Goal: Information Seeking & Learning: Learn about a topic

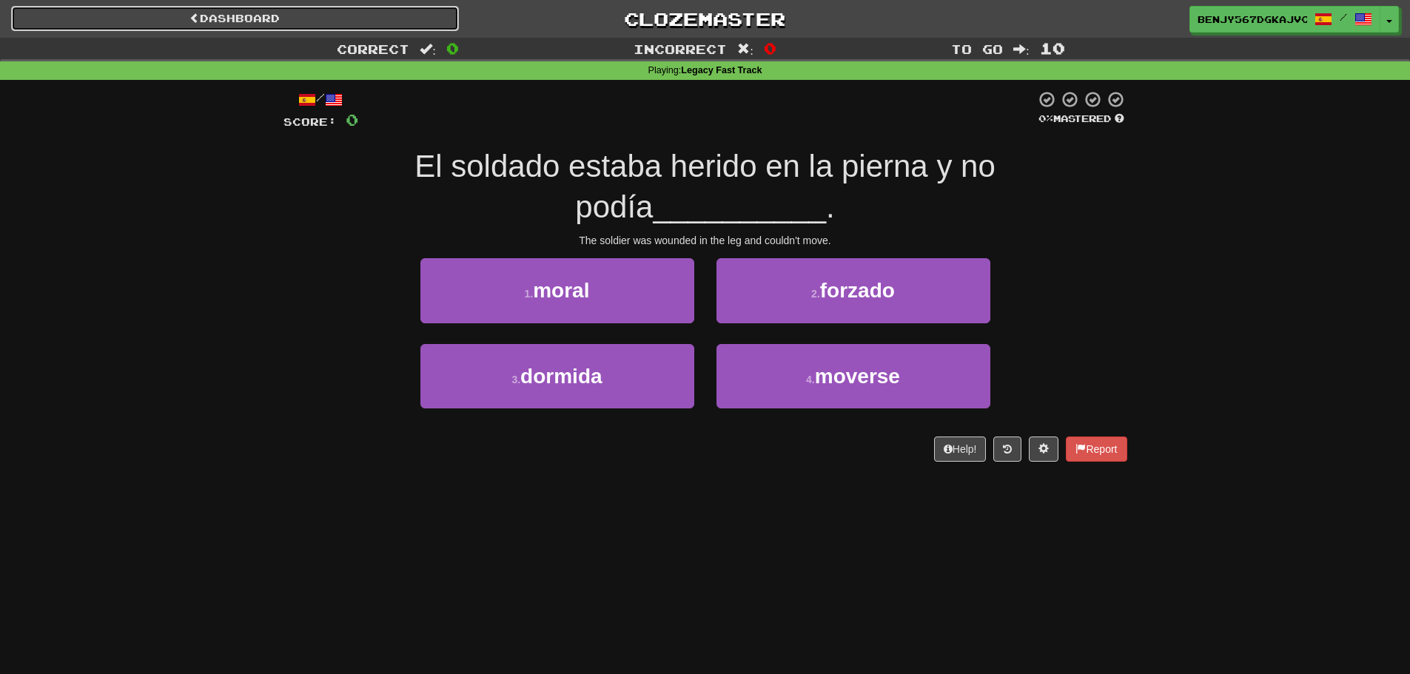
click at [409, 24] on link "Dashboard" at bounding box center [235, 18] width 448 height 25
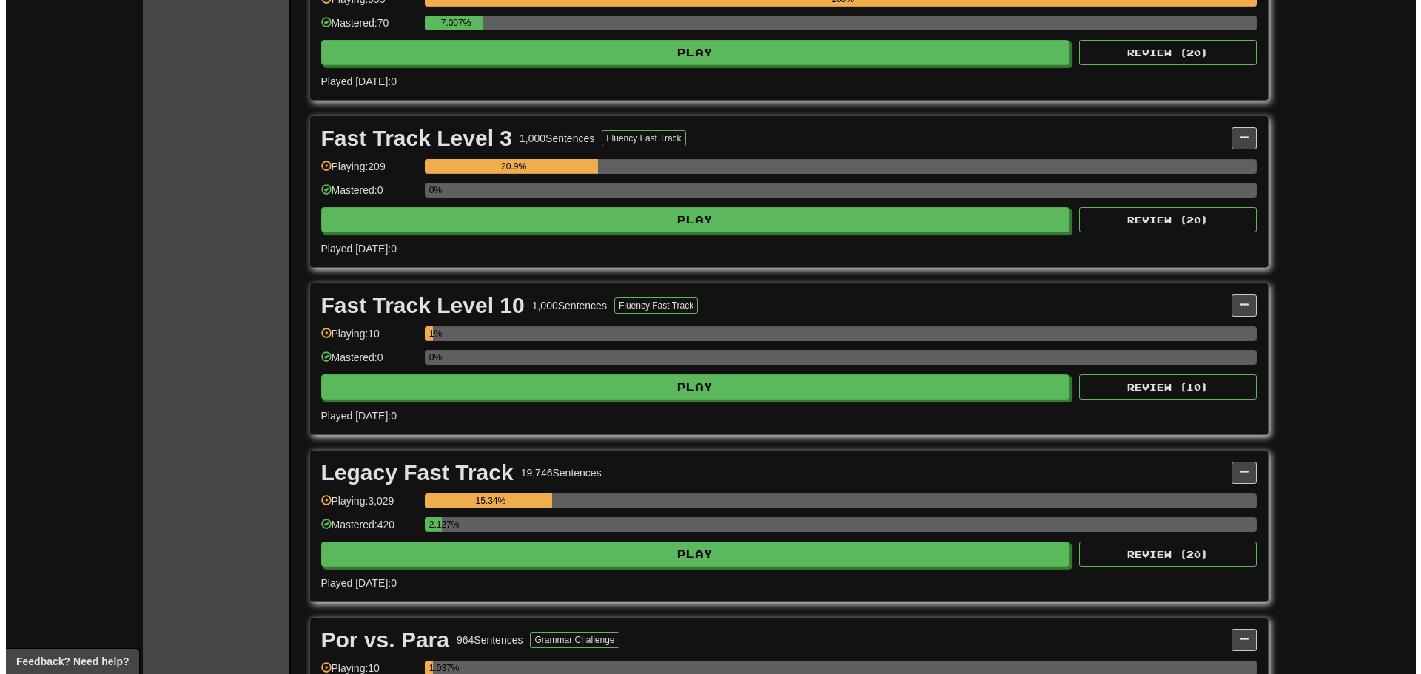
scroll to position [1554, 0]
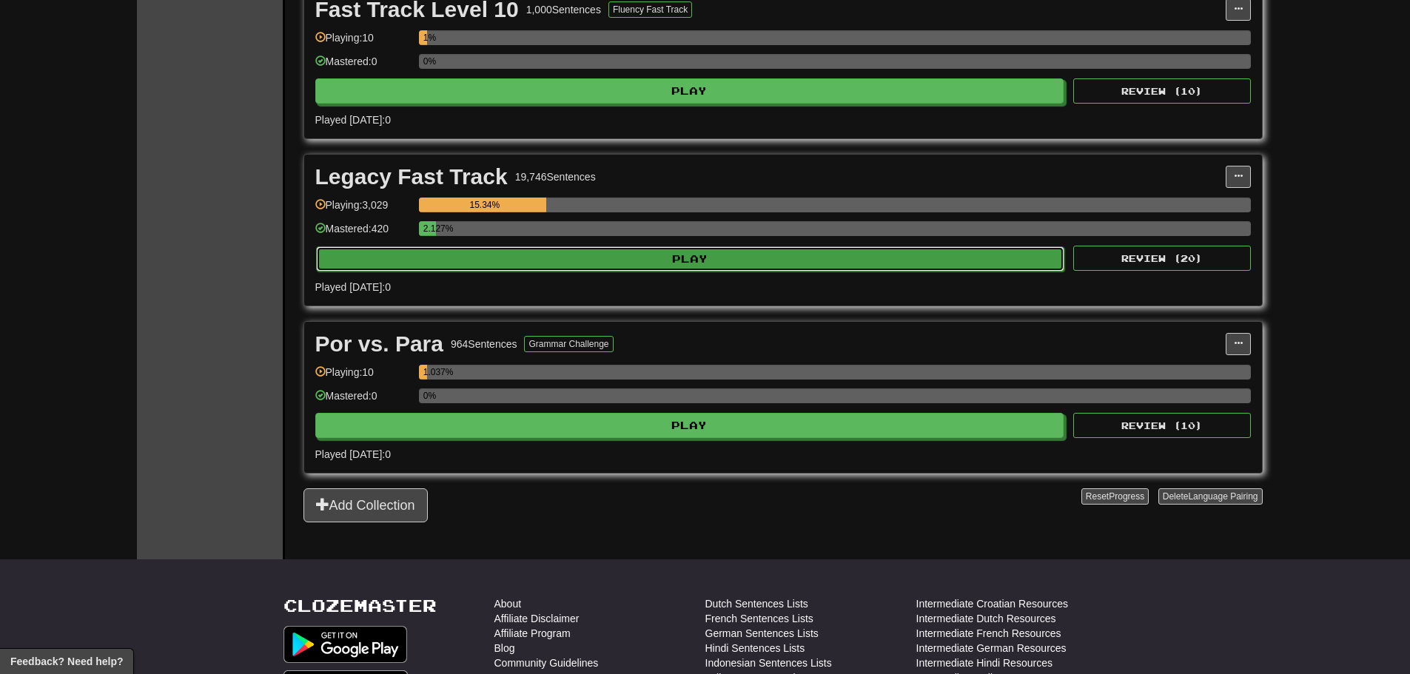
click at [497, 264] on button "Play" at bounding box center [690, 258] width 749 height 25
select select "**"
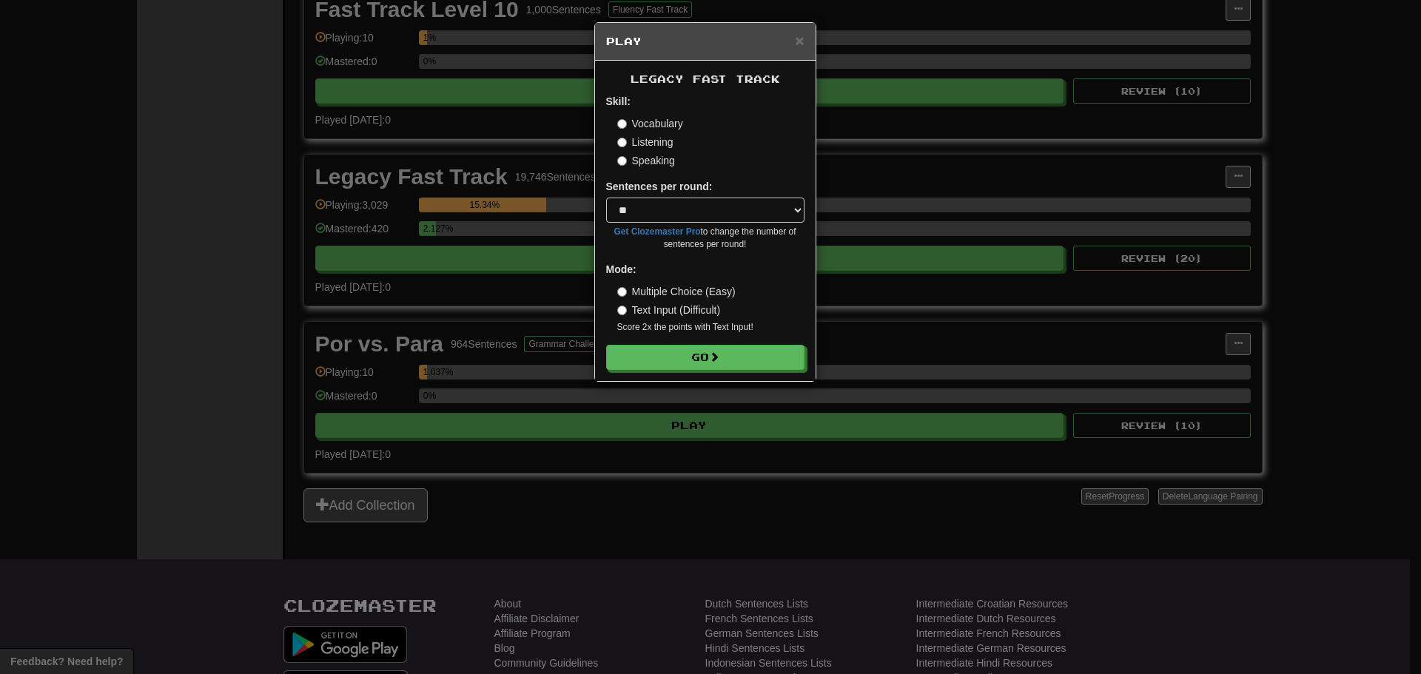
click at [639, 163] on label "Speaking" at bounding box center [646, 160] width 58 height 15
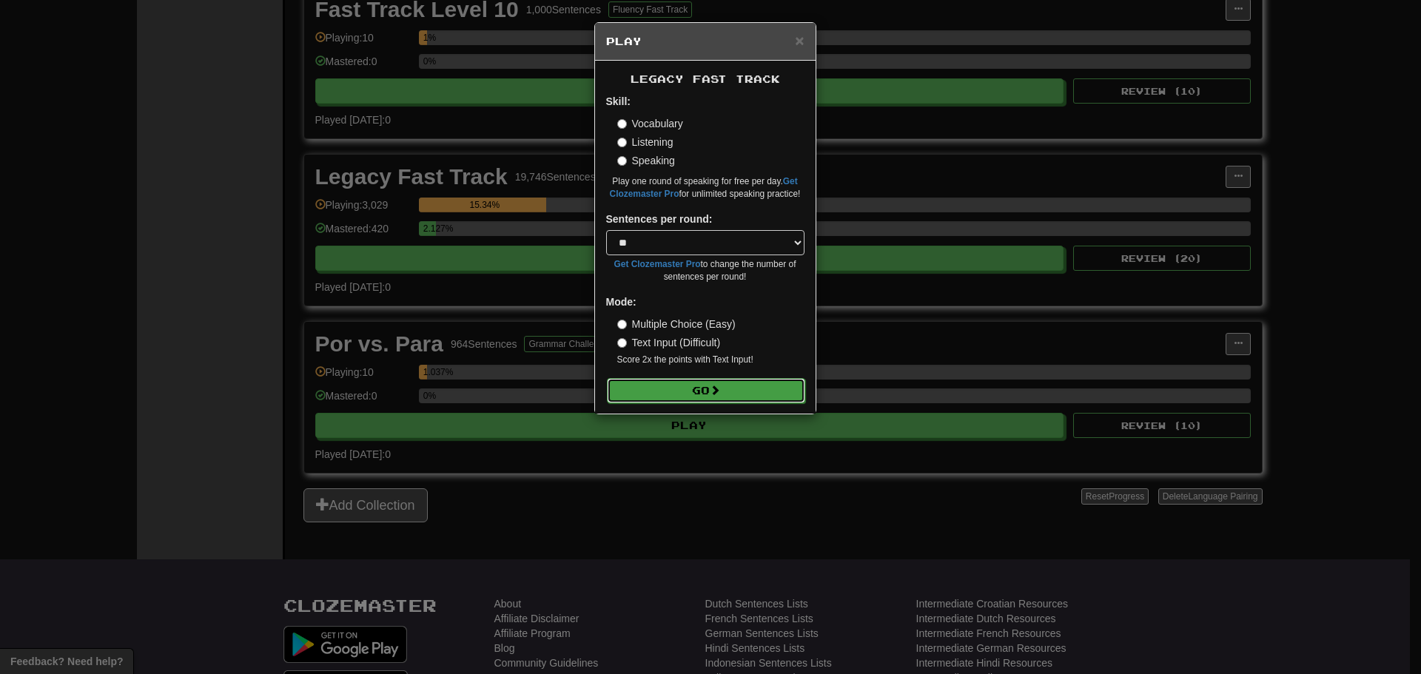
click at [655, 394] on button "Go" at bounding box center [706, 390] width 198 height 25
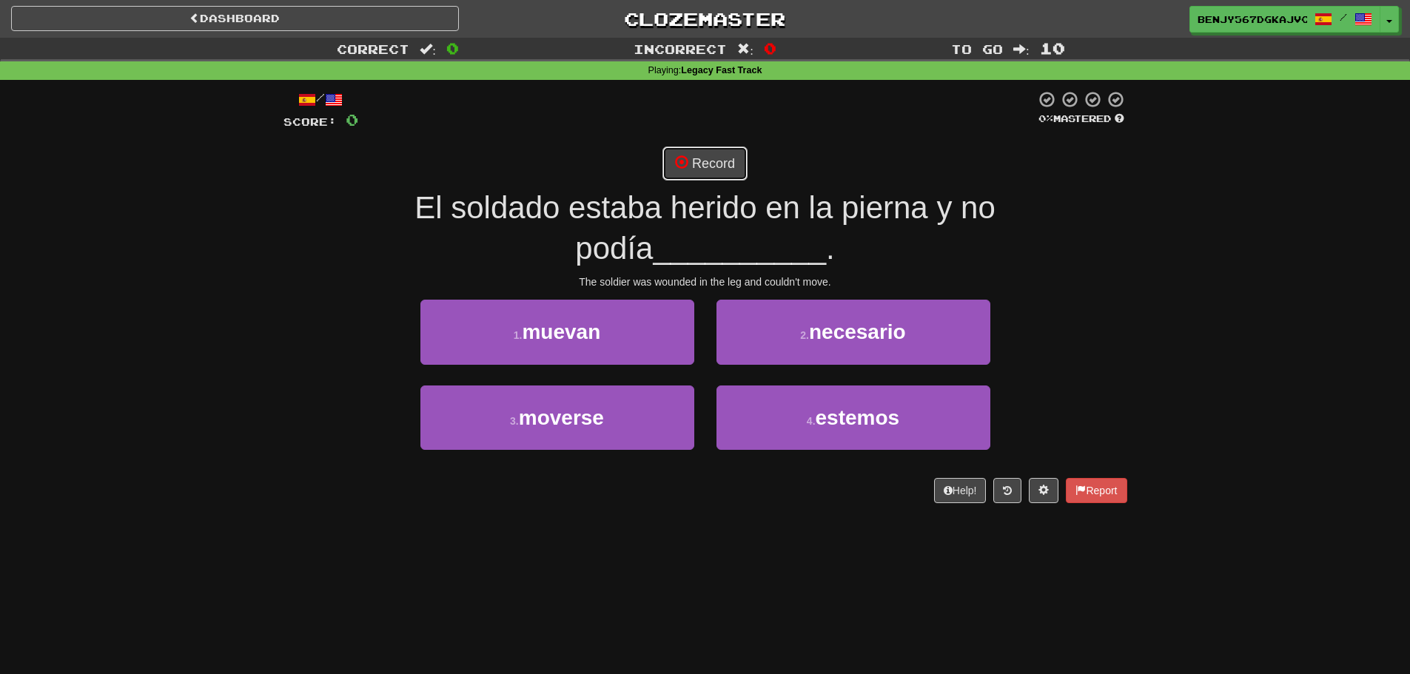
click at [703, 159] on button "Record" at bounding box center [704, 164] width 85 height 34
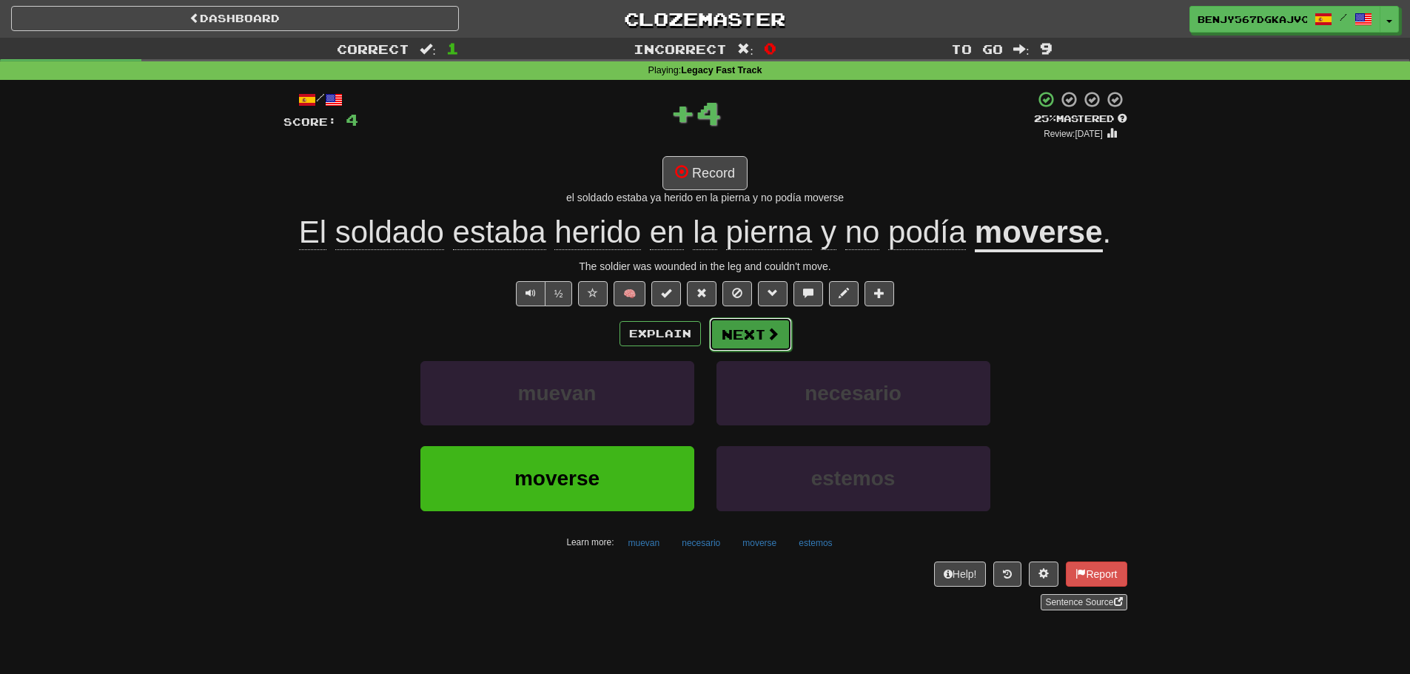
click at [750, 323] on button "Next" at bounding box center [750, 335] width 83 height 34
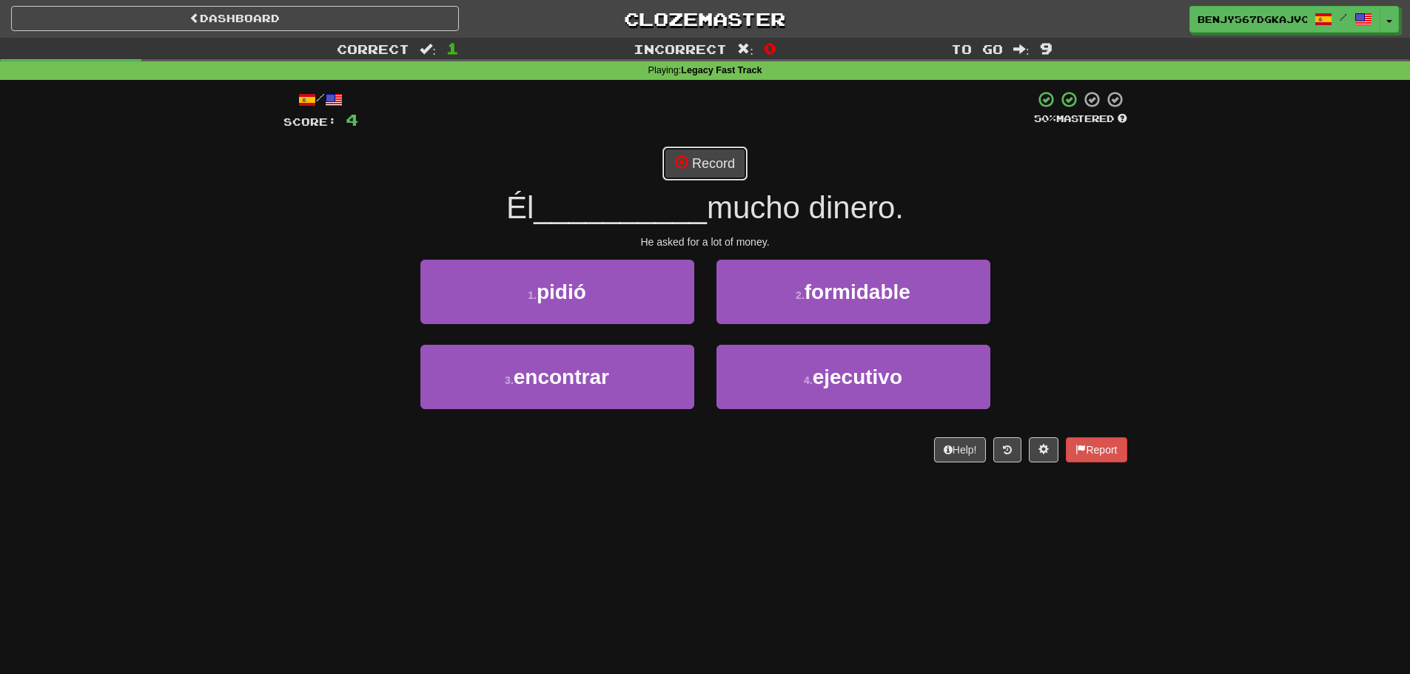
click at [697, 161] on button "Record" at bounding box center [704, 164] width 85 height 34
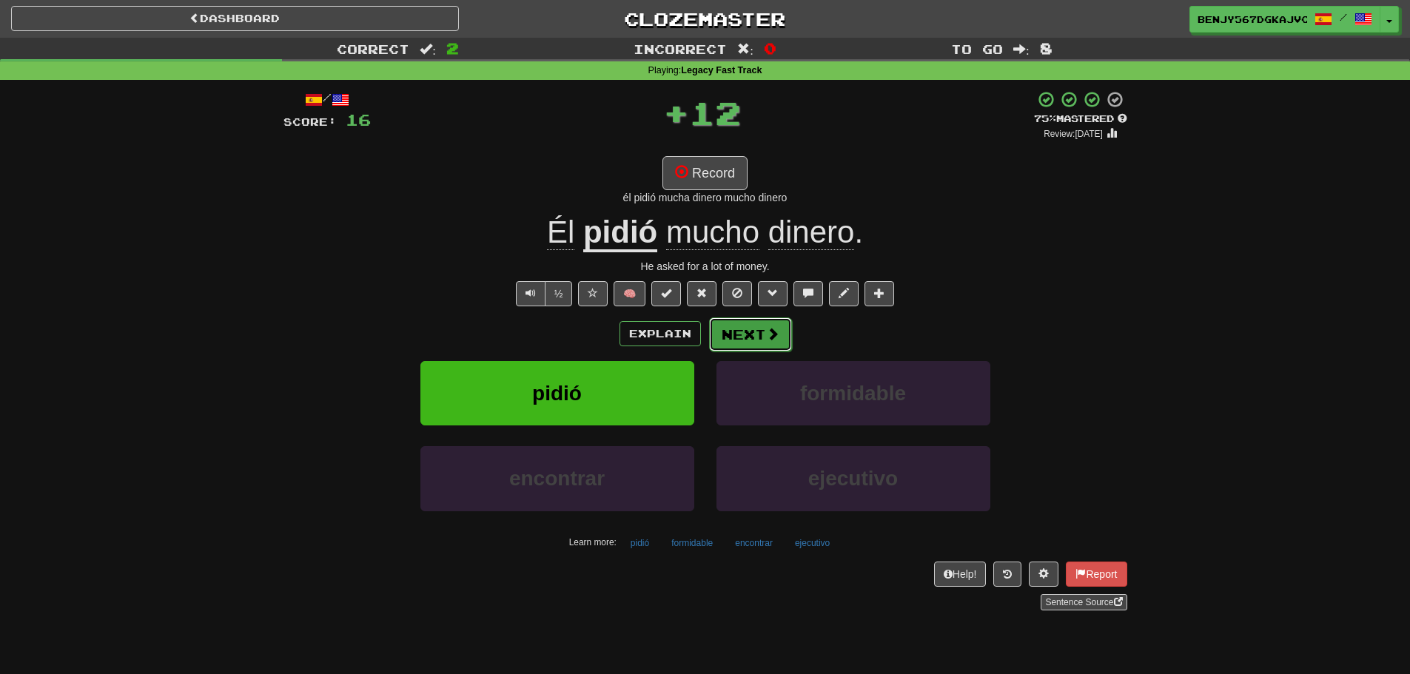
click at [771, 336] on span at bounding box center [772, 333] width 13 height 13
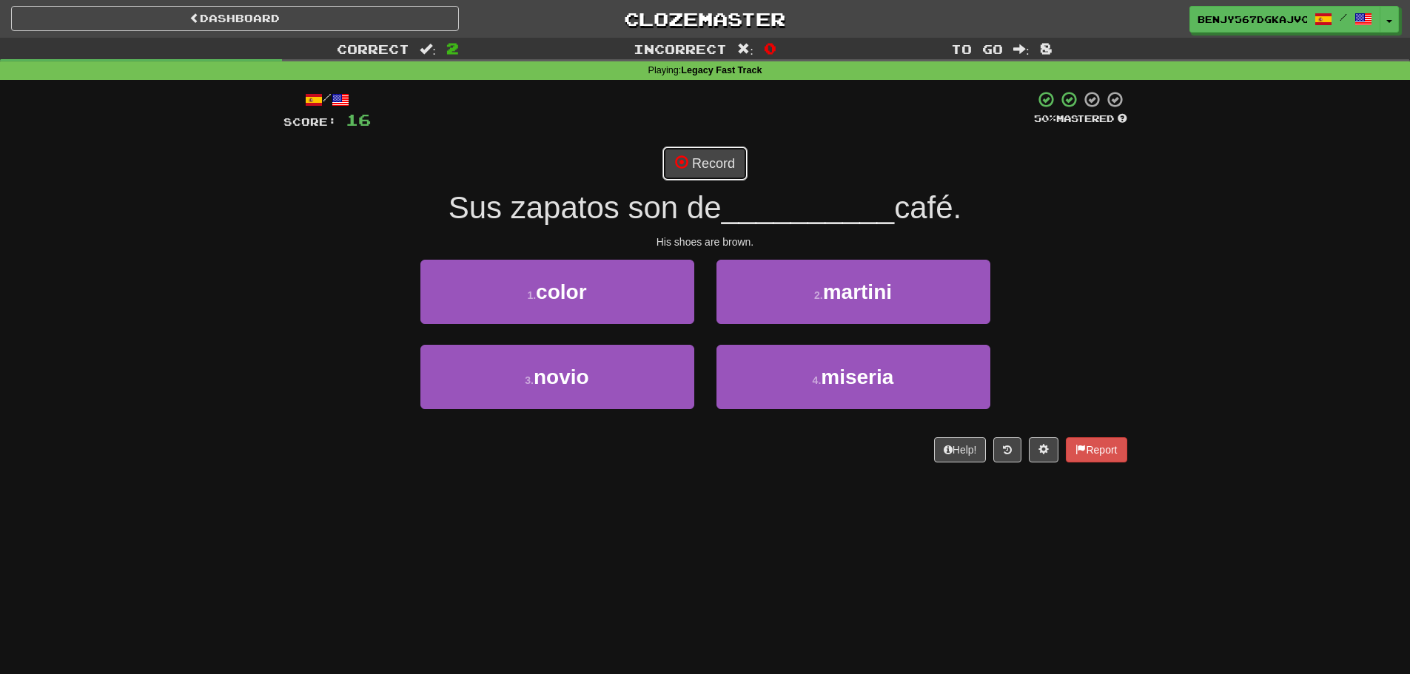
click at [722, 163] on button "Record" at bounding box center [704, 164] width 85 height 34
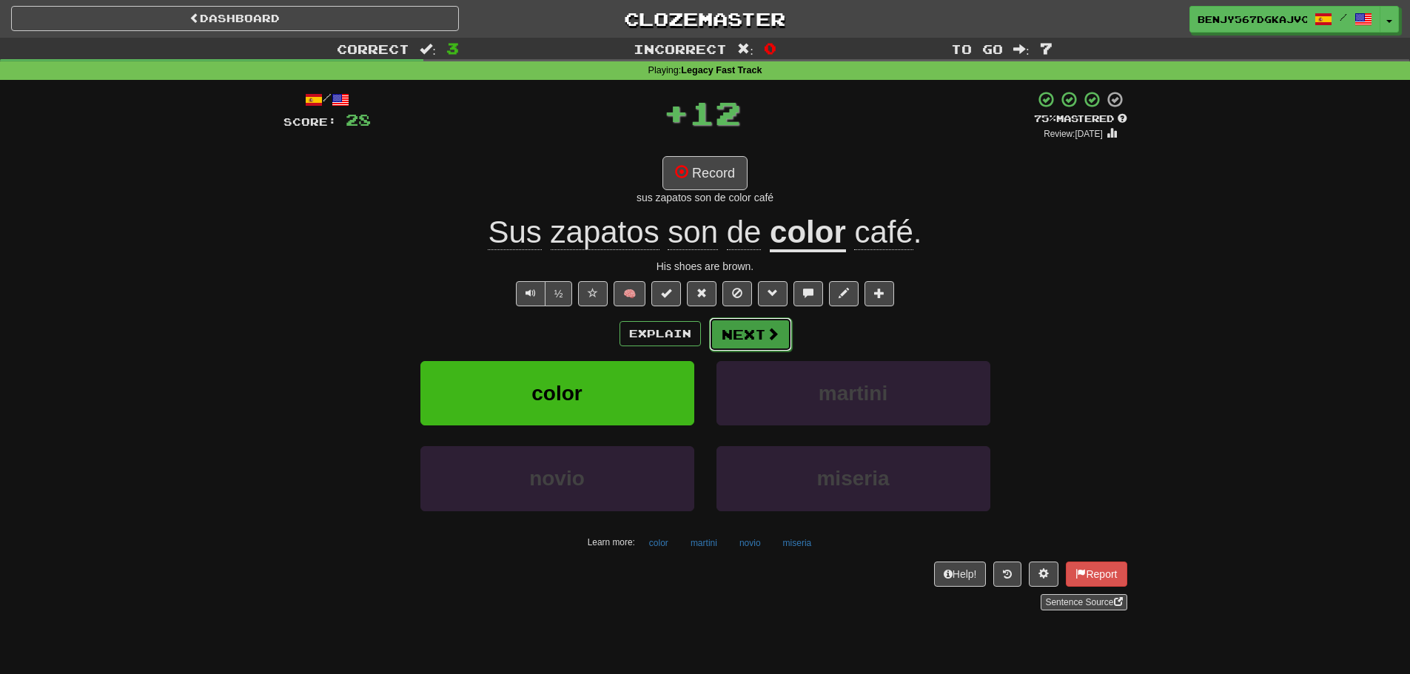
click at [762, 343] on button "Next" at bounding box center [750, 335] width 83 height 34
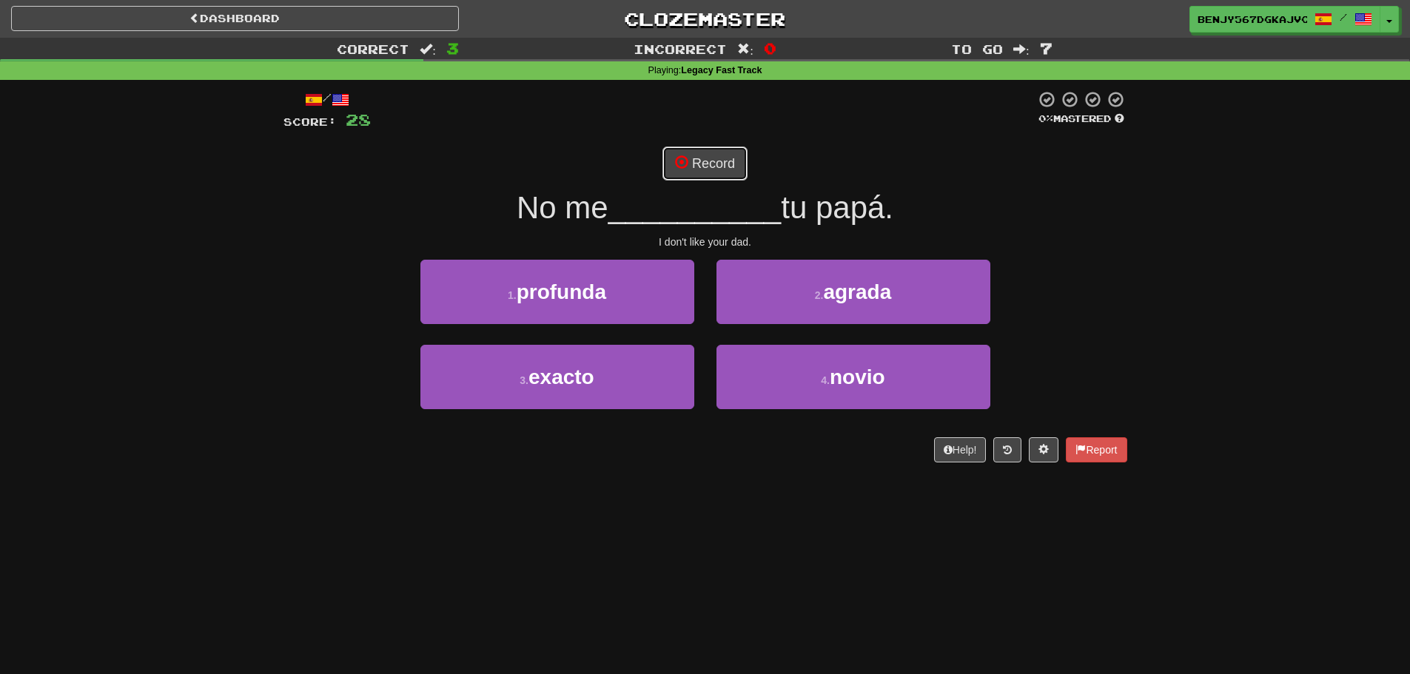
click at [713, 168] on button "Record" at bounding box center [704, 164] width 85 height 34
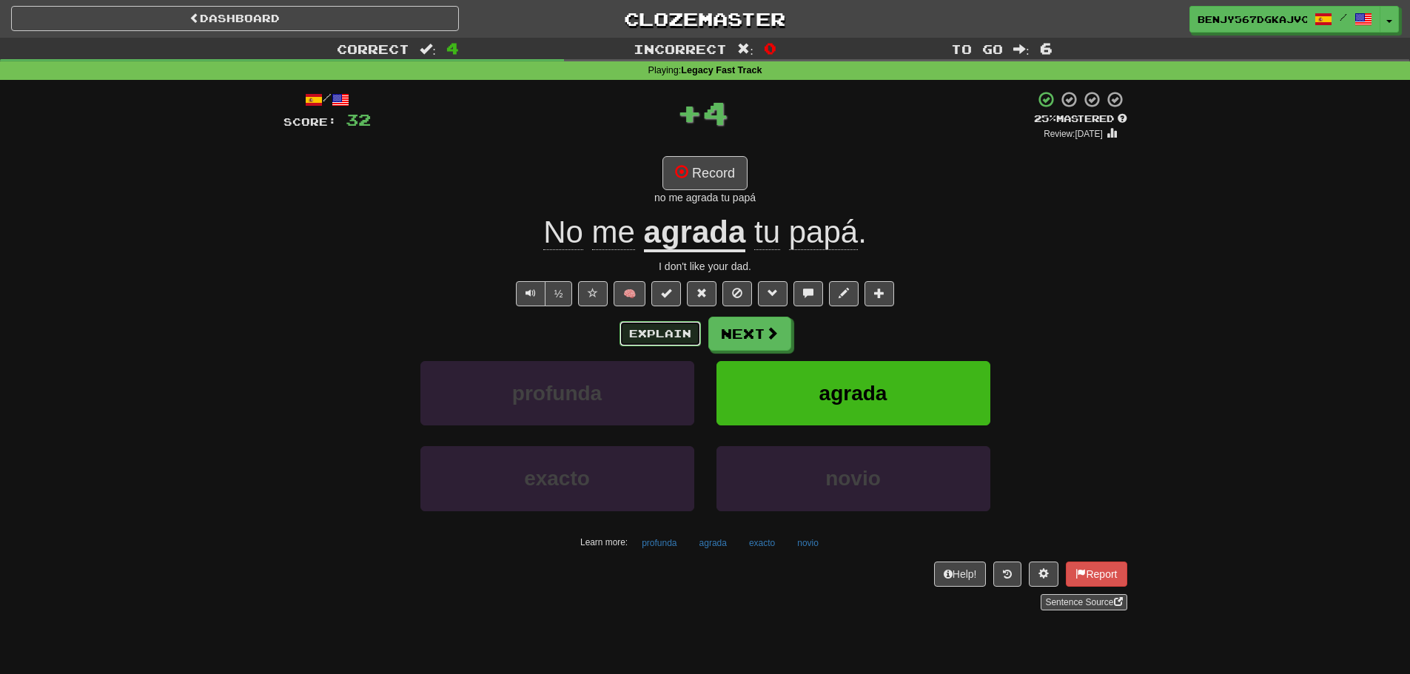
click at [641, 338] on button "Explain" at bounding box center [660, 333] width 81 height 25
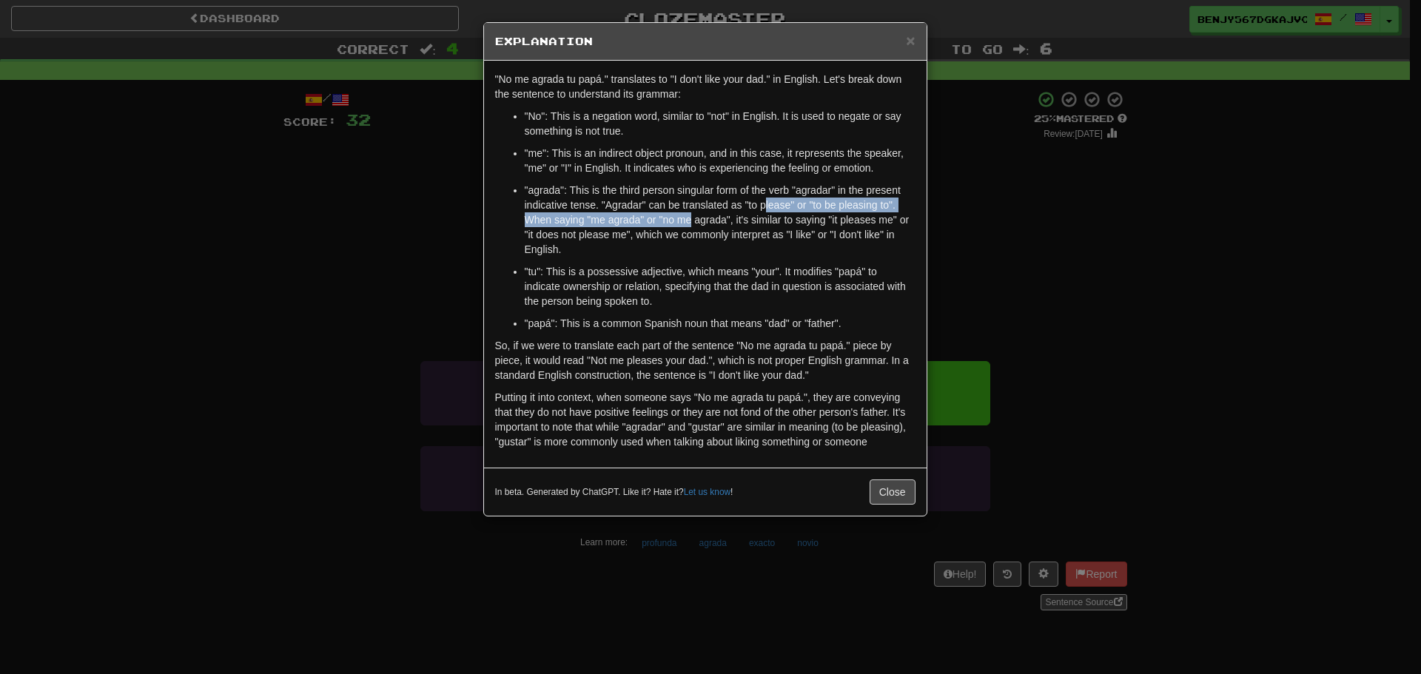
drag, startPoint x: 690, startPoint y: 212, endPoint x: 764, endPoint y: 211, distance: 74.0
click at [764, 211] on p ""agrada": This is the third person singular form of the verb "agradar" in the p…" at bounding box center [720, 220] width 391 height 74
click at [828, 181] on ul ""No": This is a negation word, similar to "not" in English. It is used to negat…" at bounding box center [705, 220] width 420 height 222
click at [911, 34] on span "×" at bounding box center [910, 40] width 9 height 17
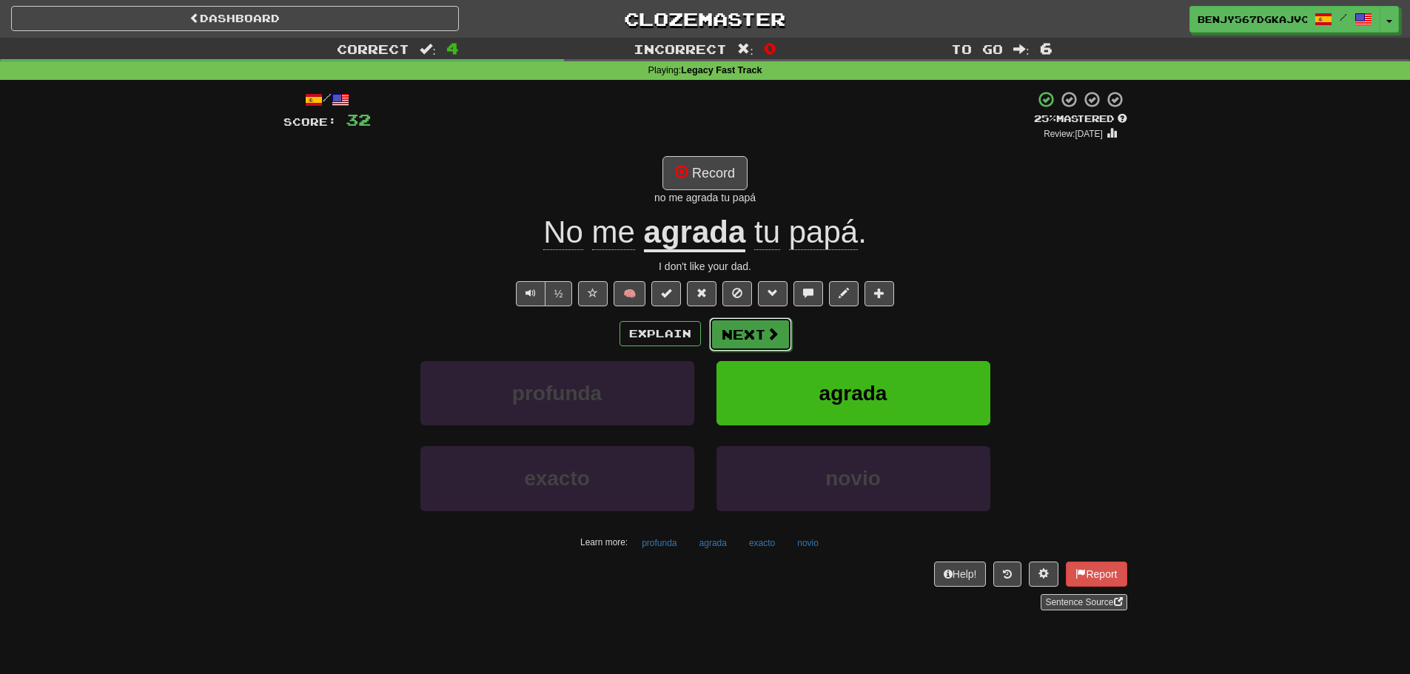
click at [742, 337] on button "Next" at bounding box center [750, 335] width 83 height 34
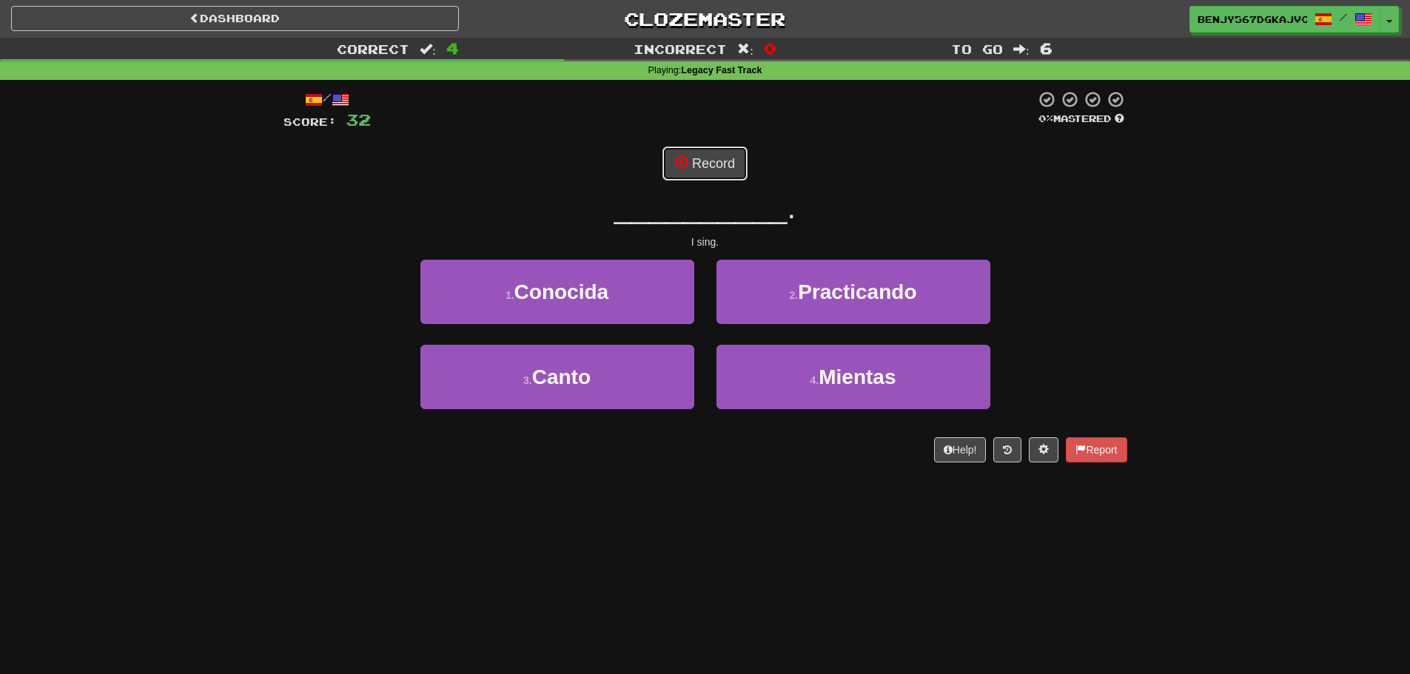
click at [684, 175] on button "Record" at bounding box center [704, 164] width 85 height 34
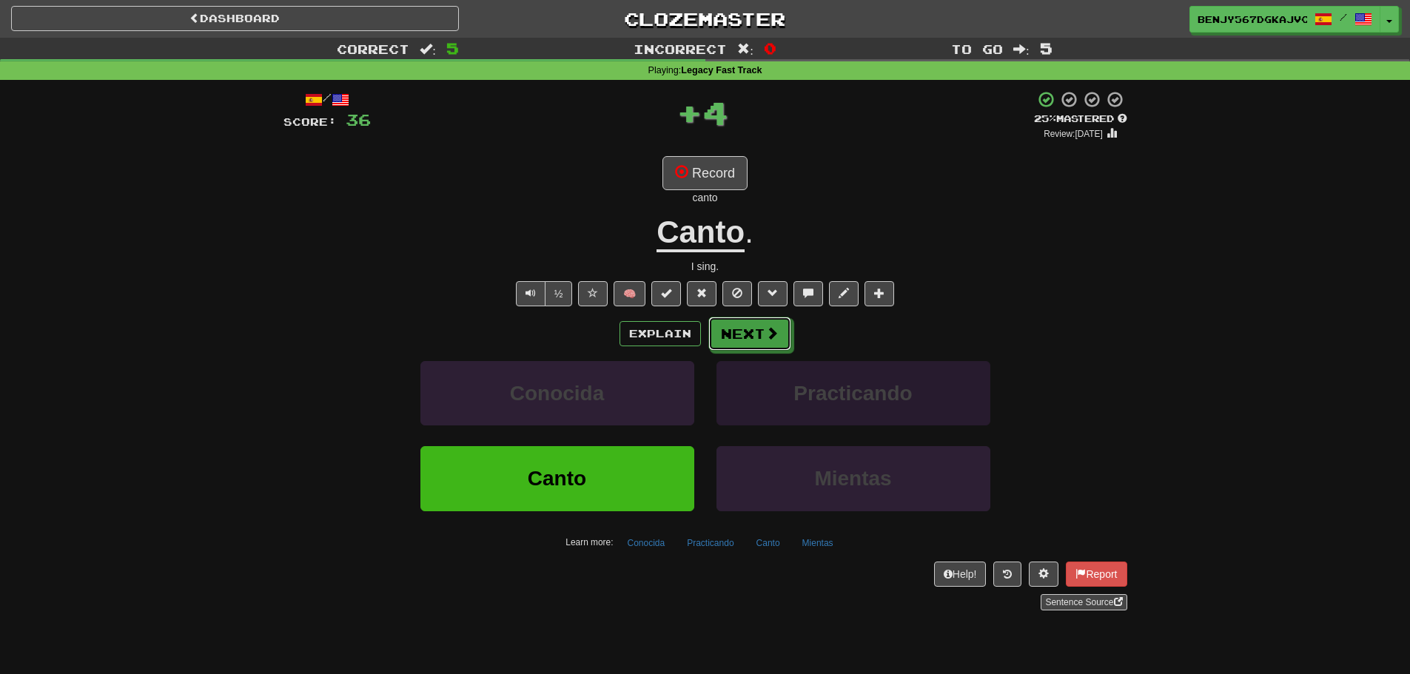
click at [741, 325] on button "Next" at bounding box center [749, 334] width 83 height 34
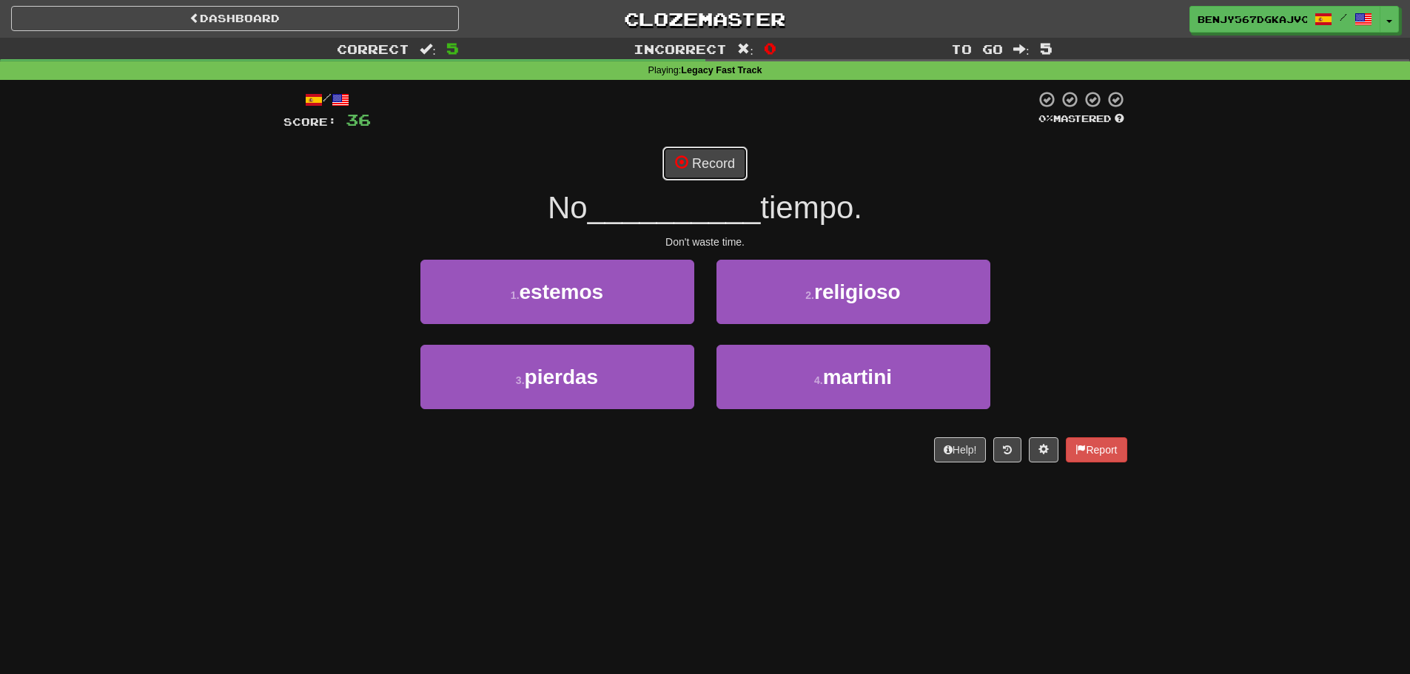
click at [728, 172] on button "Record" at bounding box center [704, 164] width 85 height 34
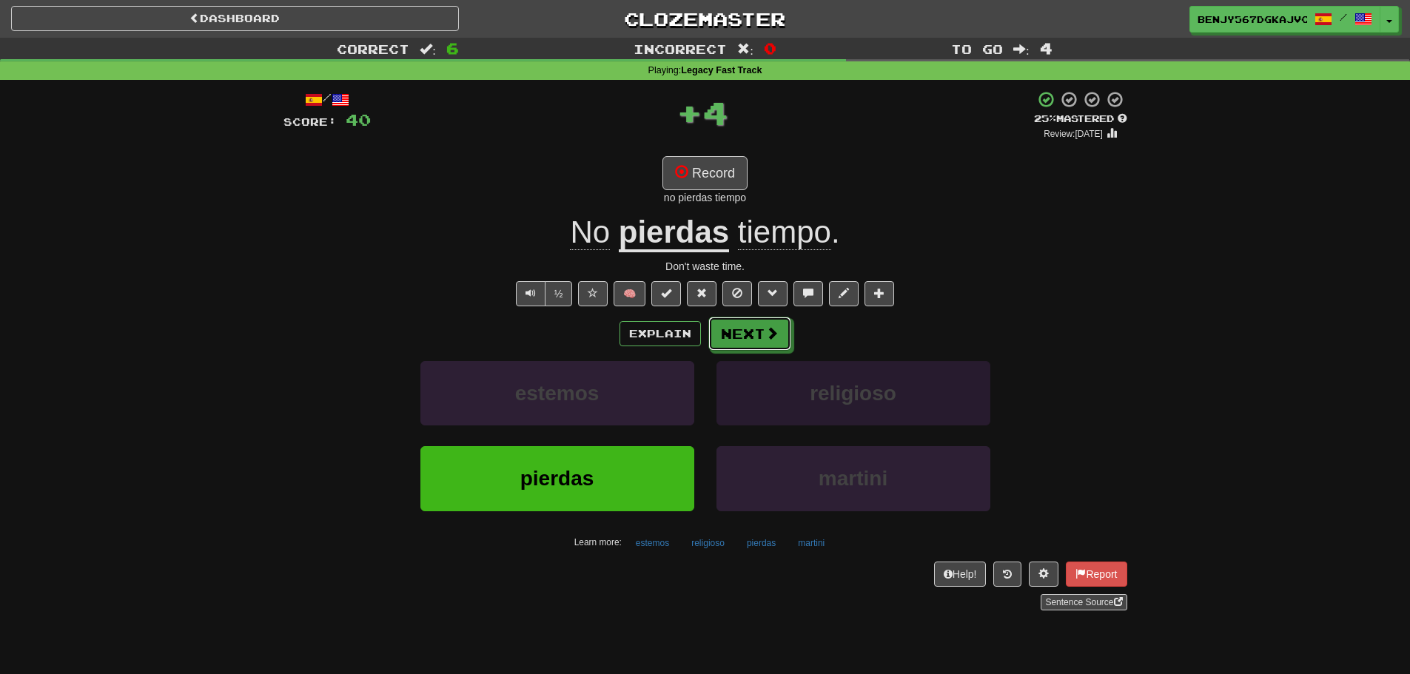
click at [782, 334] on button "Next" at bounding box center [749, 334] width 83 height 34
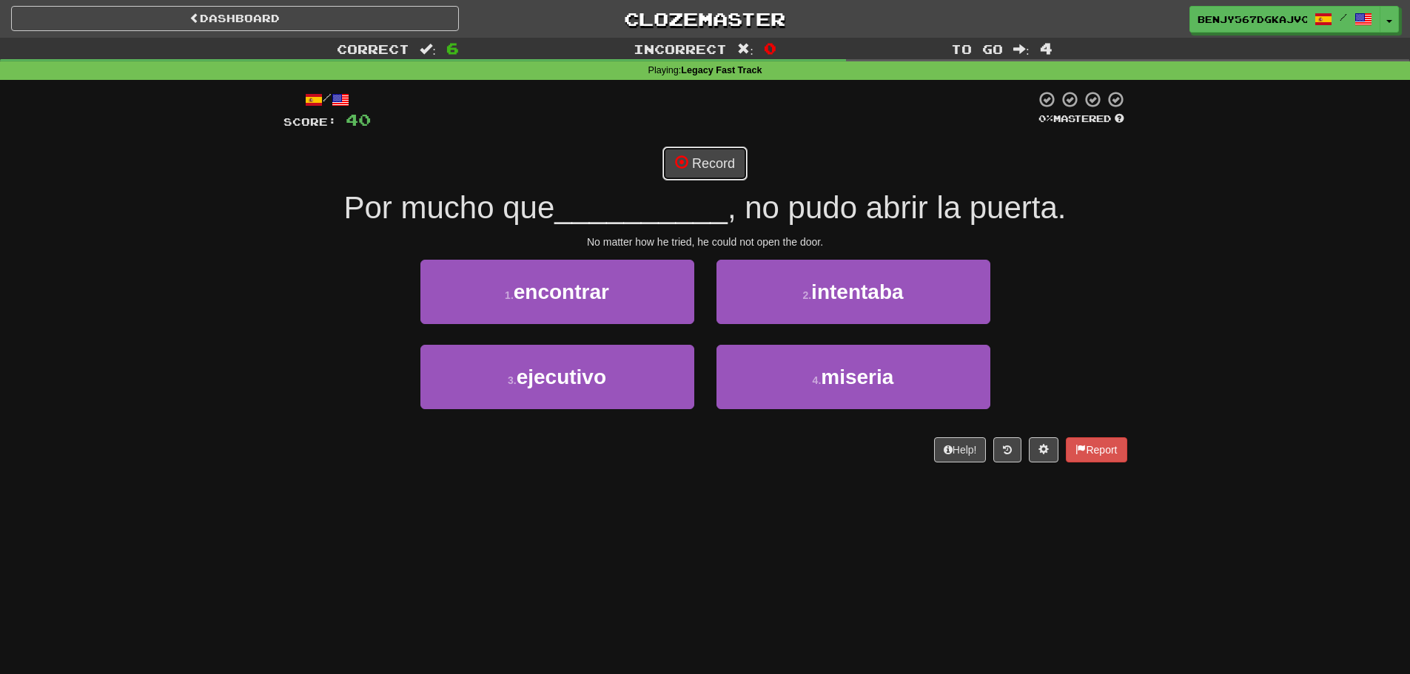
click at [704, 168] on button "Record" at bounding box center [704, 164] width 85 height 34
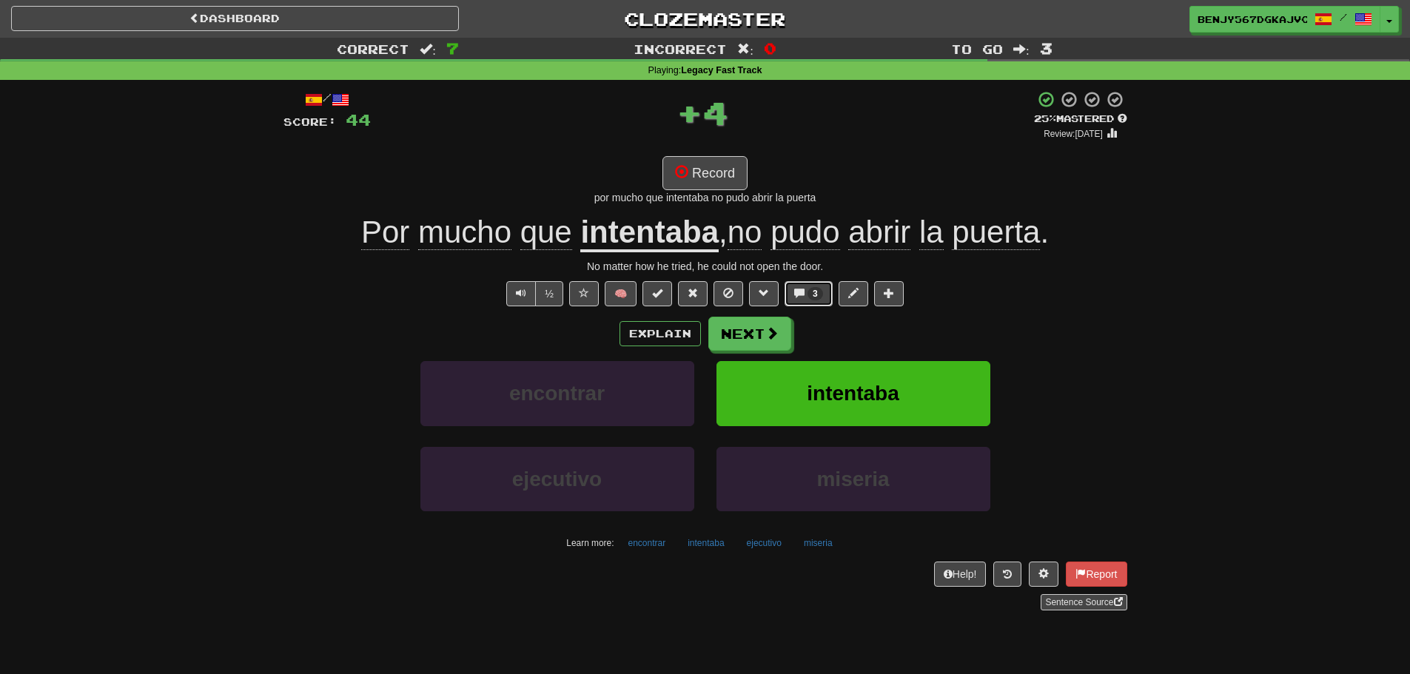
click at [804, 299] on button "3" at bounding box center [809, 293] width 48 height 25
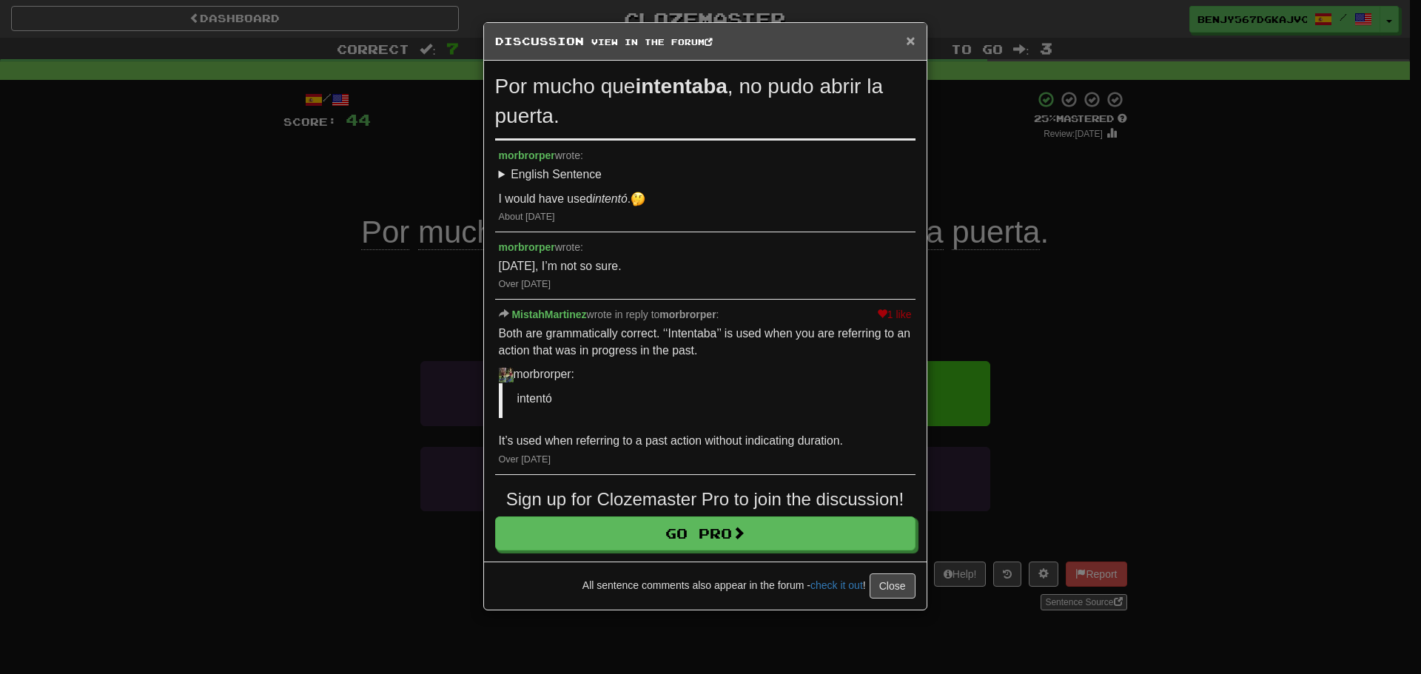
click at [911, 41] on span "×" at bounding box center [910, 40] width 9 height 17
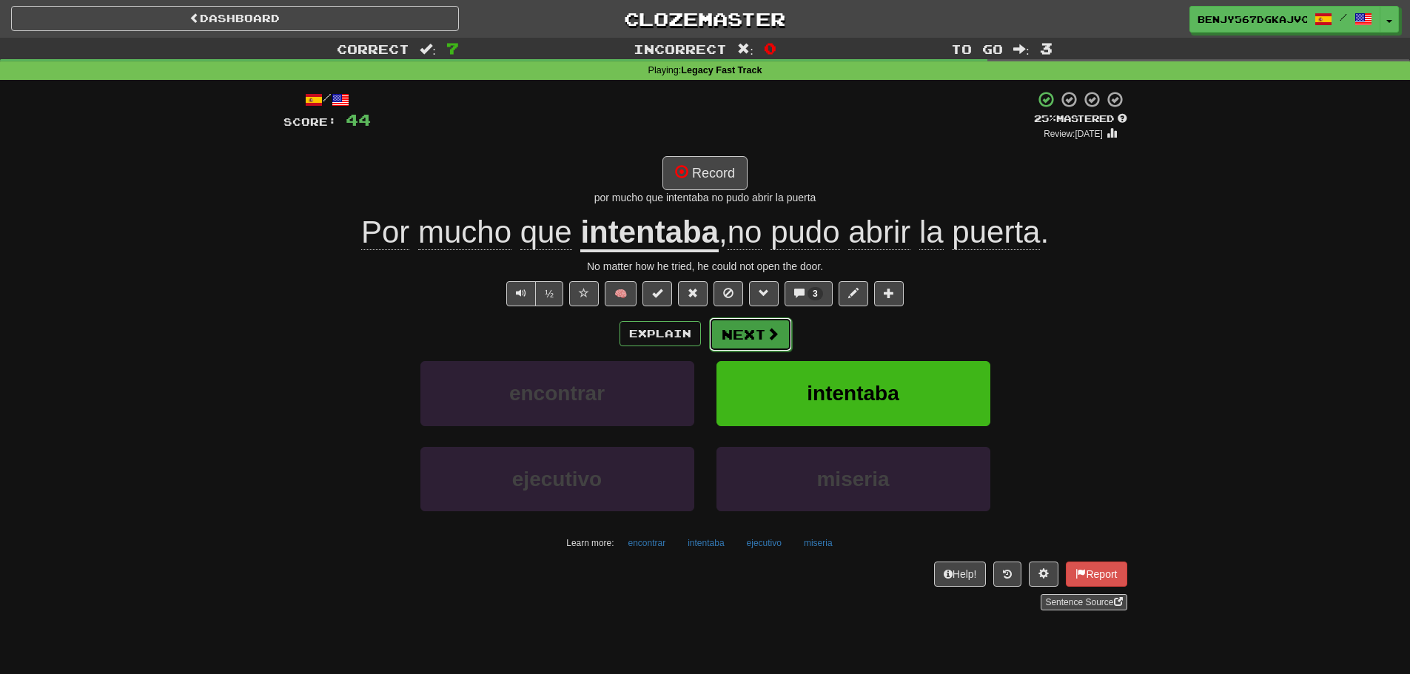
click at [748, 344] on button "Next" at bounding box center [750, 335] width 83 height 34
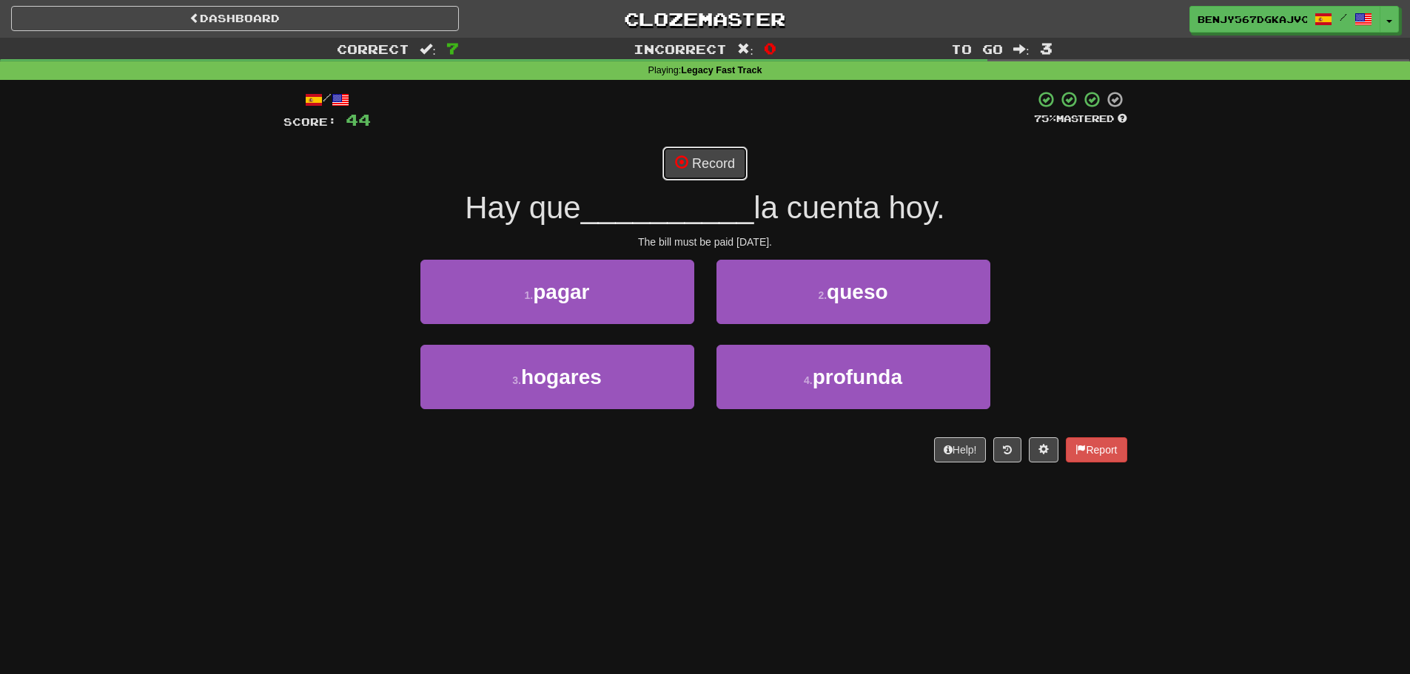
click at [718, 169] on button "Record" at bounding box center [704, 164] width 85 height 34
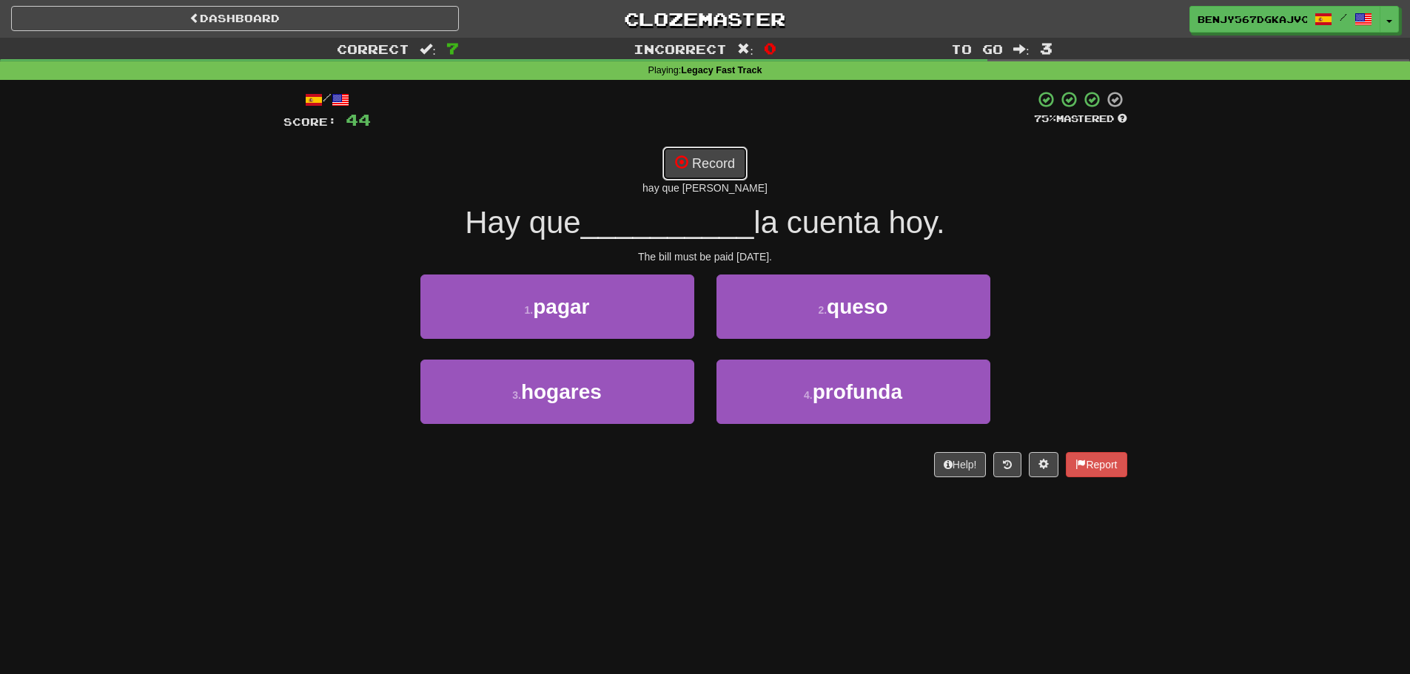
click at [706, 159] on button "Record" at bounding box center [704, 164] width 85 height 34
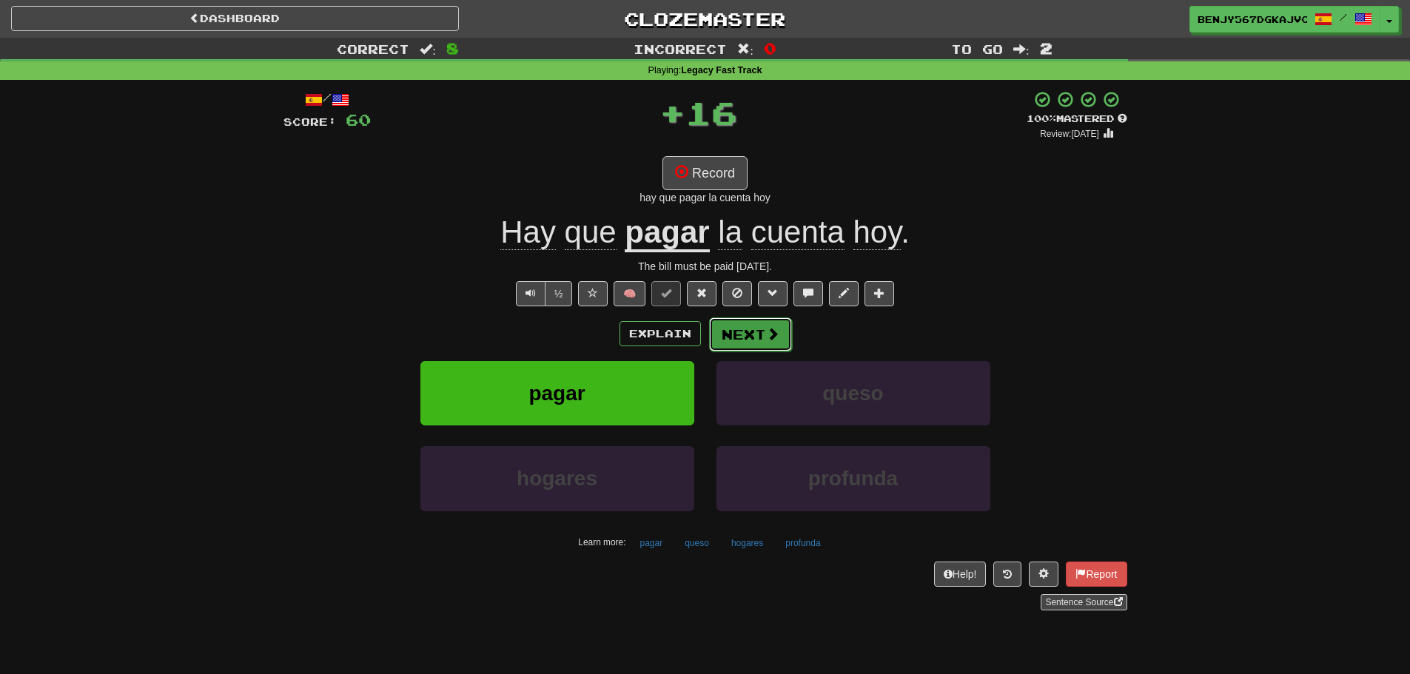
click at [713, 339] on button "Next" at bounding box center [750, 335] width 83 height 34
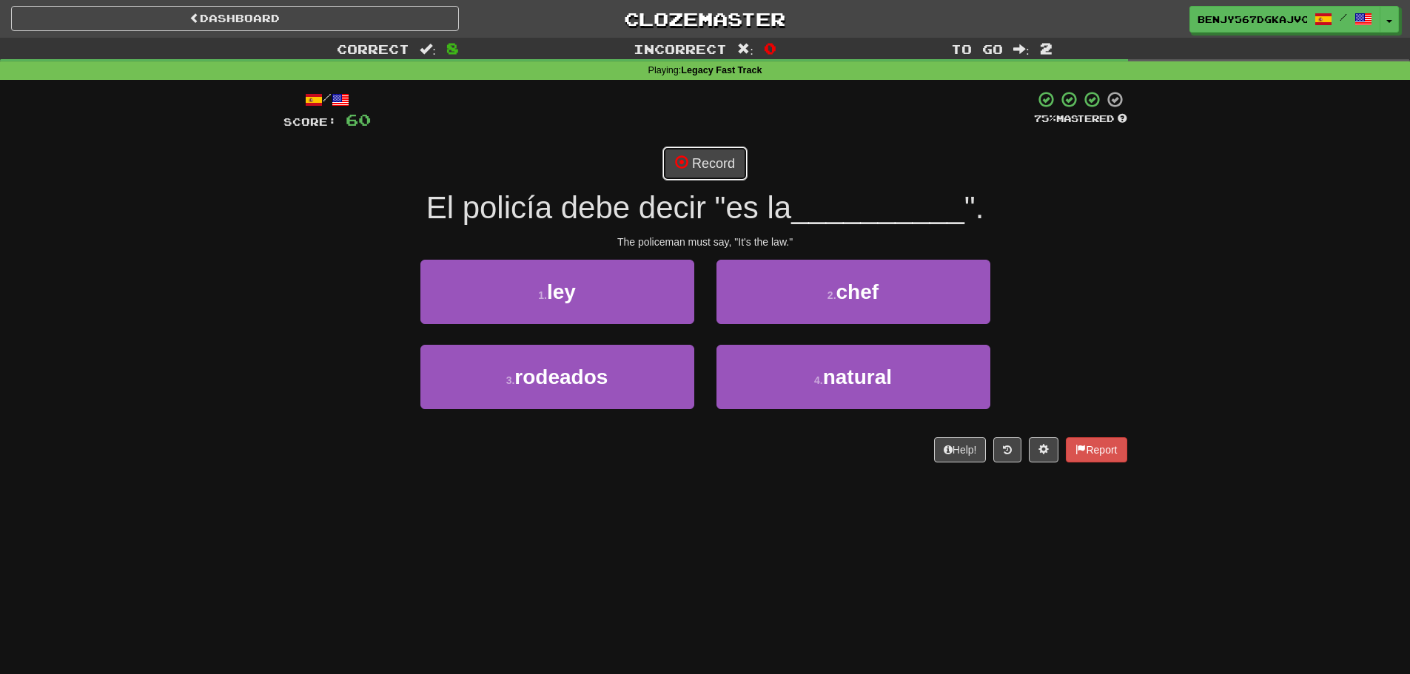
click at [708, 158] on button "Record" at bounding box center [704, 164] width 85 height 34
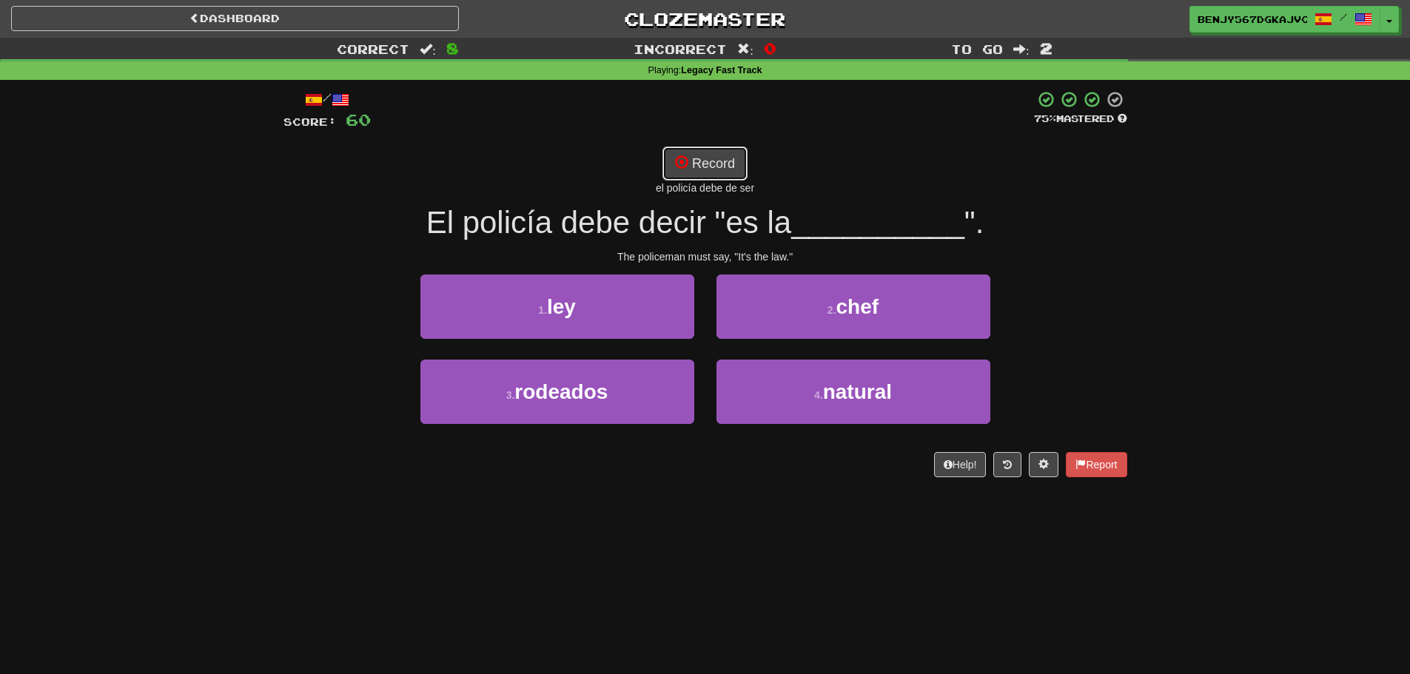
click at [689, 160] on button "Record" at bounding box center [704, 164] width 85 height 34
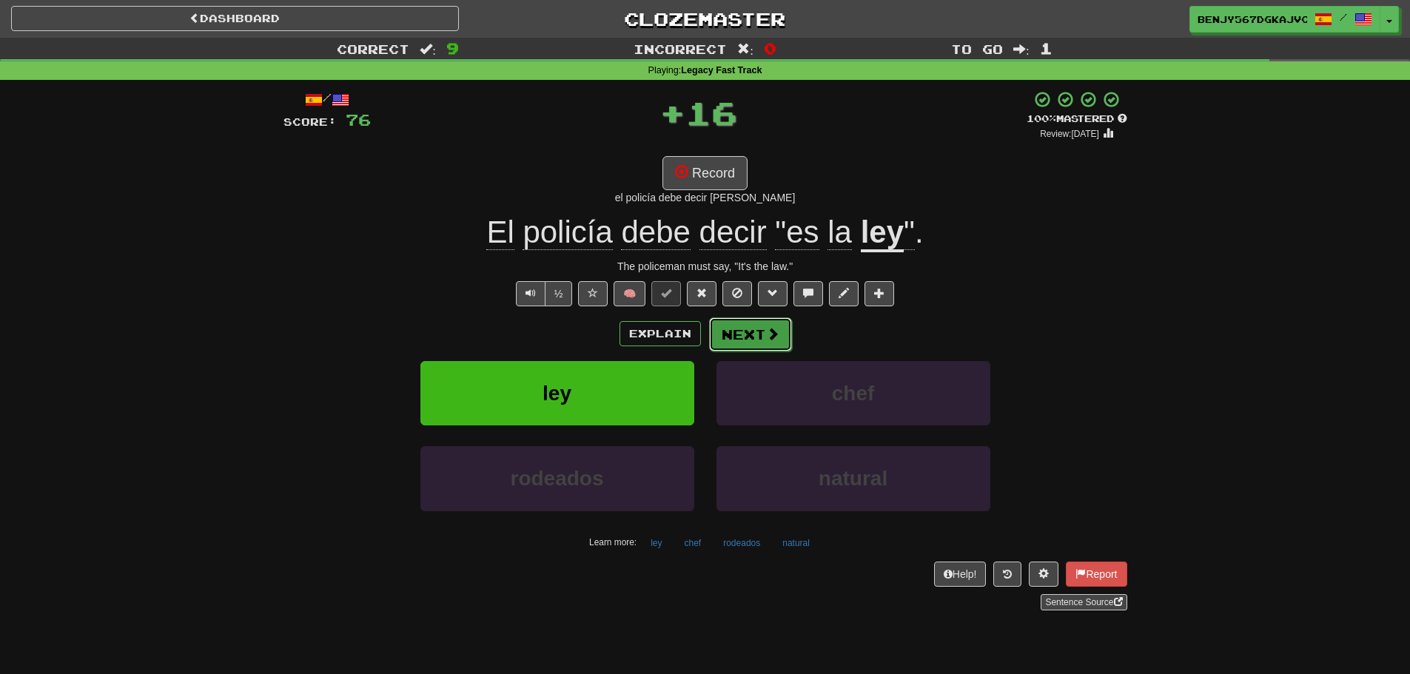
click at [755, 348] on button "Next" at bounding box center [750, 335] width 83 height 34
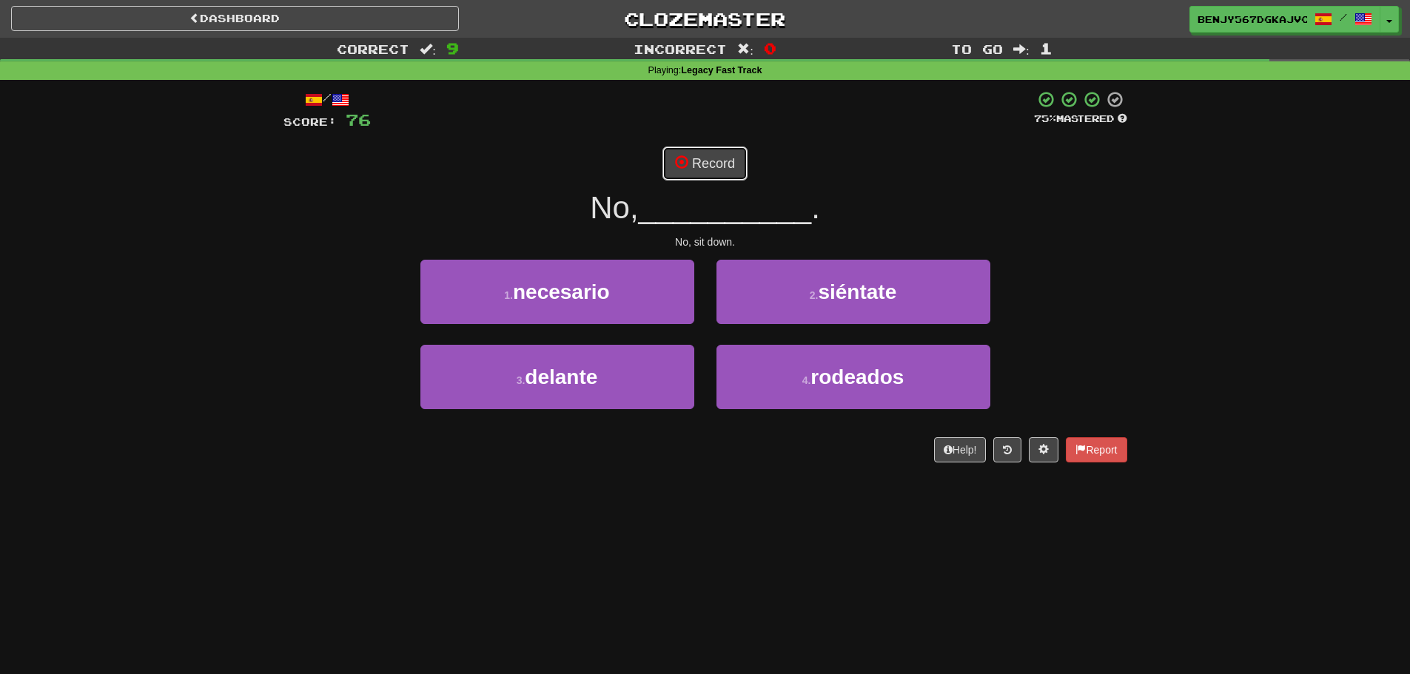
click at [722, 179] on button "Record" at bounding box center [704, 164] width 85 height 34
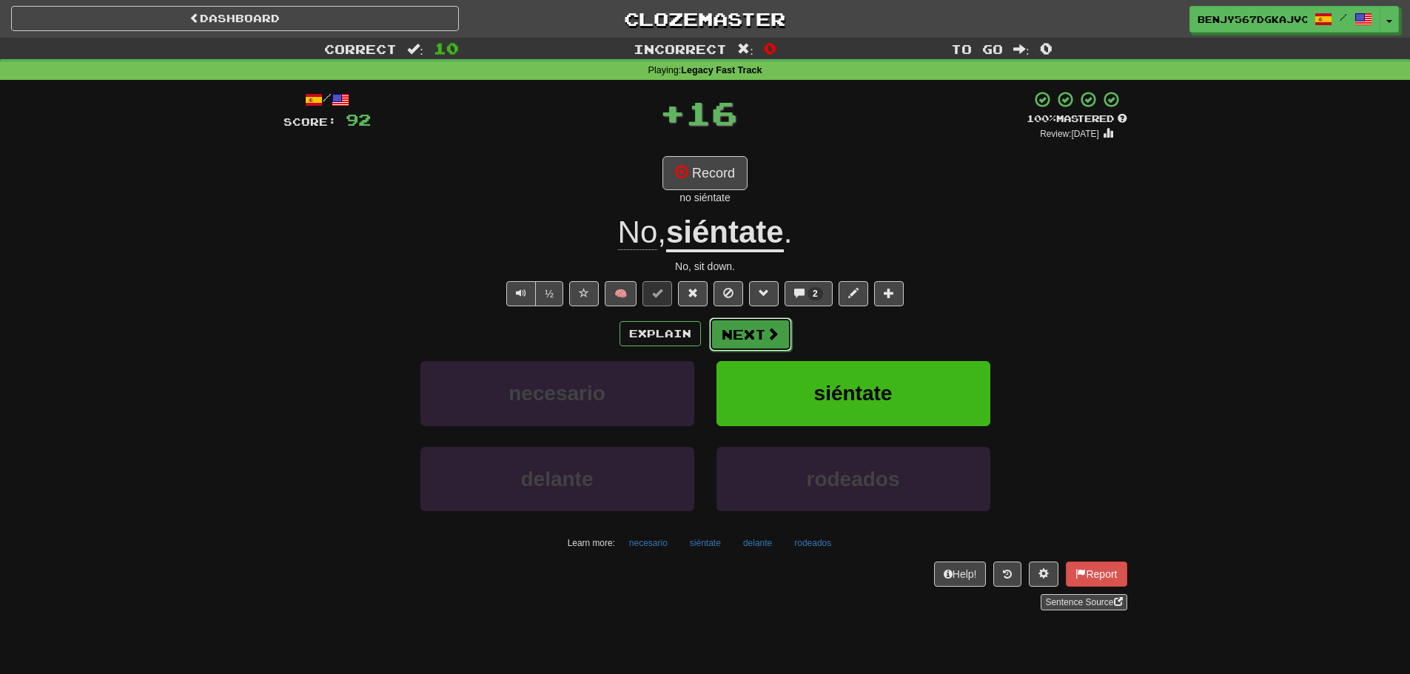
click at [746, 331] on button "Next" at bounding box center [750, 335] width 83 height 34
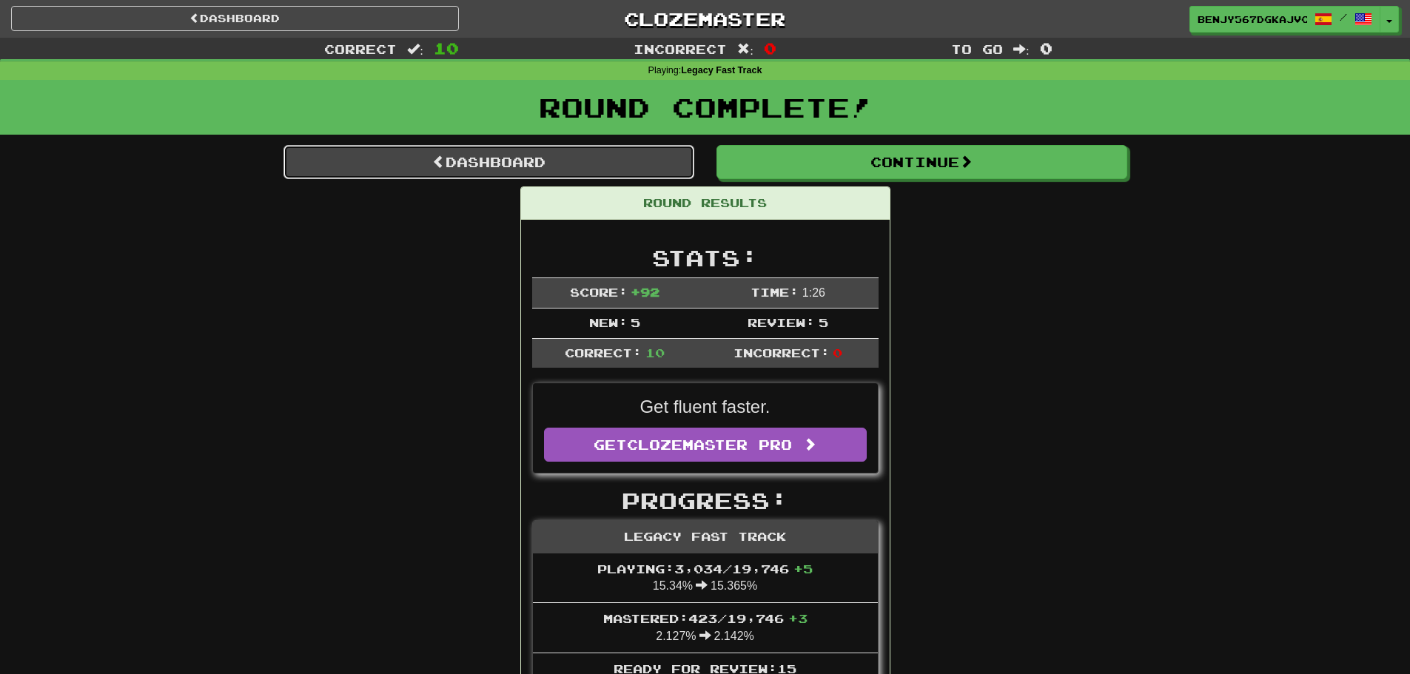
click at [630, 170] on link "Dashboard" at bounding box center [488, 162] width 411 height 34
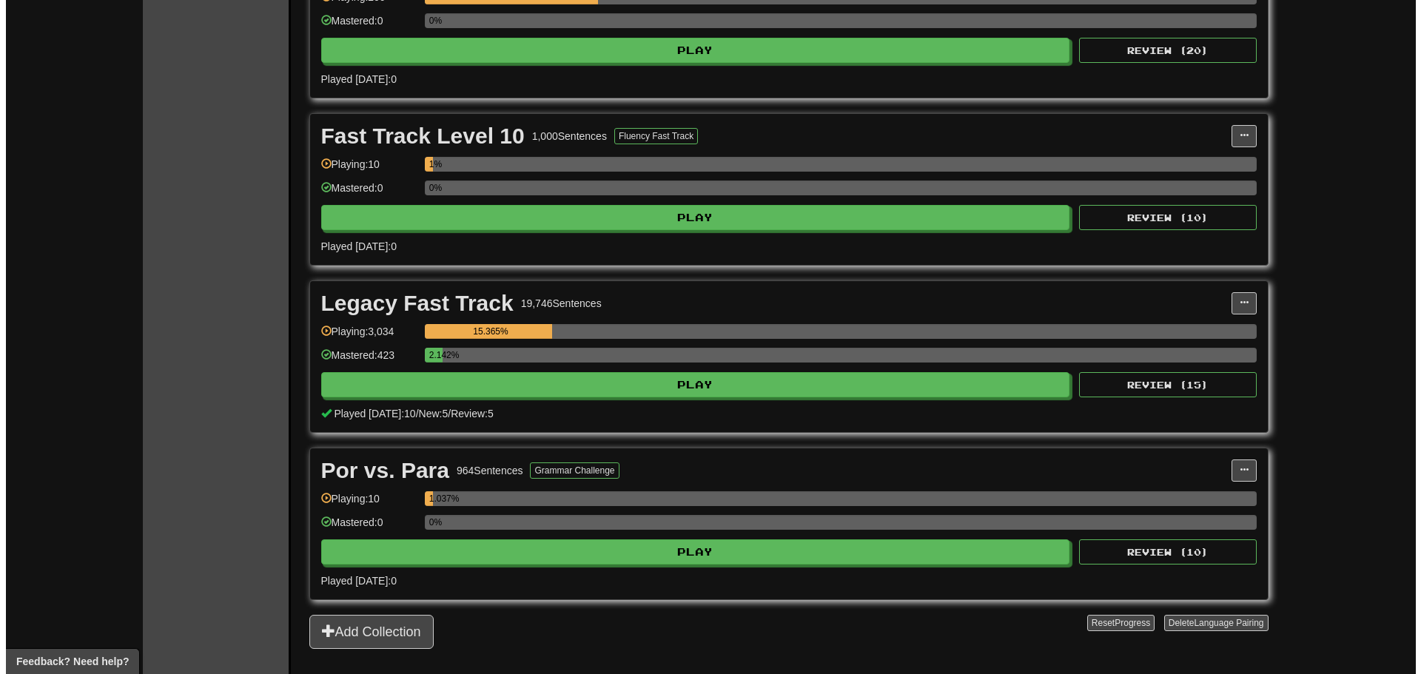
scroll to position [1406, 0]
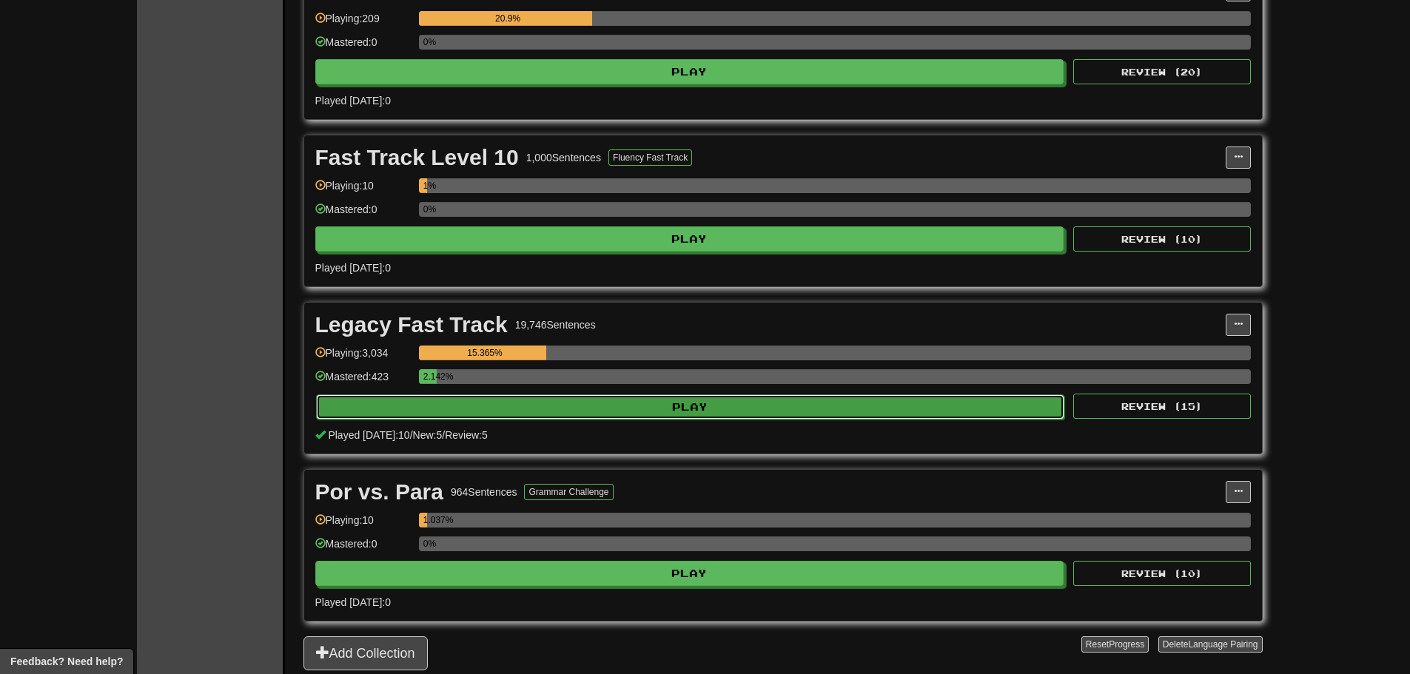
click at [502, 395] on button "Play" at bounding box center [690, 407] width 749 height 25
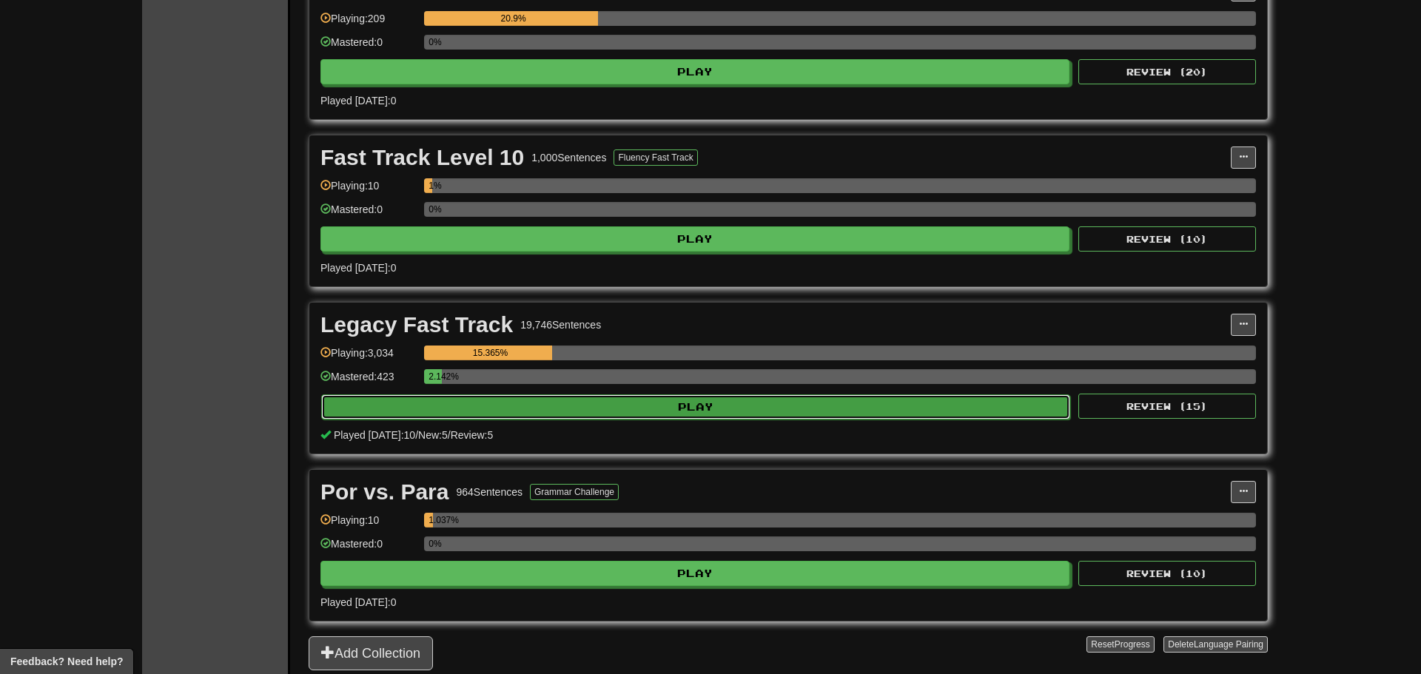
select select "**"
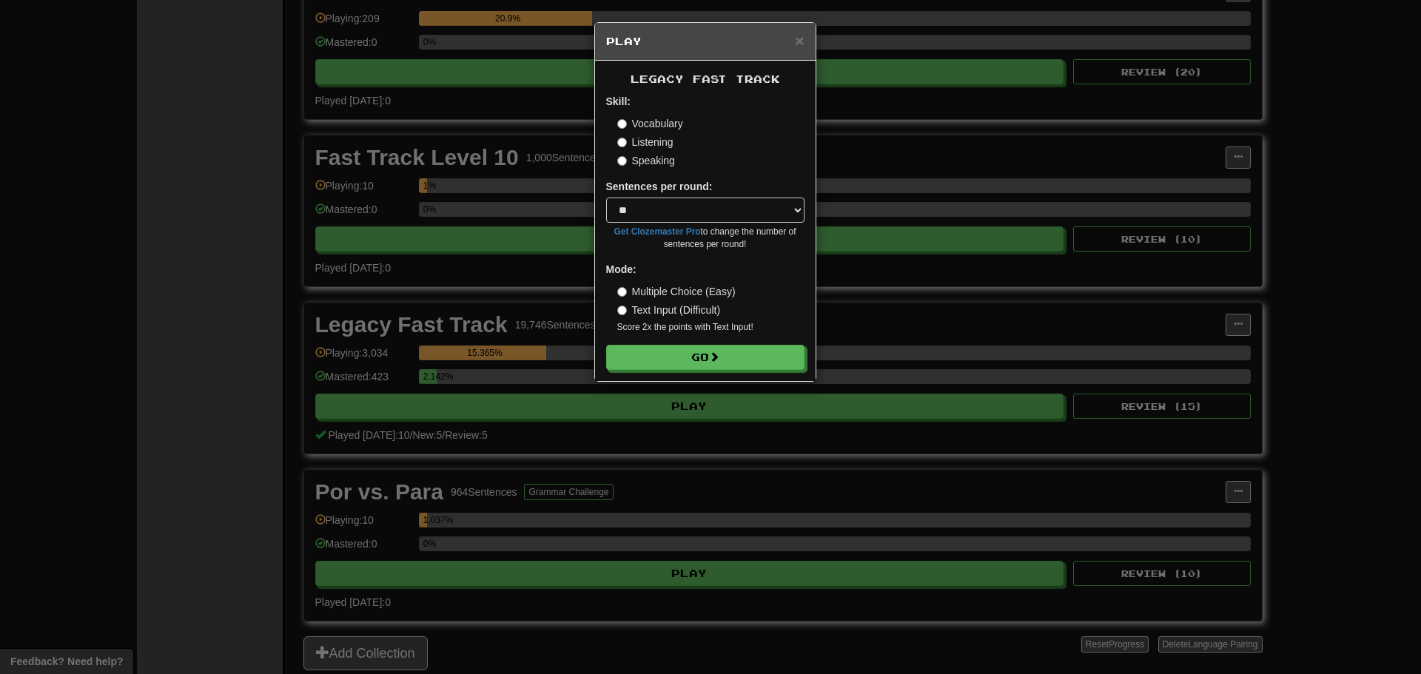
click at [647, 161] on label "Speaking" at bounding box center [646, 160] width 58 height 15
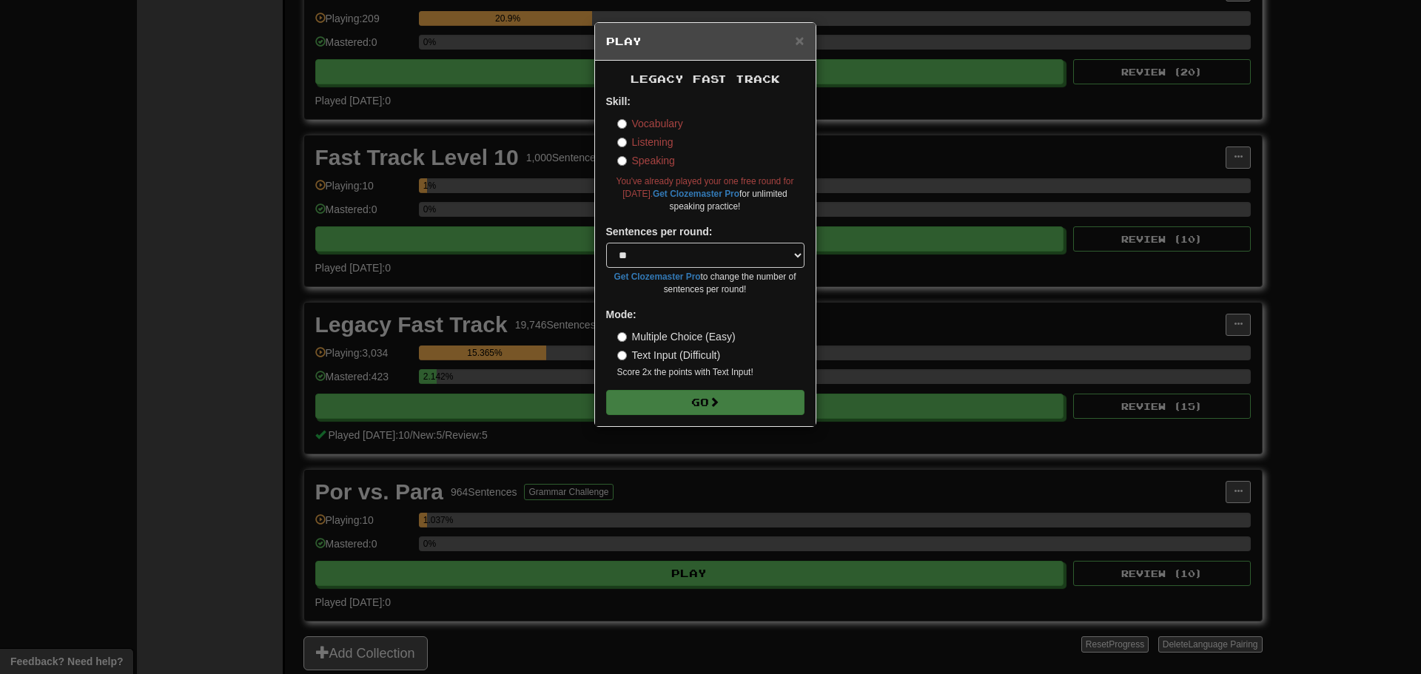
click at [640, 121] on label "Vocabulary" at bounding box center [650, 123] width 66 height 15
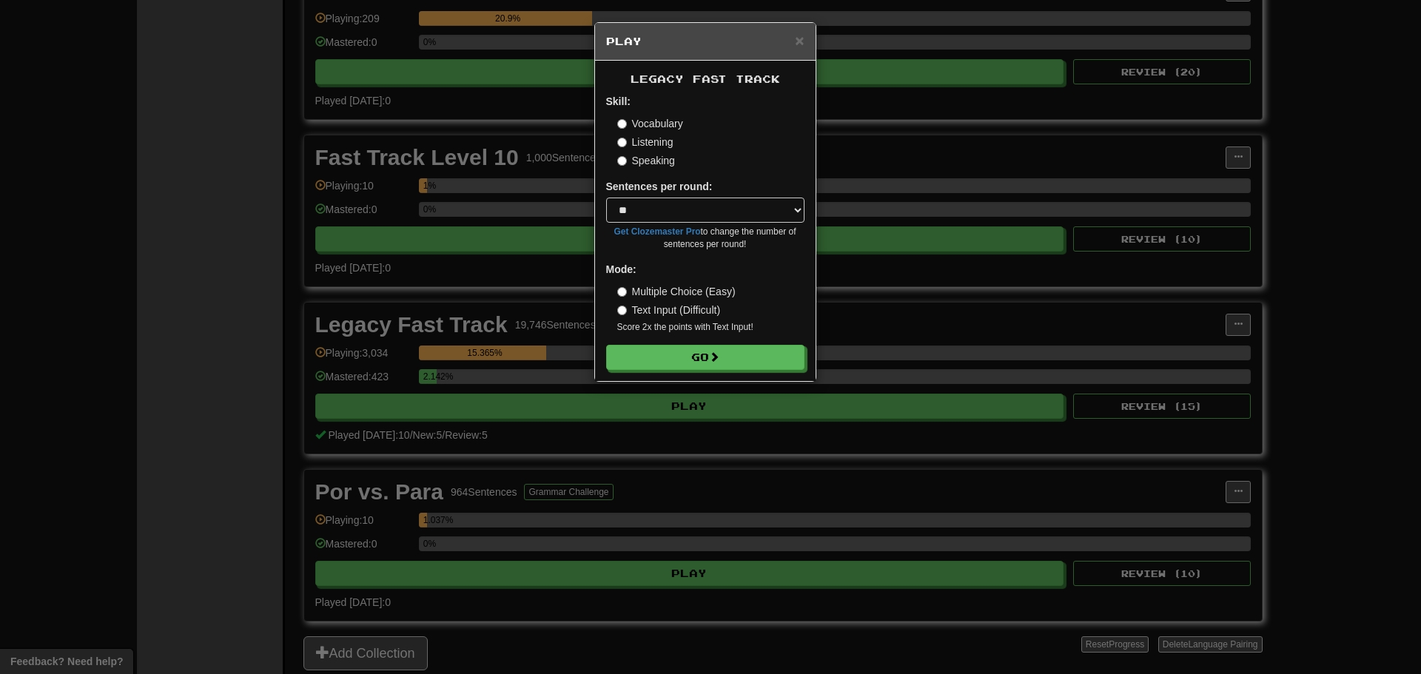
click at [637, 144] on label "Listening" at bounding box center [645, 142] width 56 height 15
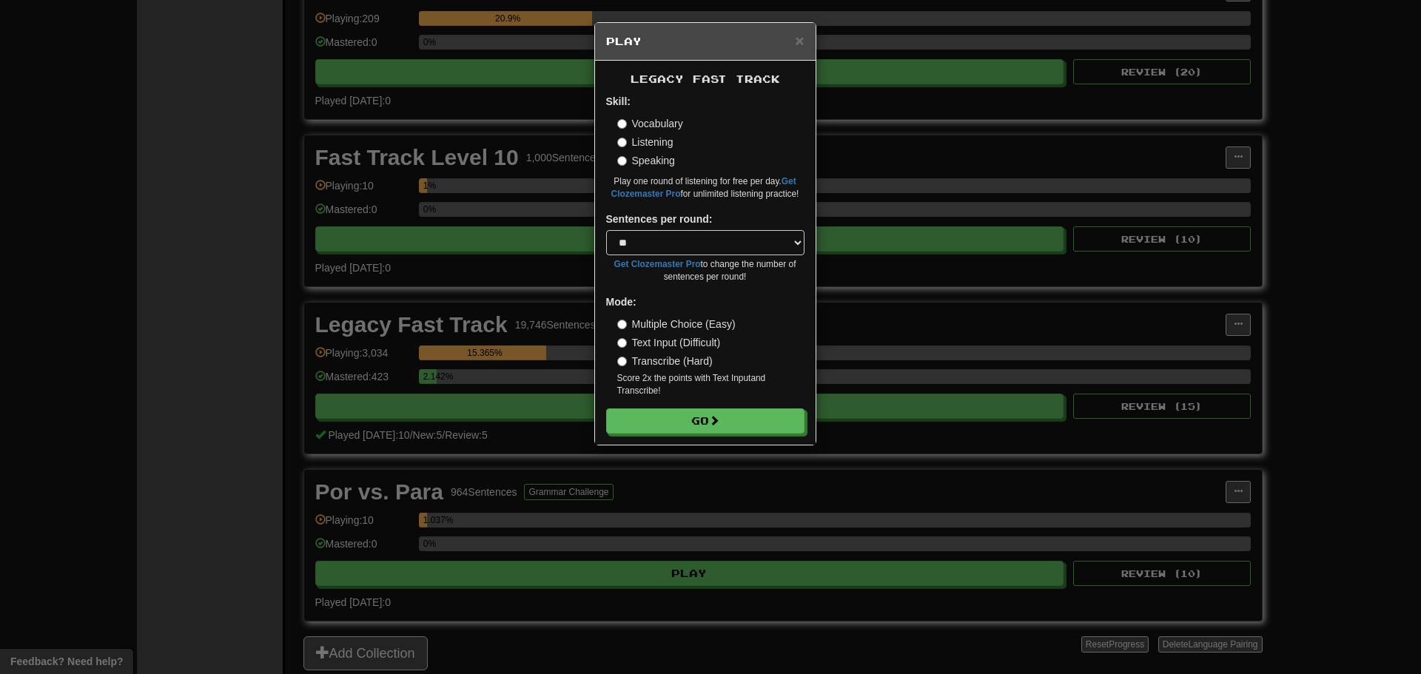
click at [647, 121] on label "Vocabulary" at bounding box center [650, 123] width 66 height 15
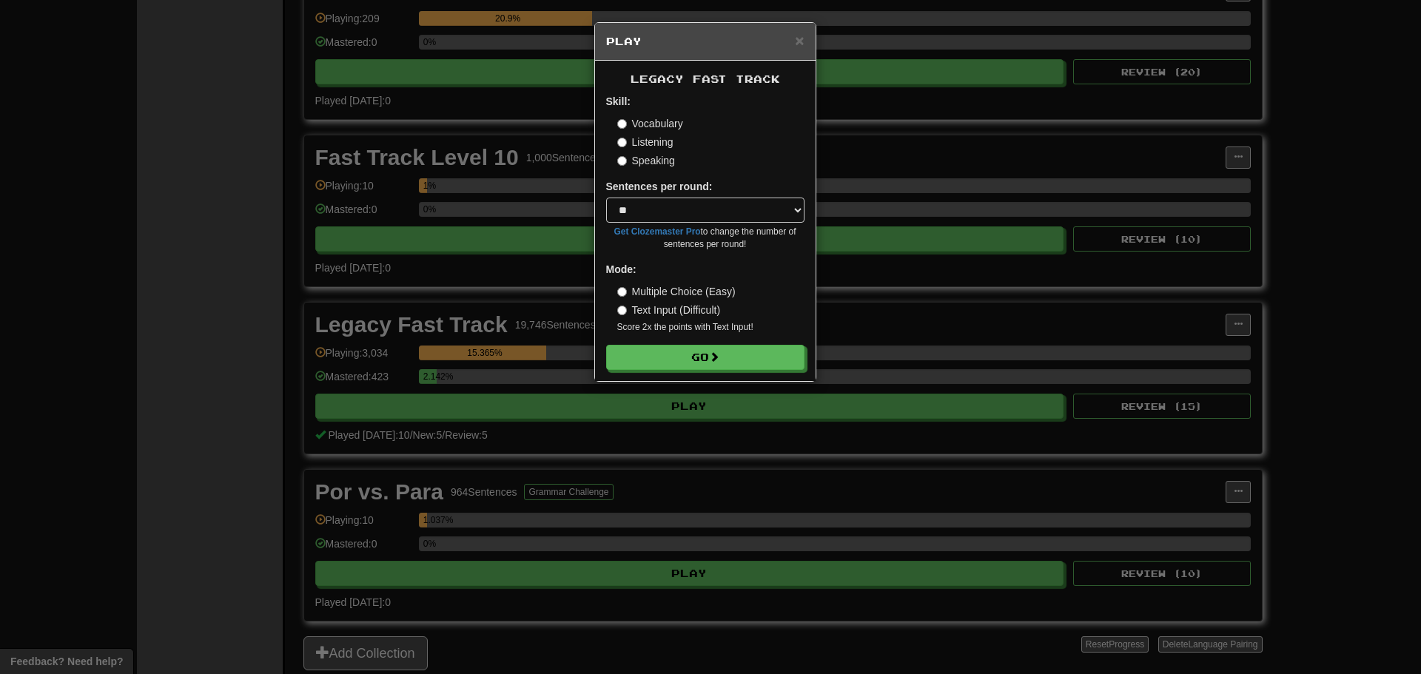
click at [656, 306] on label "Text Input (Difficult)" at bounding box center [669, 310] width 104 height 15
click at [662, 355] on button "Go" at bounding box center [706, 358] width 198 height 25
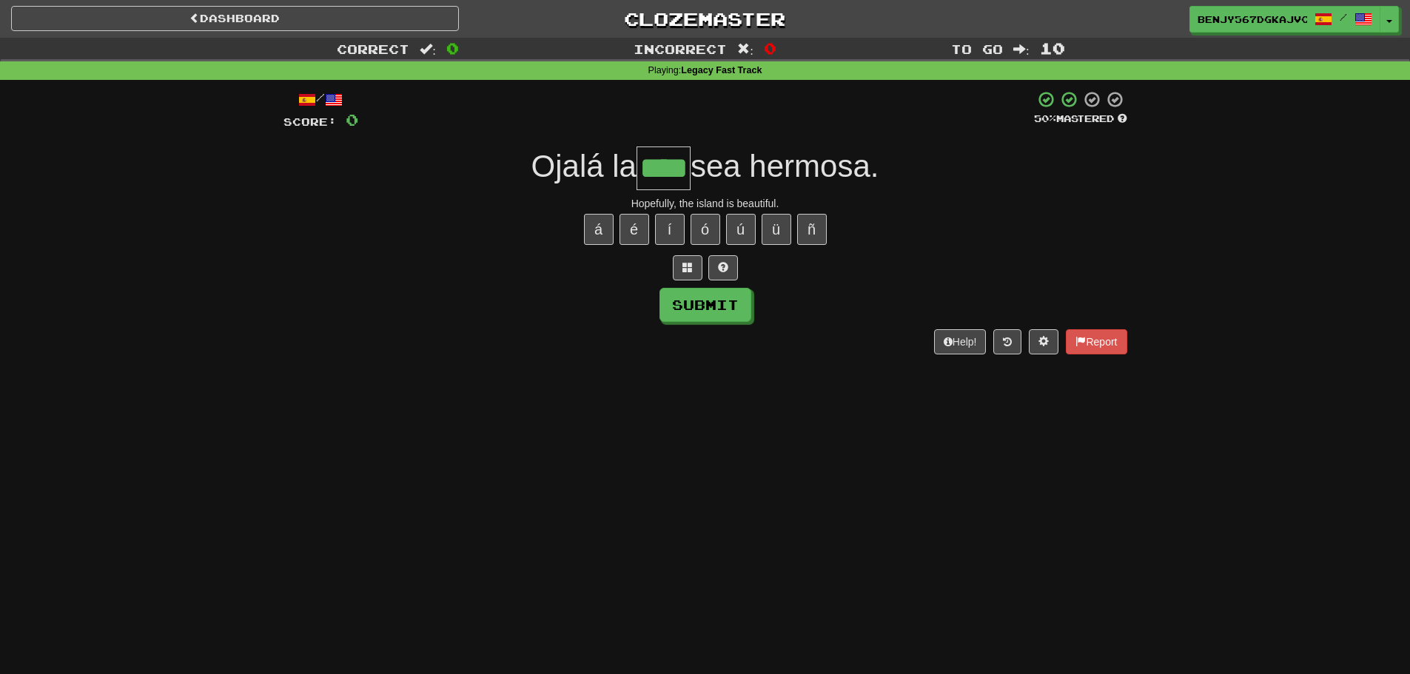
type input "****"
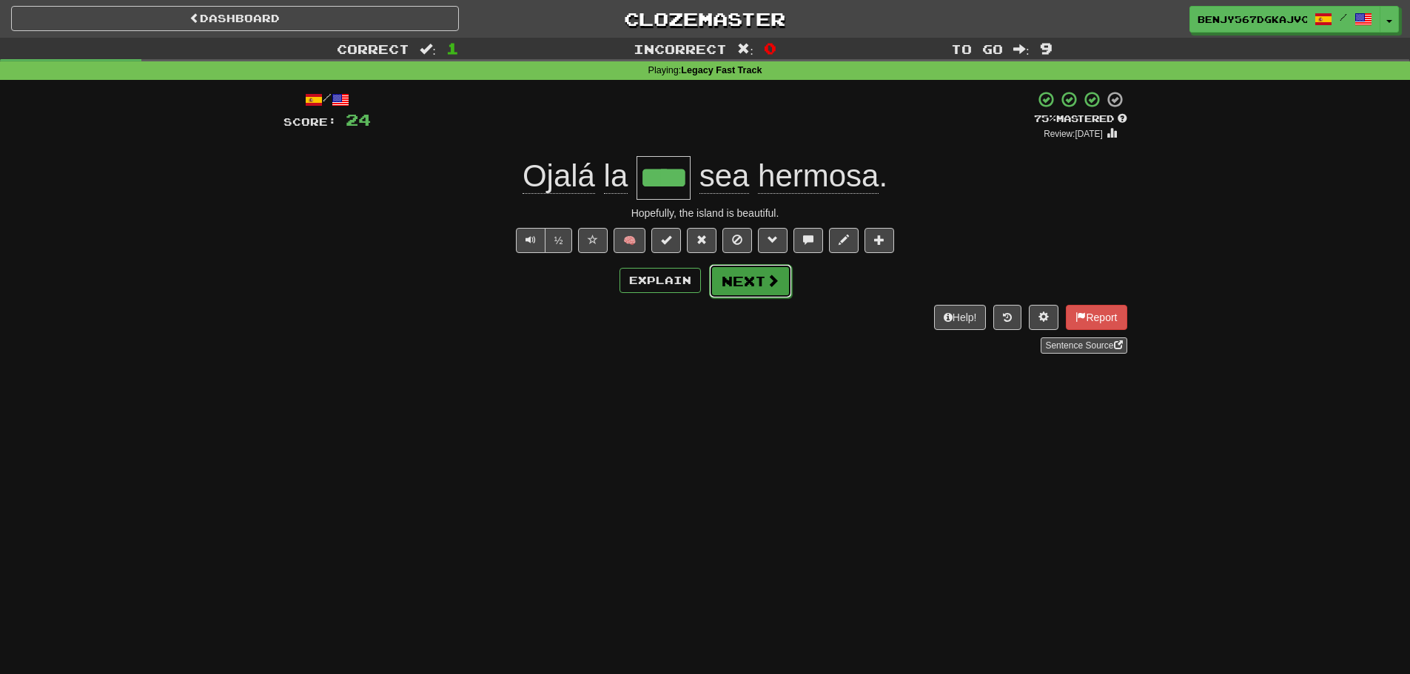
click at [755, 285] on button "Next" at bounding box center [750, 281] width 83 height 34
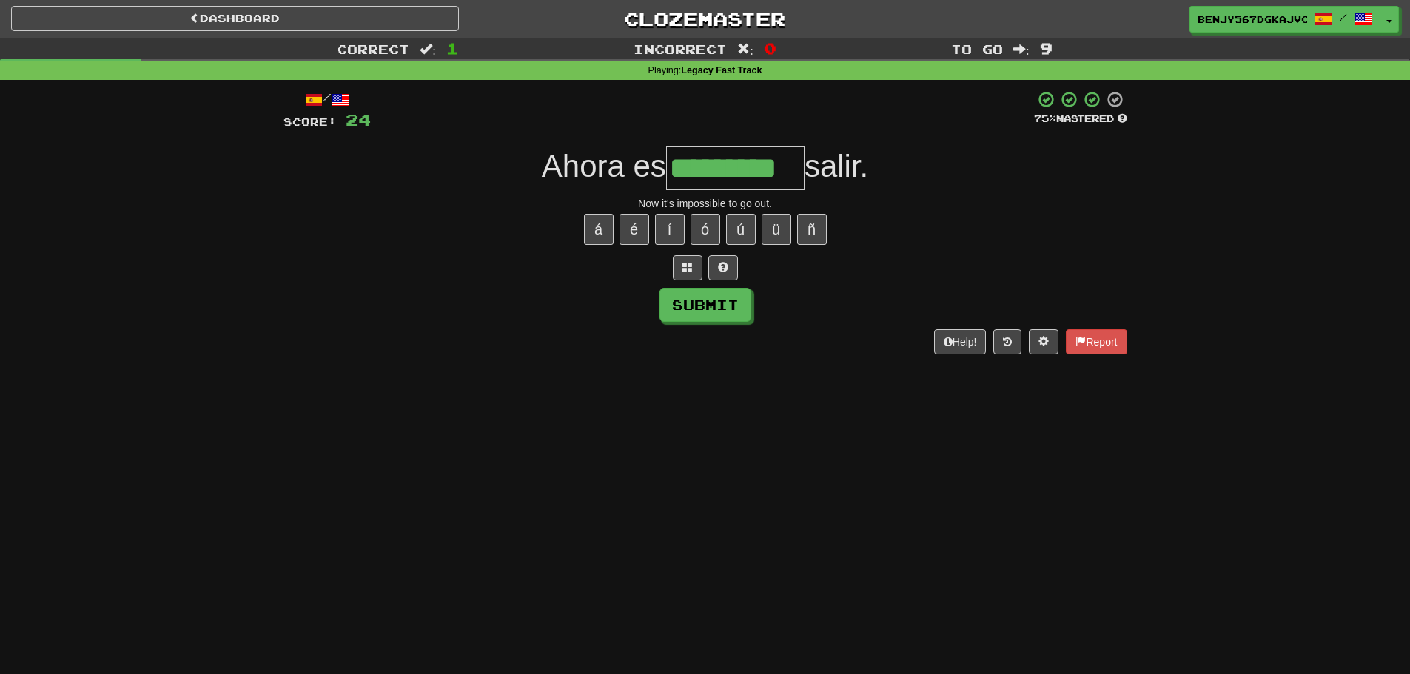
type input "*********"
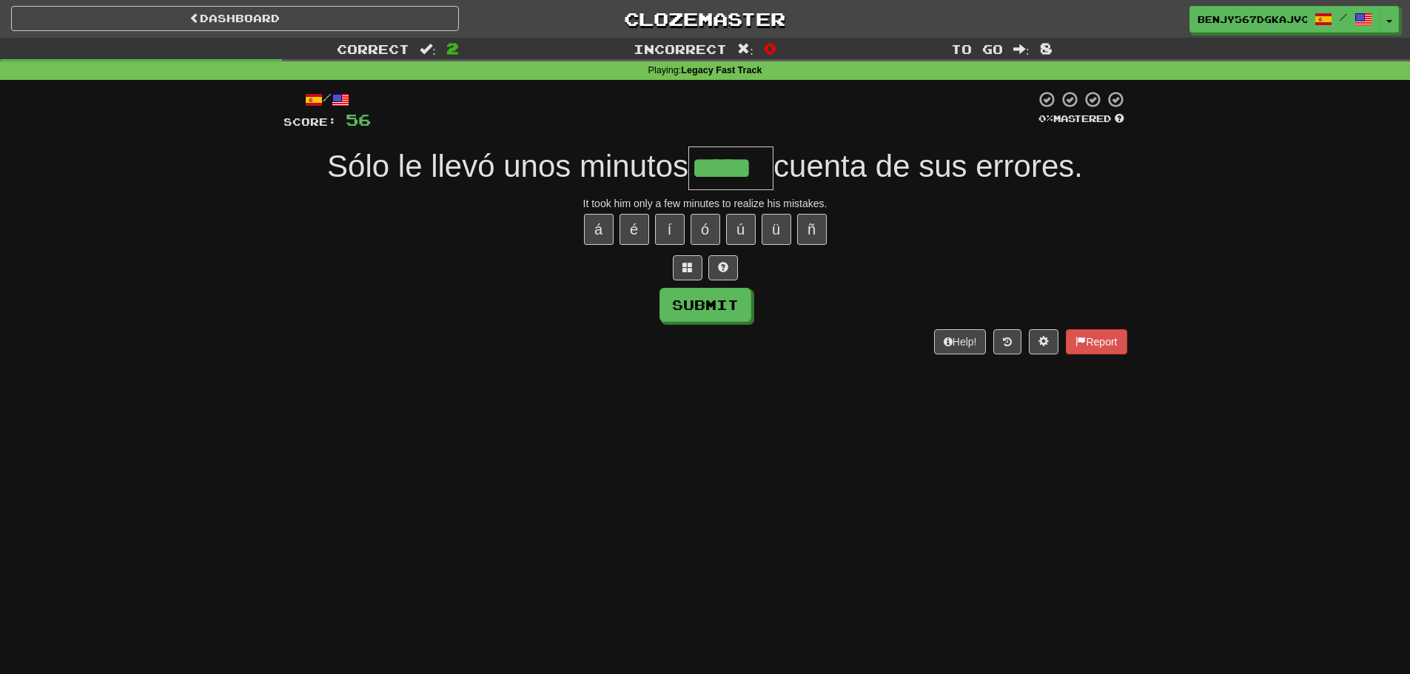
type input "*****"
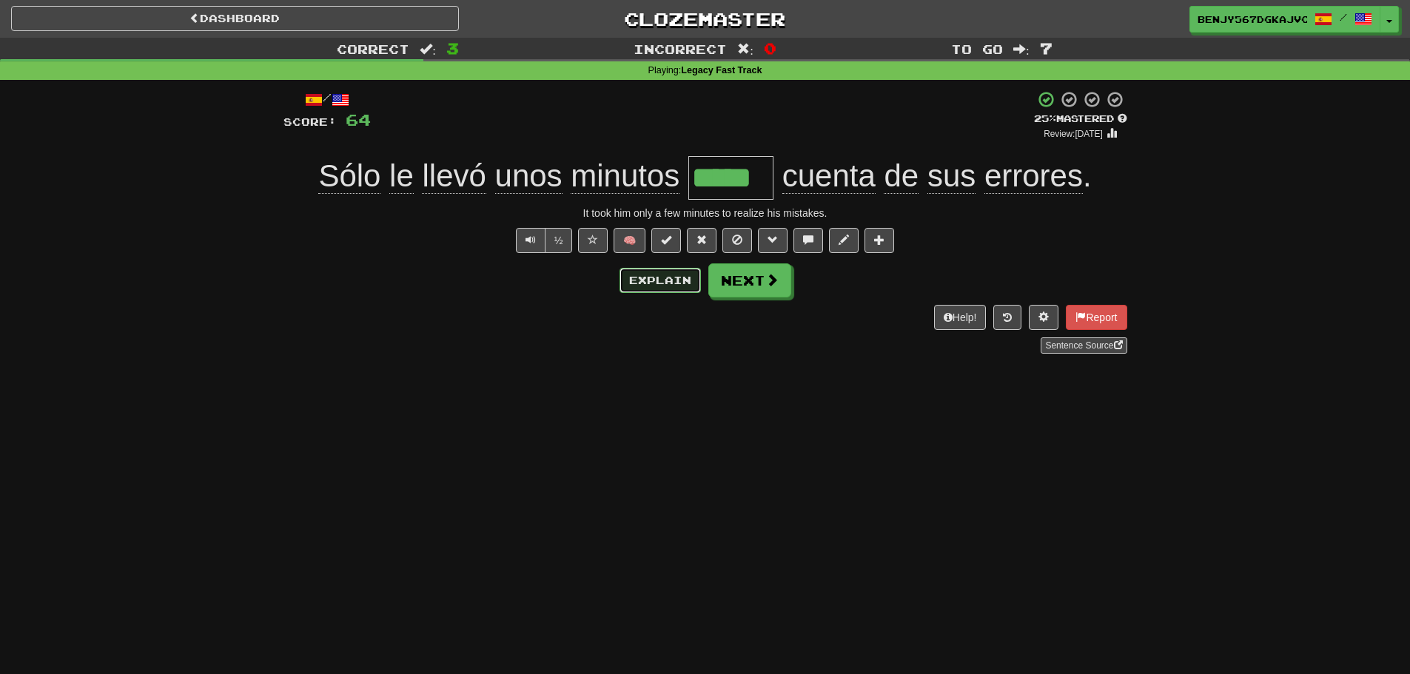
click at [678, 278] on button "Explain" at bounding box center [660, 280] width 81 height 25
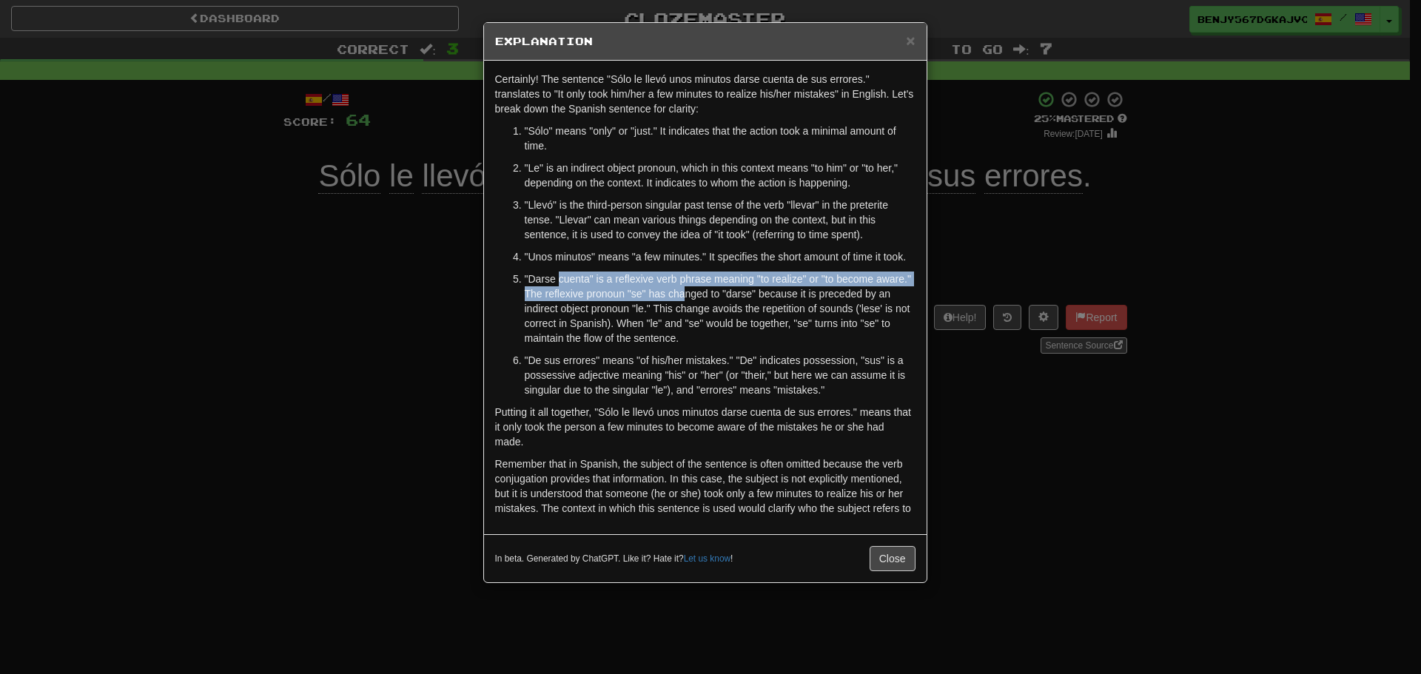
drag, startPoint x: 574, startPoint y: 278, endPoint x: 699, endPoint y: 281, distance: 125.8
click at [699, 281] on p ""Darse cuenta" is a reflexive verb phrase meaning "to realize" or "to become aw…" at bounding box center [720, 309] width 391 height 74
click at [850, 208] on p ""Llevó" is the third-person singular past tense of the verb "llevar" in the pre…" at bounding box center [720, 220] width 391 height 44
click at [906, 42] on span "×" at bounding box center [910, 40] width 9 height 17
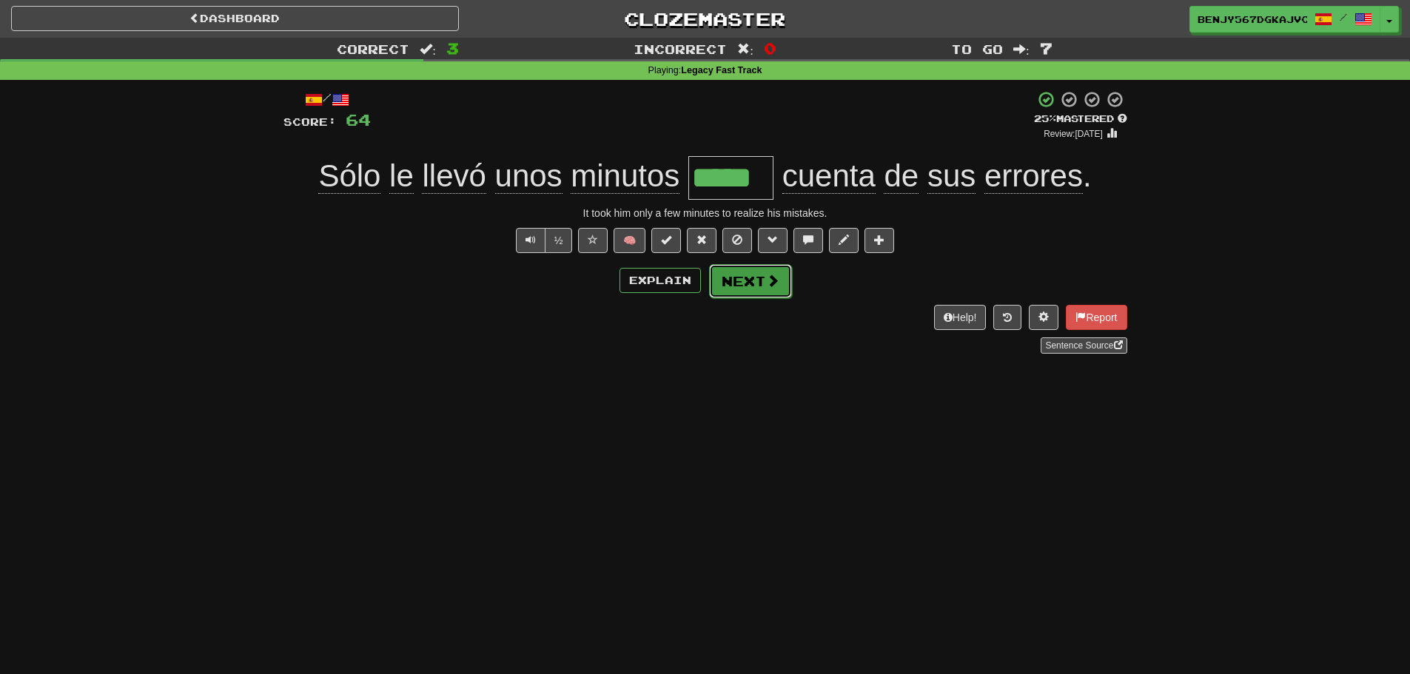
click at [770, 274] on span at bounding box center [772, 280] width 13 height 13
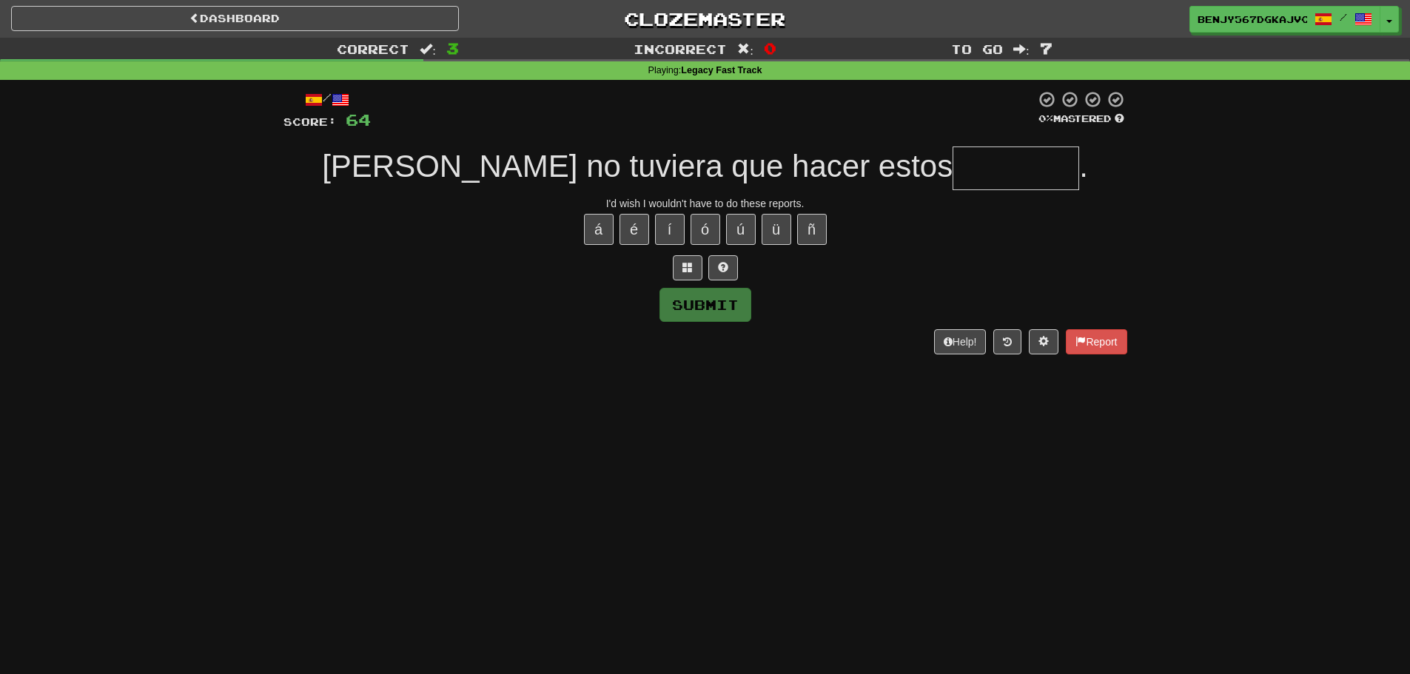
type input "*"
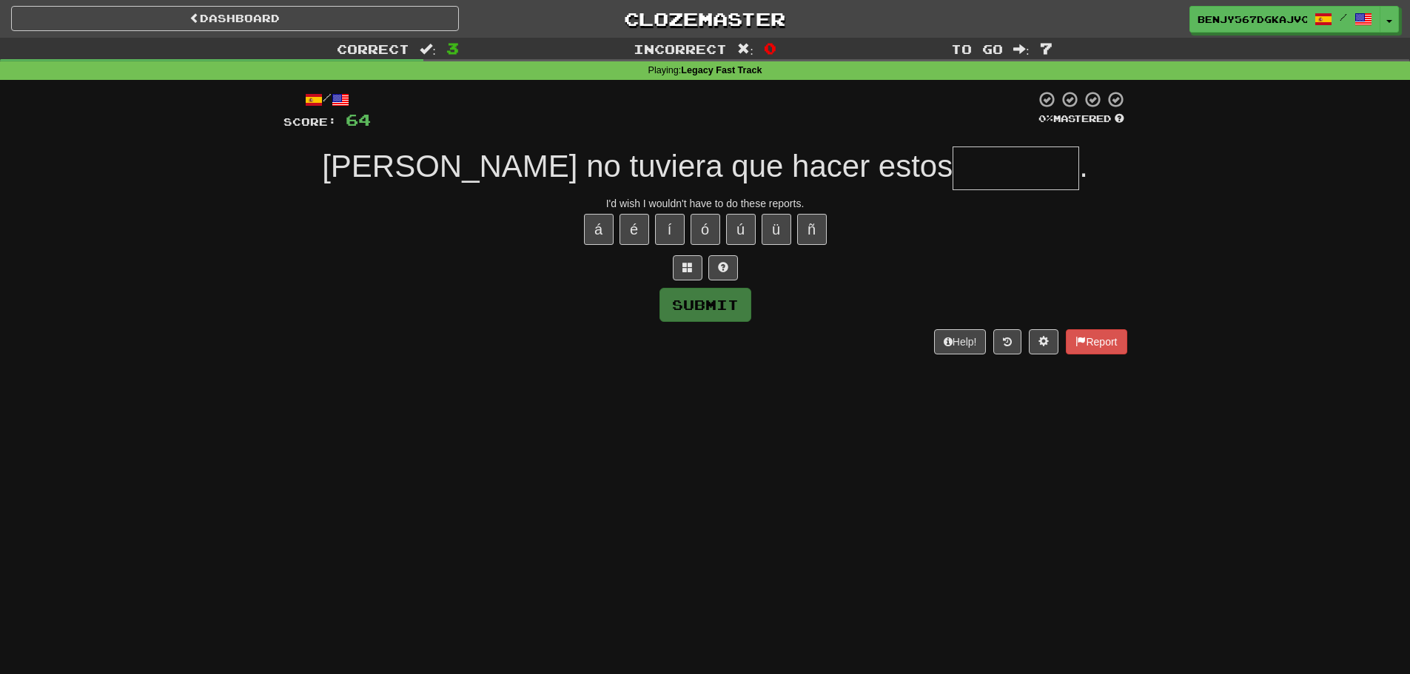
type input "*"
type input "********"
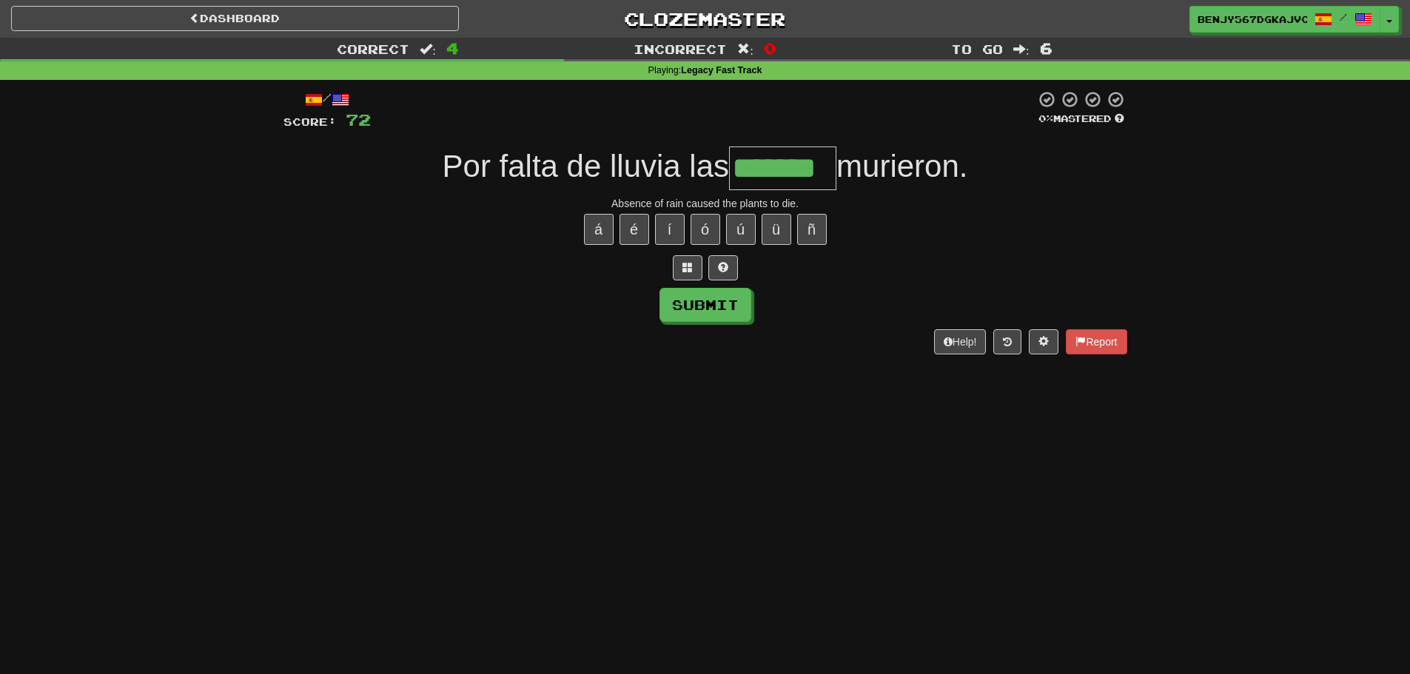
type input "*******"
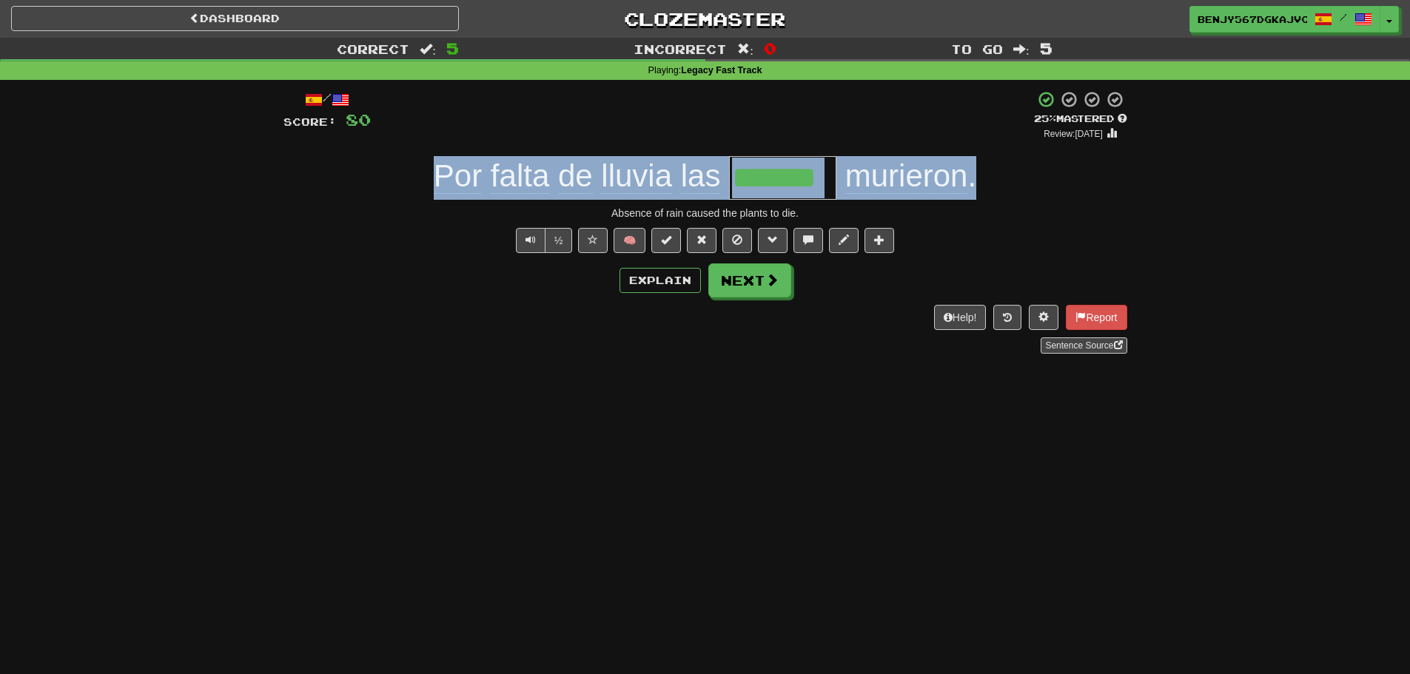
drag, startPoint x: 380, startPoint y: 174, endPoint x: 1022, endPoint y: 174, distance: 641.7
click at [1022, 174] on div "Por falta de lluvia las ******* murieron ." at bounding box center [705, 178] width 844 height 44
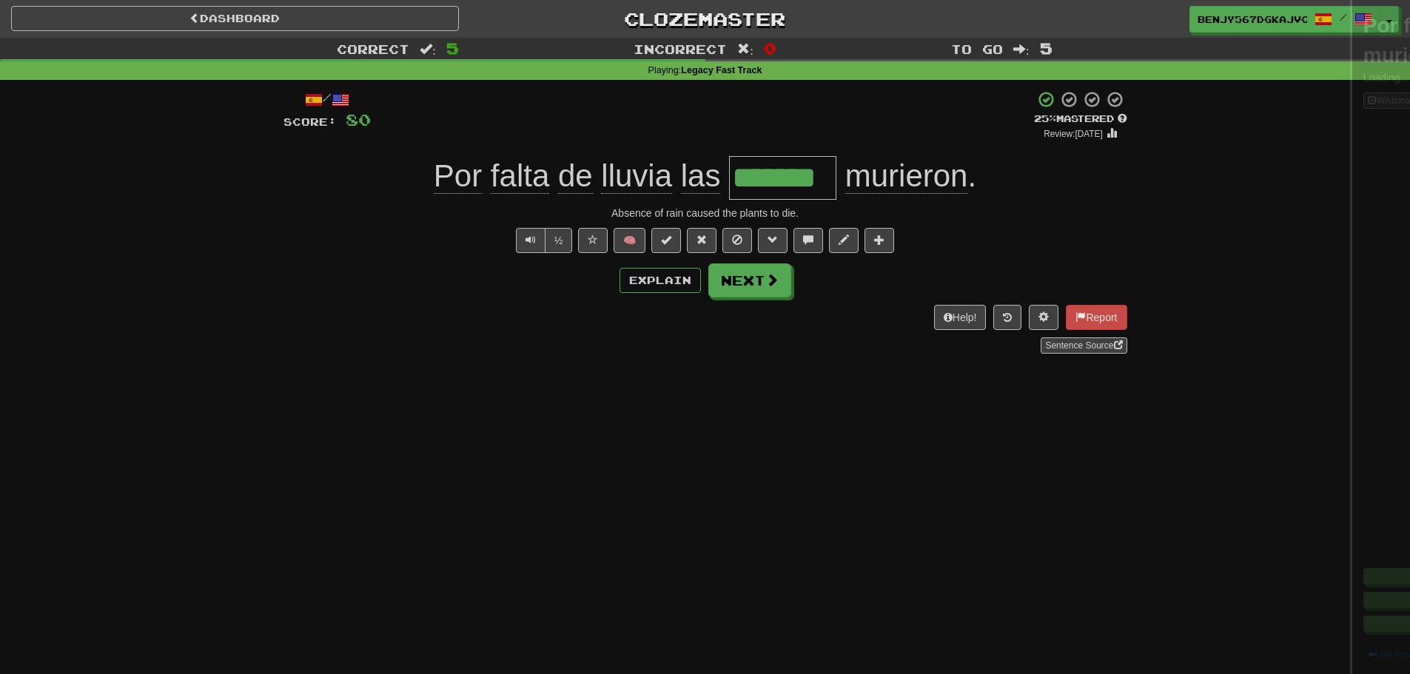
click at [1022, 174] on div at bounding box center [705, 337] width 1410 height 674
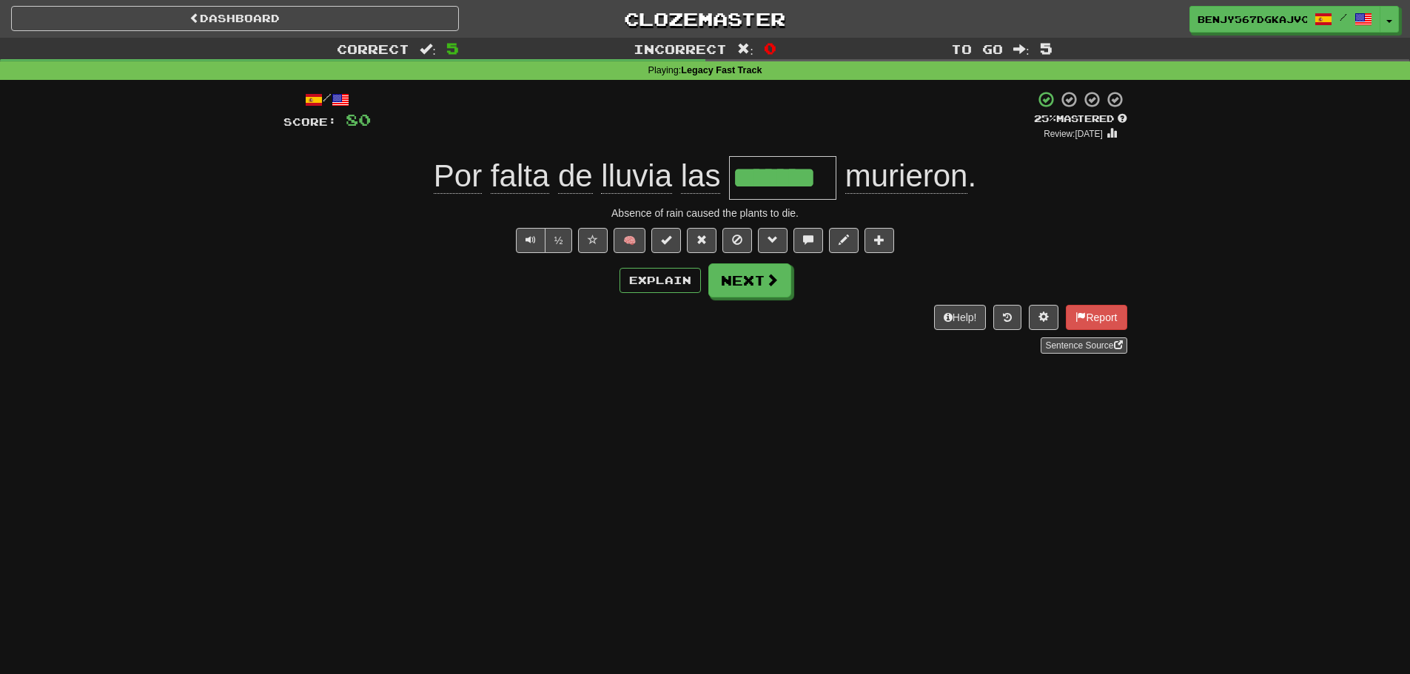
click at [409, 315] on div "Help! Report Sentence Source" at bounding box center [705, 329] width 844 height 49
click at [645, 288] on button "Explain" at bounding box center [660, 280] width 81 height 25
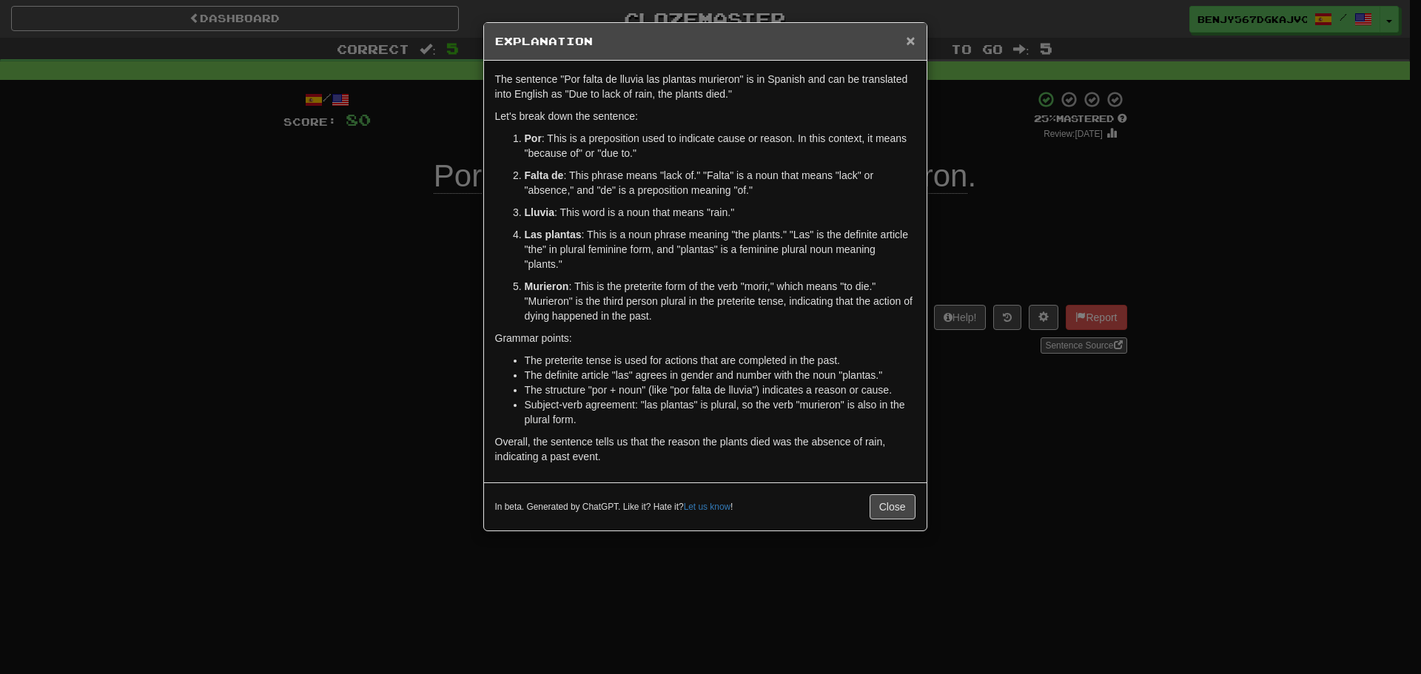
click at [912, 42] on span "×" at bounding box center [910, 40] width 9 height 17
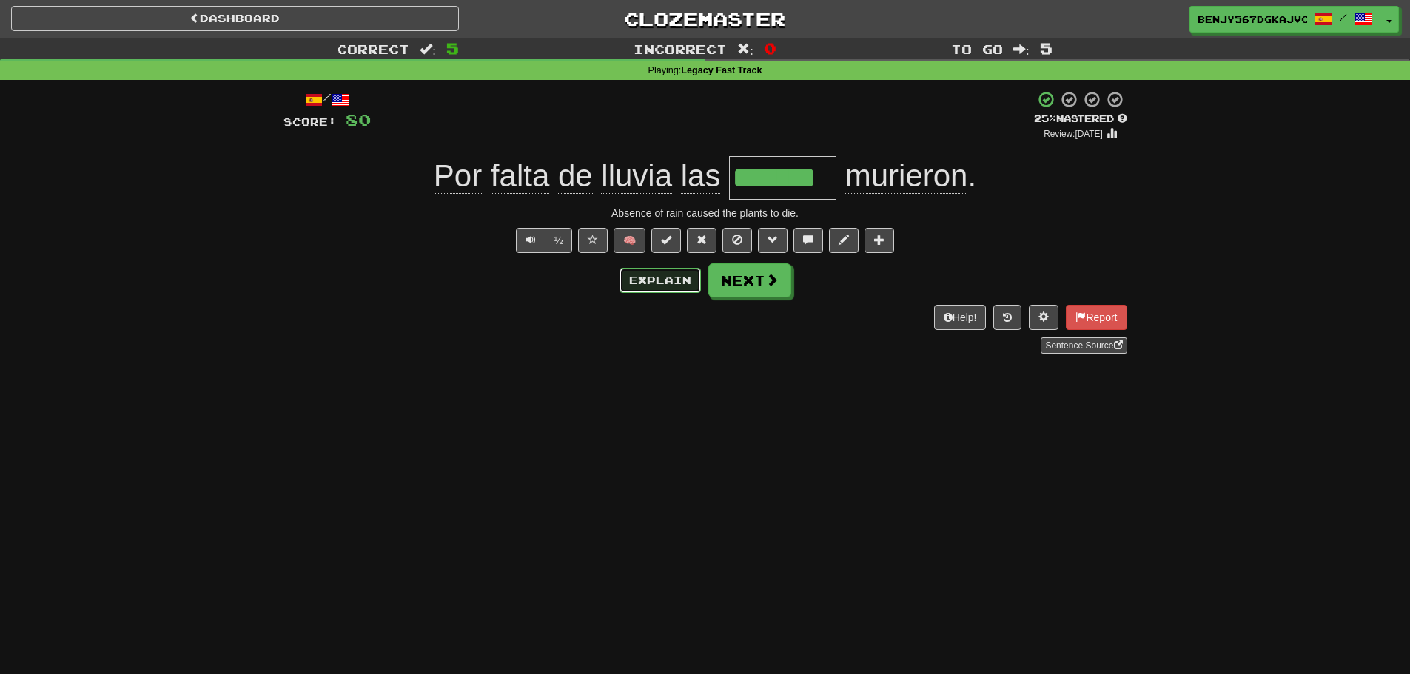
click at [656, 288] on button "Explain" at bounding box center [660, 280] width 81 height 25
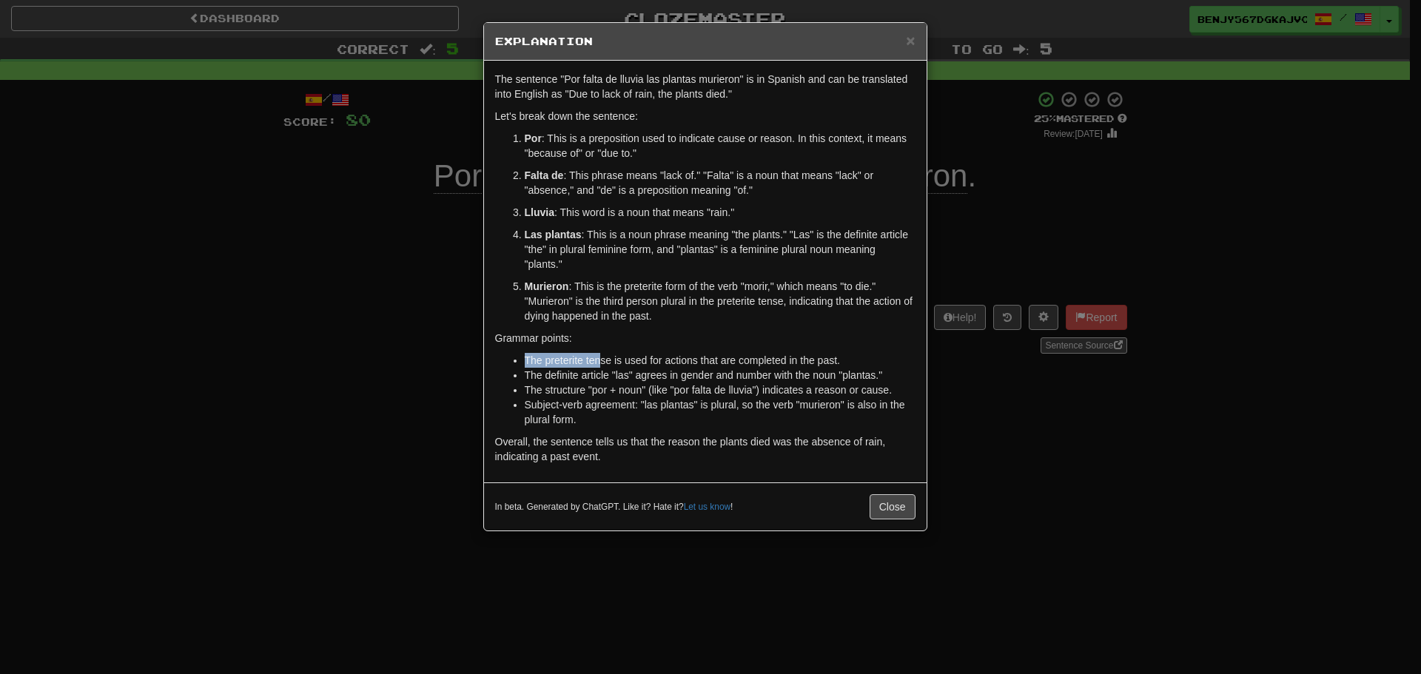
drag, startPoint x: 602, startPoint y: 358, endPoint x: 686, endPoint y: 344, distance: 84.7
click at [685, 345] on div "The sentence "Por falta de lluvia las plantas murieron" is in Spanish and can b…" at bounding box center [705, 272] width 443 height 422
click at [694, 336] on p "Grammar points:" at bounding box center [705, 338] width 420 height 15
click at [707, 315] on p "Murieron : This is the preterite form of the verb "morir," which means "to die.…" at bounding box center [720, 301] width 391 height 44
click at [912, 36] on span "×" at bounding box center [910, 40] width 9 height 17
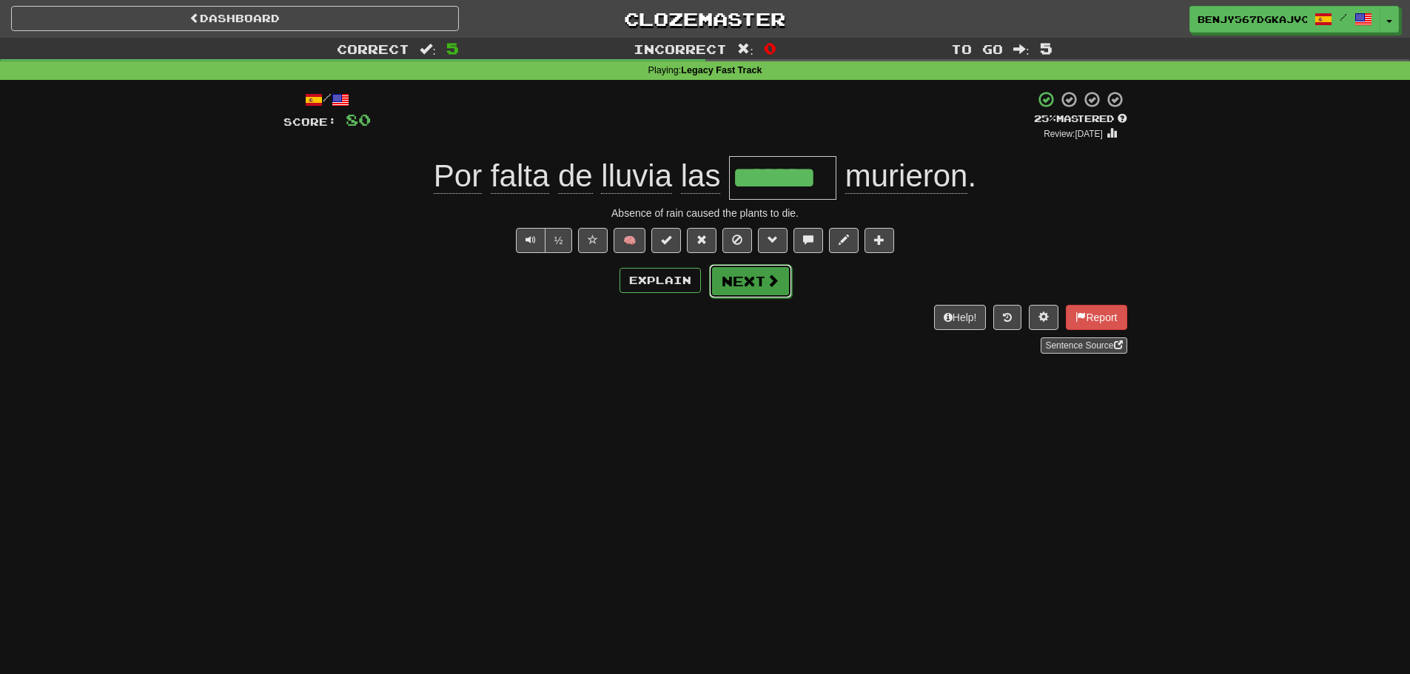
click at [771, 277] on span at bounding box center [772, 280] width 13 height 13
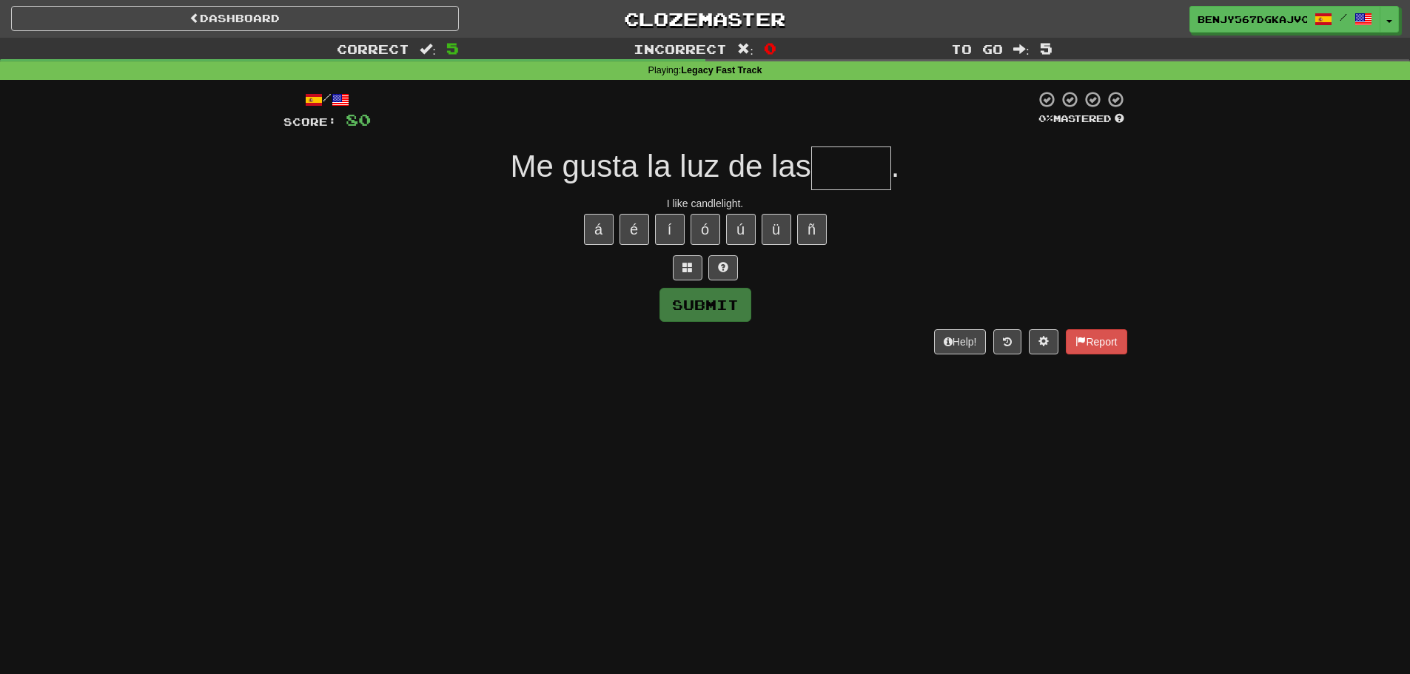
type input "*"
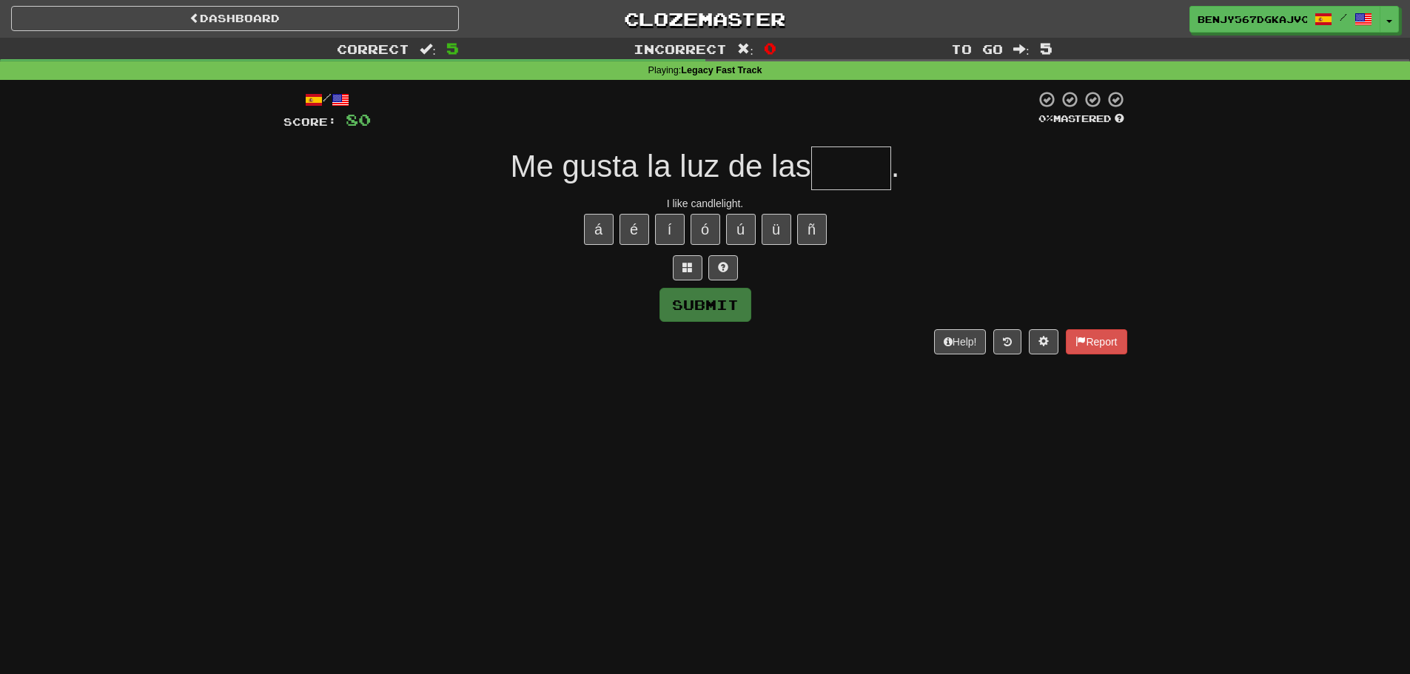
type input "*"
type input "*****"
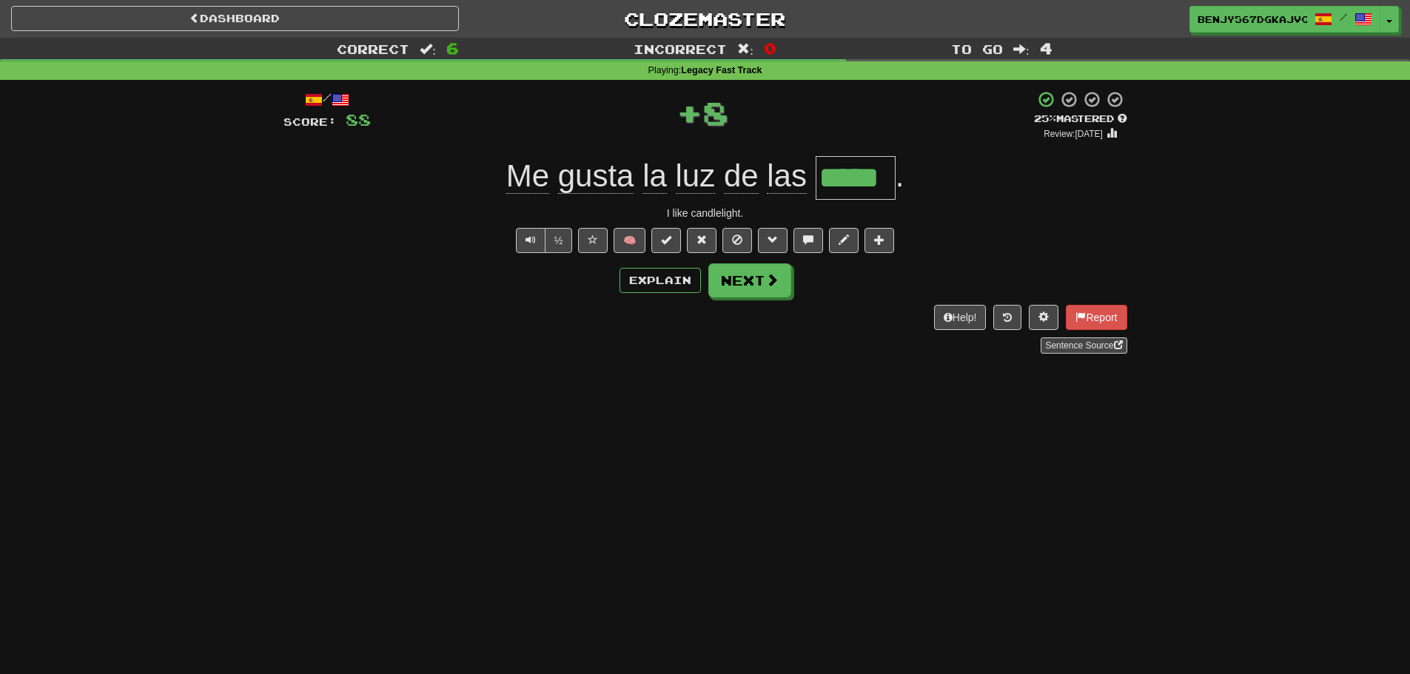
scroll to position [0, 0]
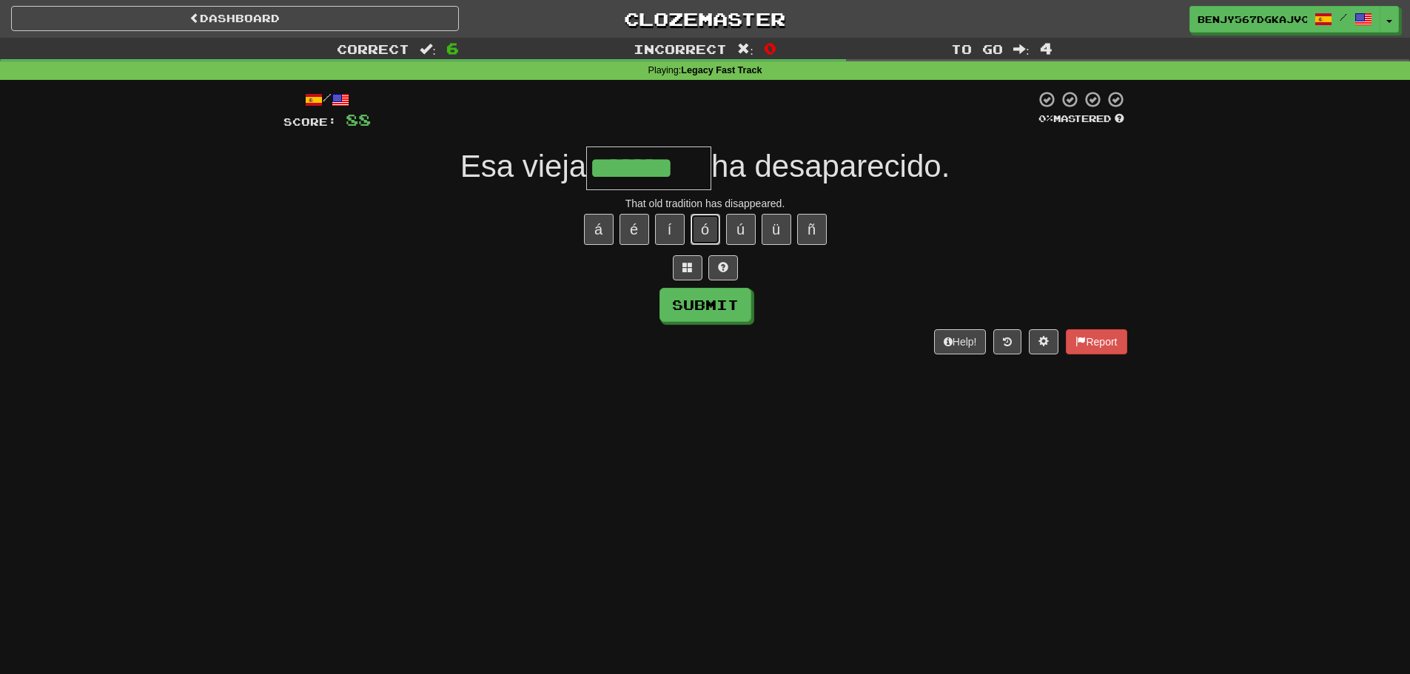
click at [711, 231] on button "ó" at bounding box center [706, 229] width 30 height 31
type input "*********"
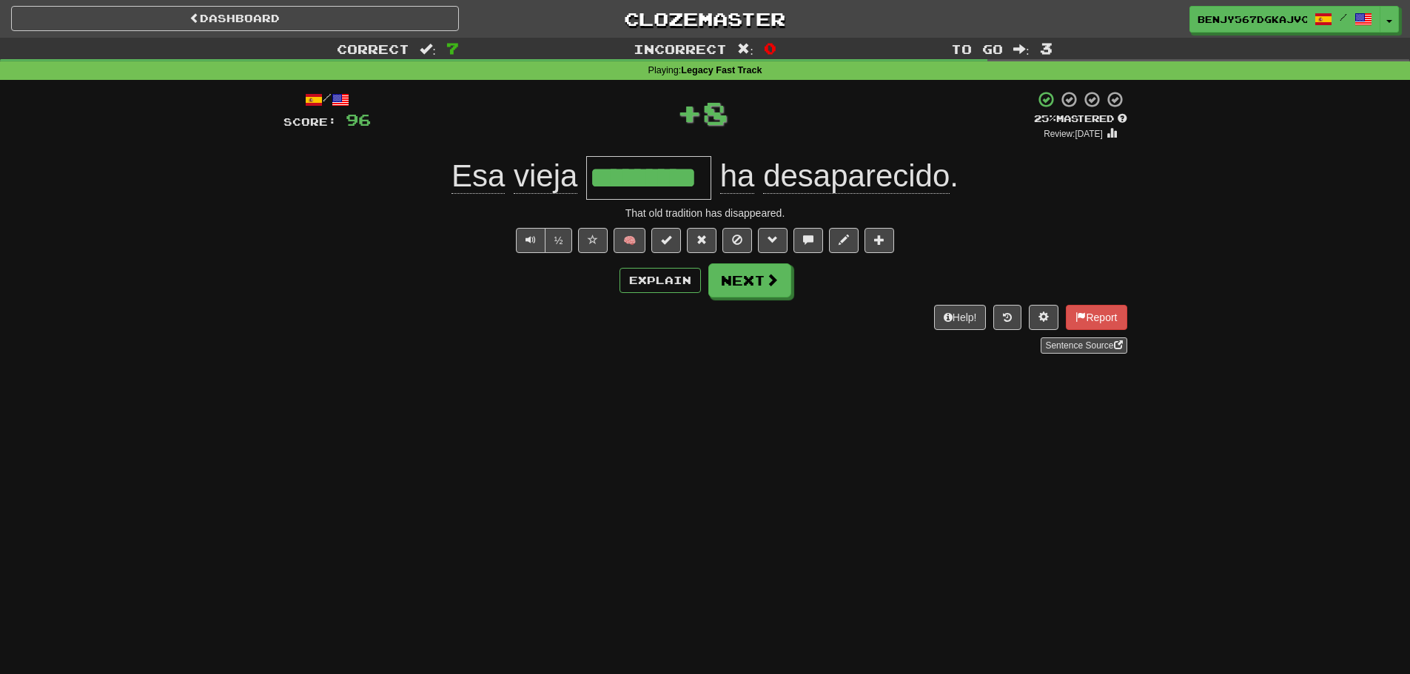
click at [790, 268] on div "Explain Next" at bounding box center [705, 281] width 844 height 34
drag, startPoint x: 790, startPoint y: 268, endPoint x: 780, endPoint y: 282, distance: 17.0
click at [782, 281] on div "Explain Next" at bounding box center [705, 281] width 844 height 34
click at [778, 284] on button "Next" at bounding box center [750, 281] width 83 height 34
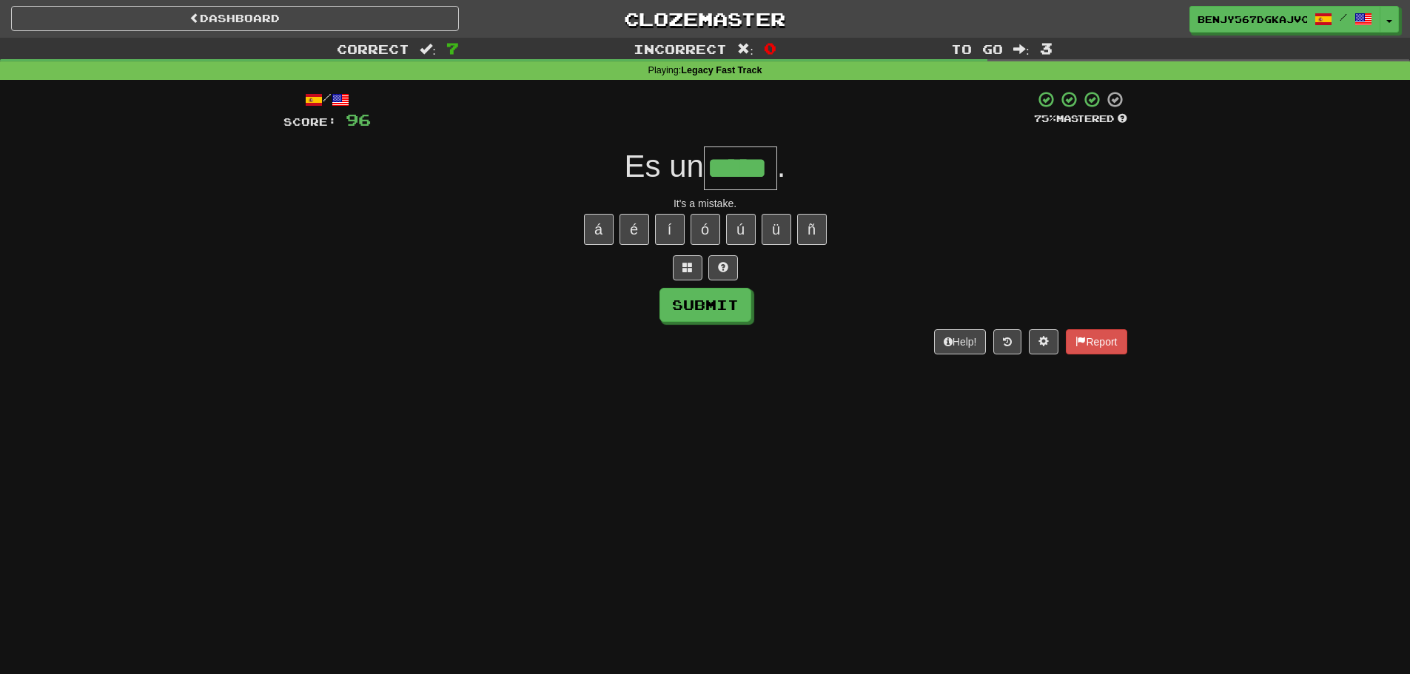
type input "*****"
click at [708, 235] on button "ó" at bounding box center [706, 229] width 30 height 31
type input "*********"
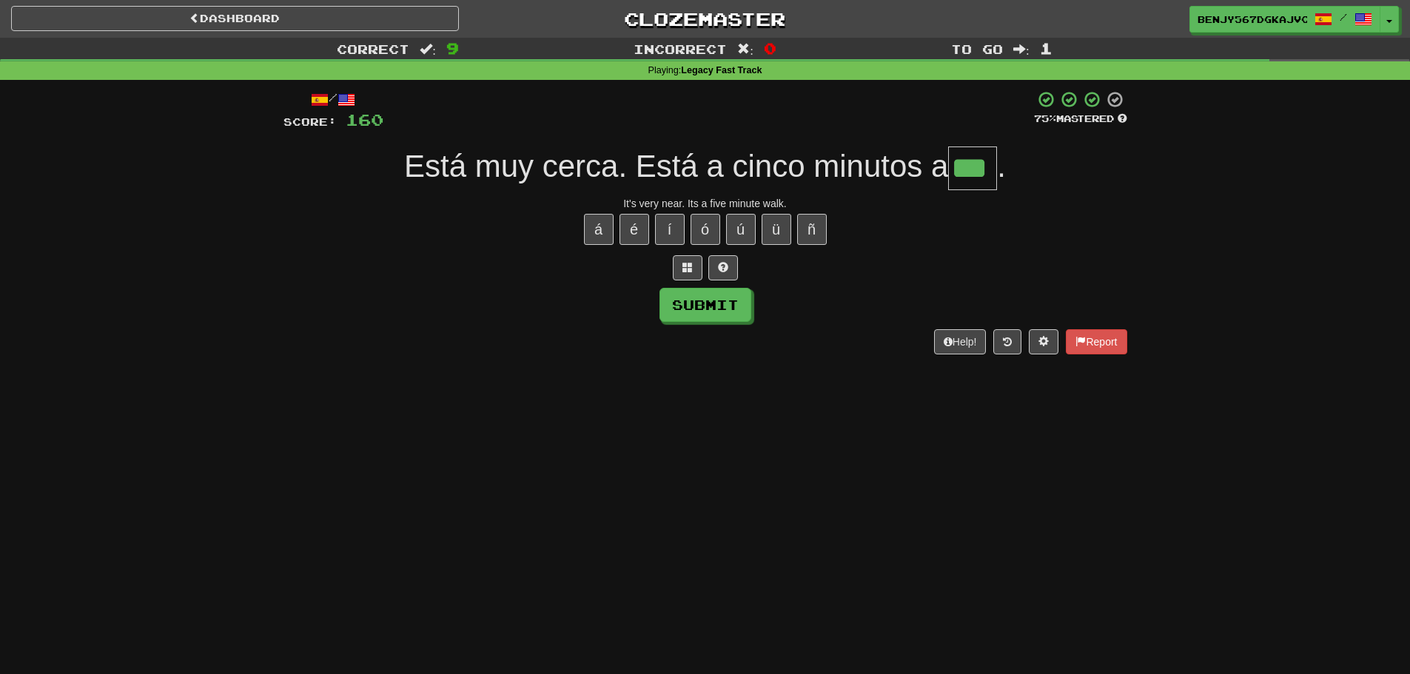
type input "***"
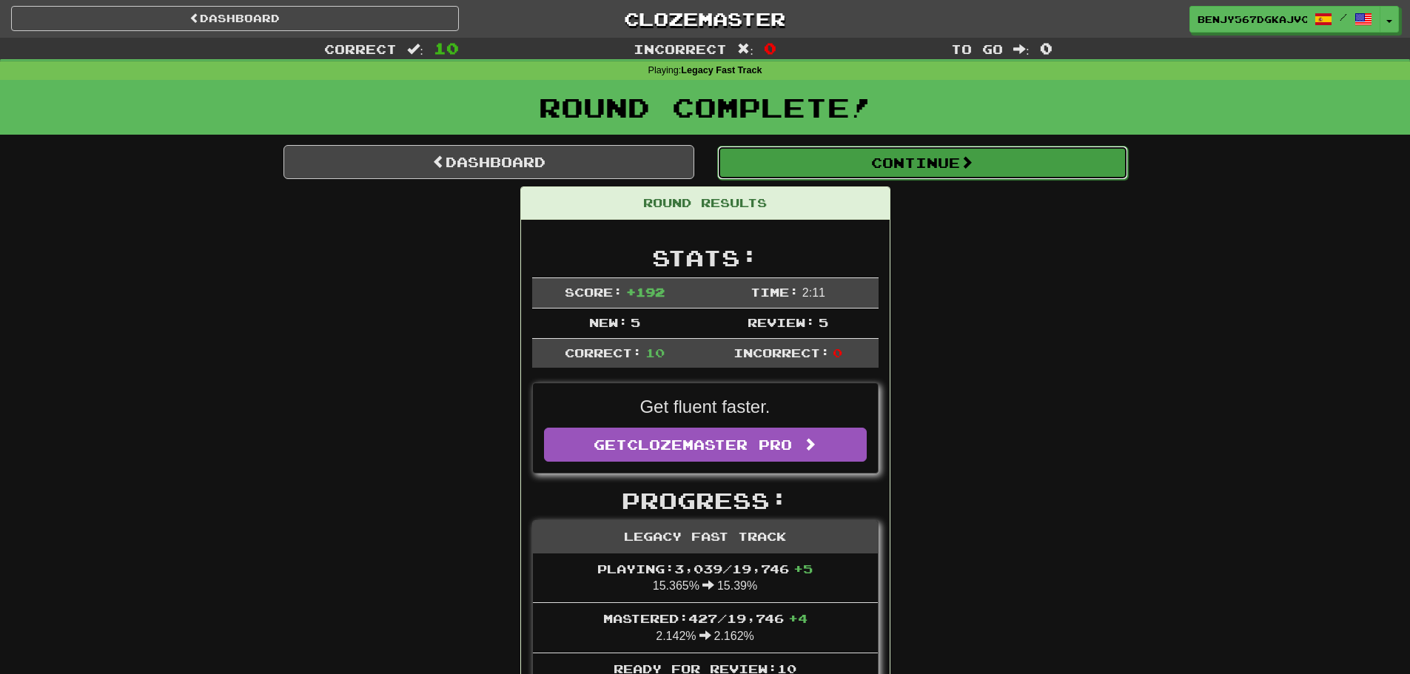
click at [794, 173] on button "Continue" at bounding box center [922, 163] width 411 height 34
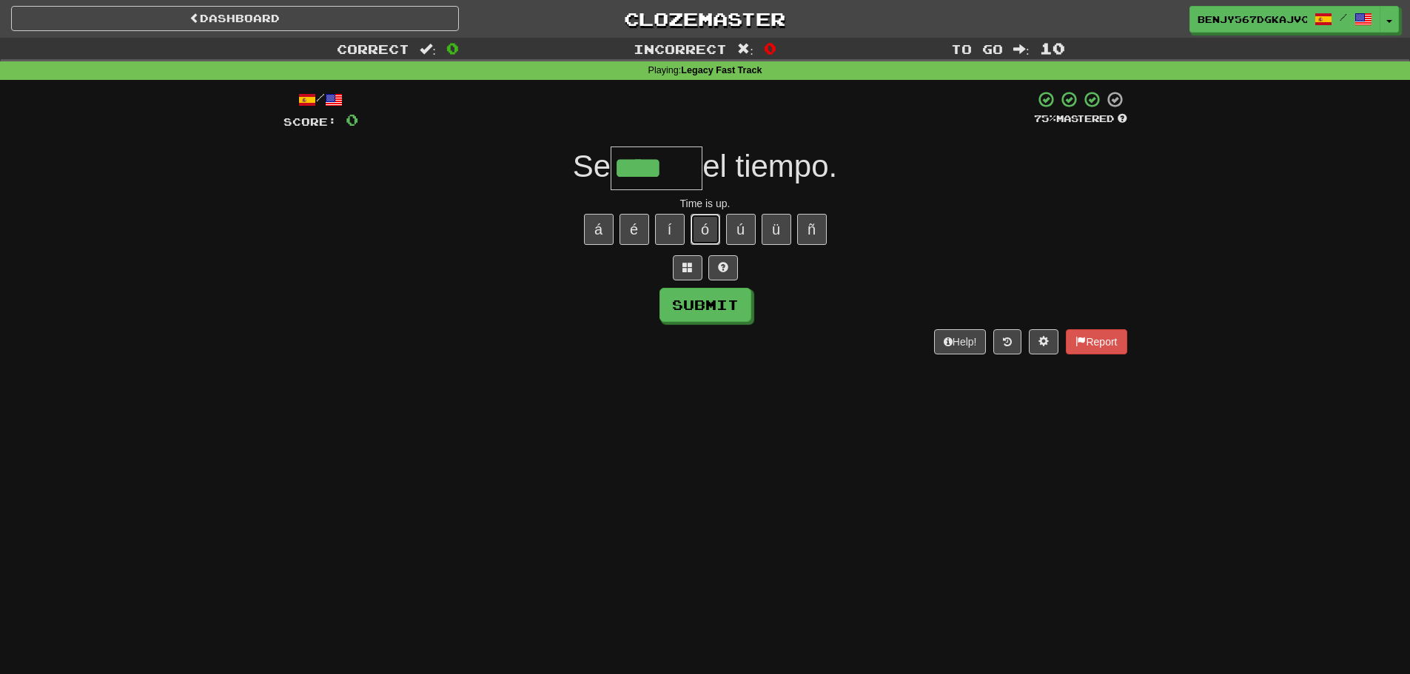
click at [705, 229] on button "ó" at bounding box center [706, 229] width 30 height 31
type input "*****"
click at [703, 307] on button "Submit" at bounding box center [706, 306] width 92 height 34
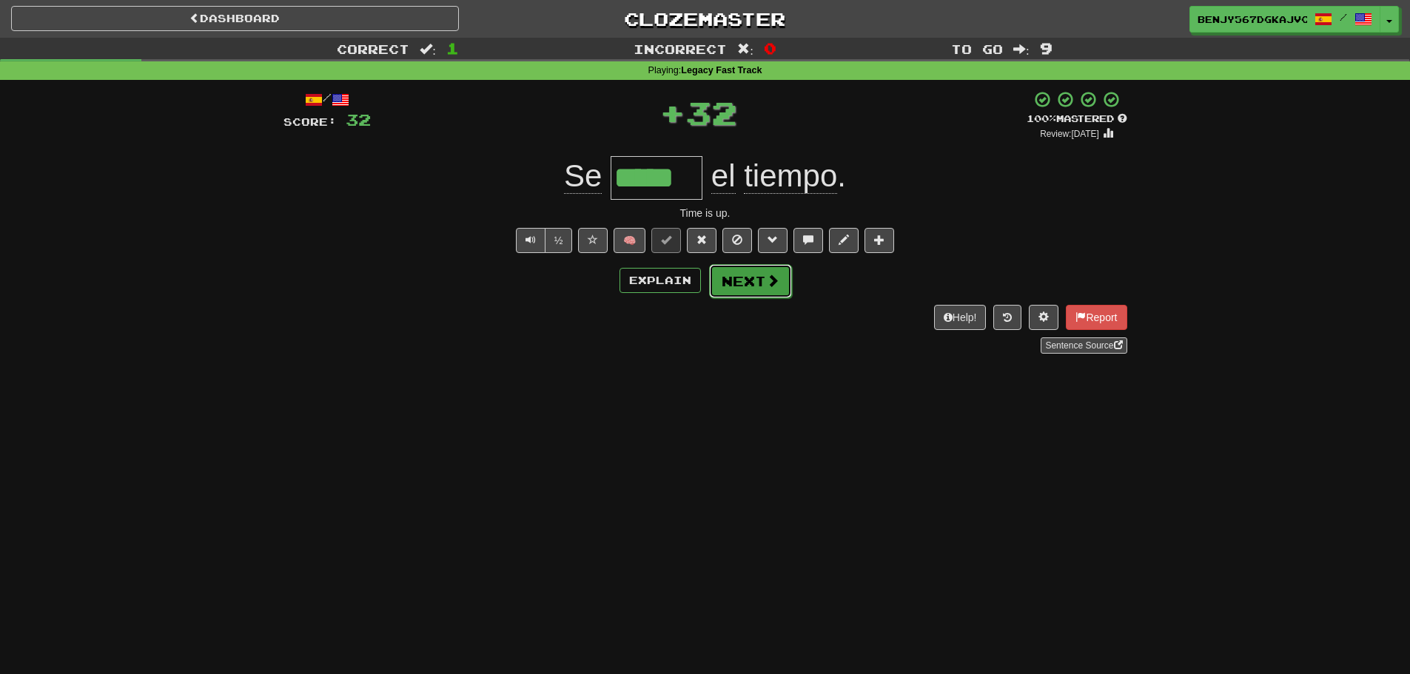
click at [724, 278] on button "Next" at bounding box center [750, 281] width 83 height 34
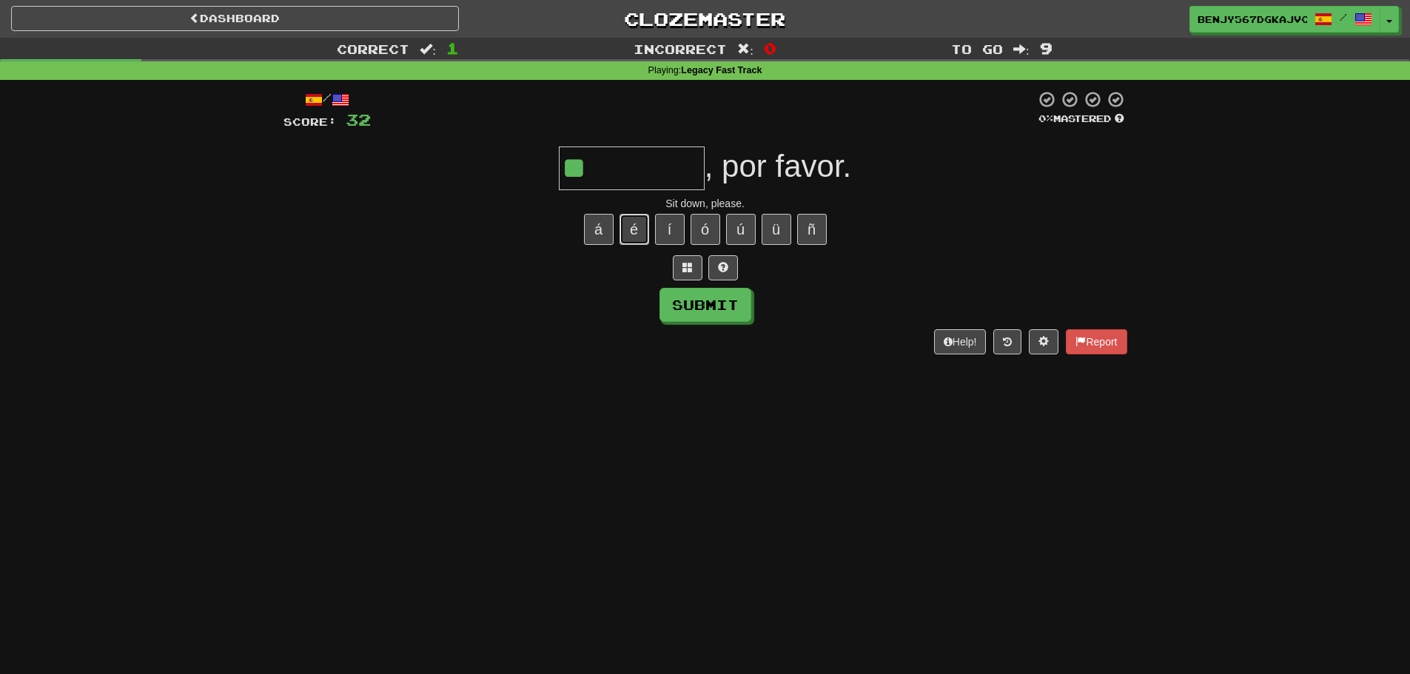
click at [641, 226] on button "é" at bounding box center [635, 229] width 30 height 31
type input "*********"
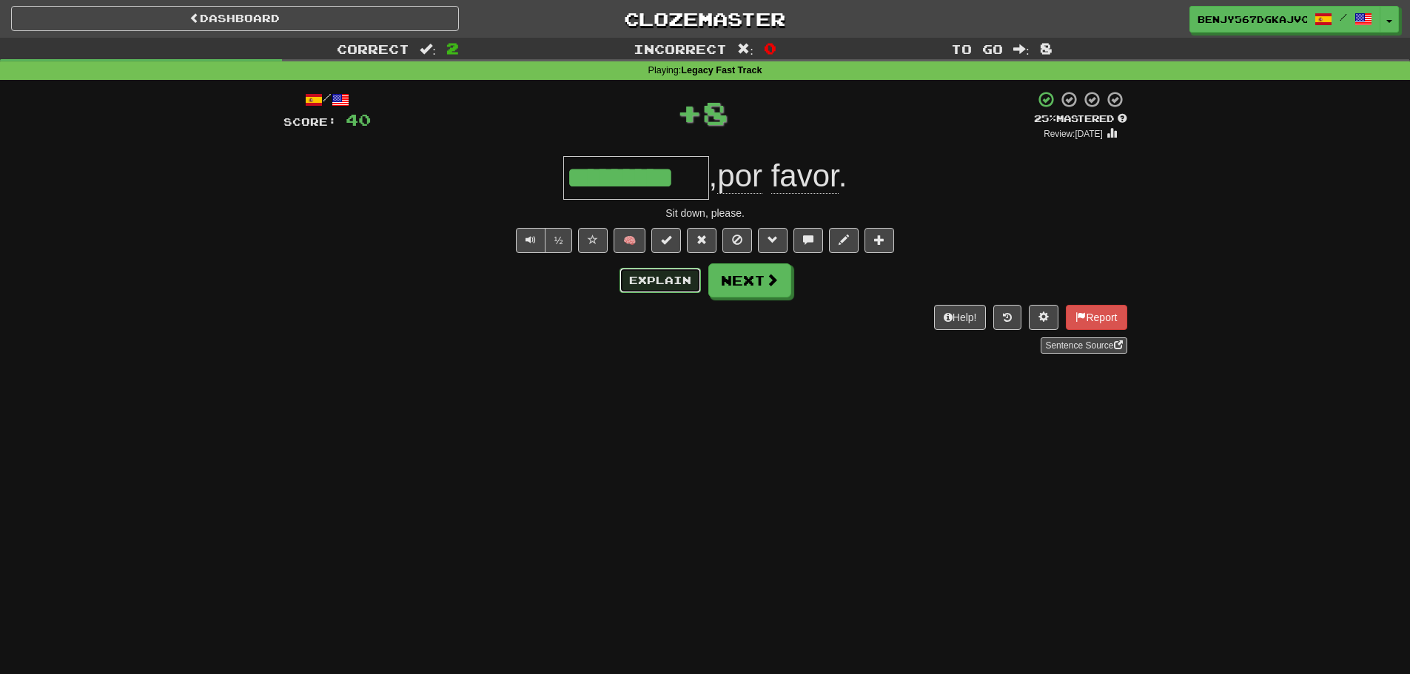
click at [689, 276] on button "Explain" at bounding box center [660, 280] width 81 height 25
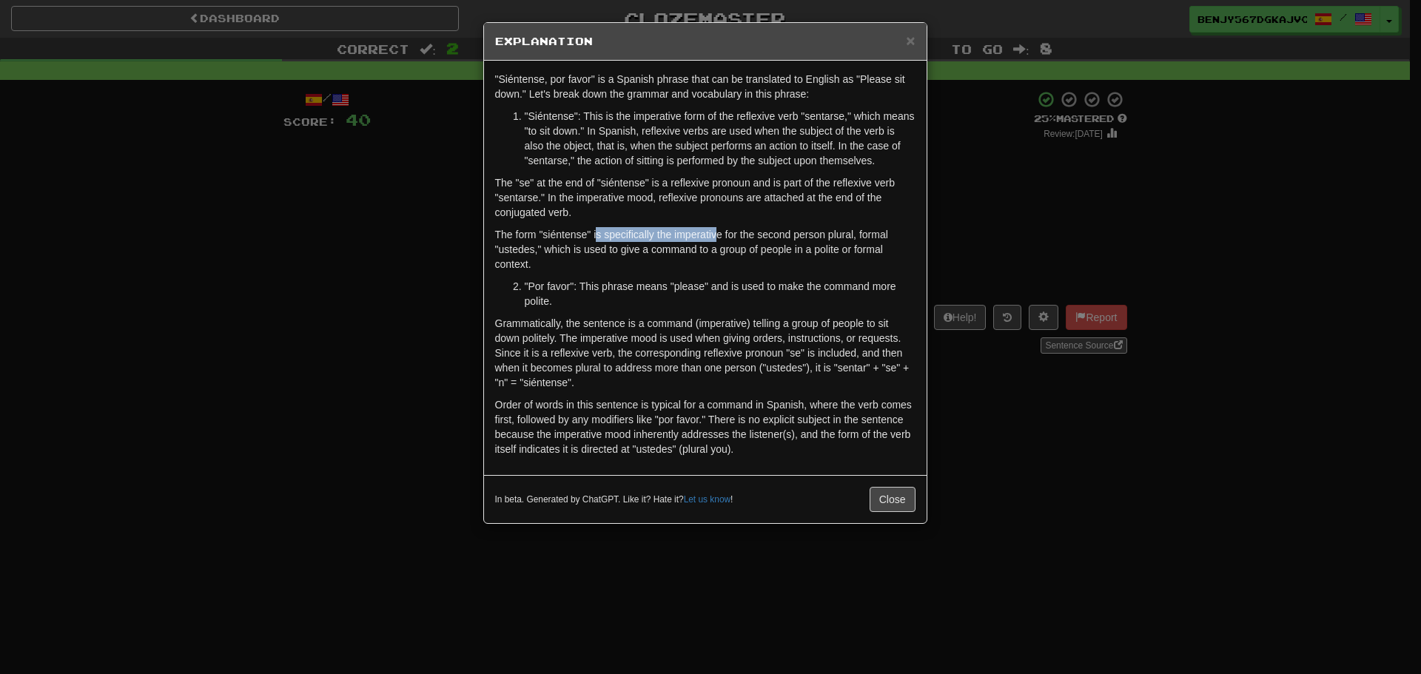
drag, startPoint x: 595, startPoint y: 234, endPoint x: 719, endPoint y: 229, distance: 124.4
click at [719, 229] on p "The form "siéntense" is specifically the imperative for the second person plura…" at bounding box center [705, 249] width 420 height 44
click at [737, 214] on p "The "se" at the end of "siéntense" is a reflexive pronoun and is part of the re…" at bounding box center [705, 197] width 420 height 44
drag, startPoint x: 579, startPoint y: 249, endPoint x: 662, endPoint y: 244, distance: 83.0
click at [662, 244] on p "The form "siéntense" is specifically the imperative for the second person plura…" at bounding box center [705, 249] width 420 height 44
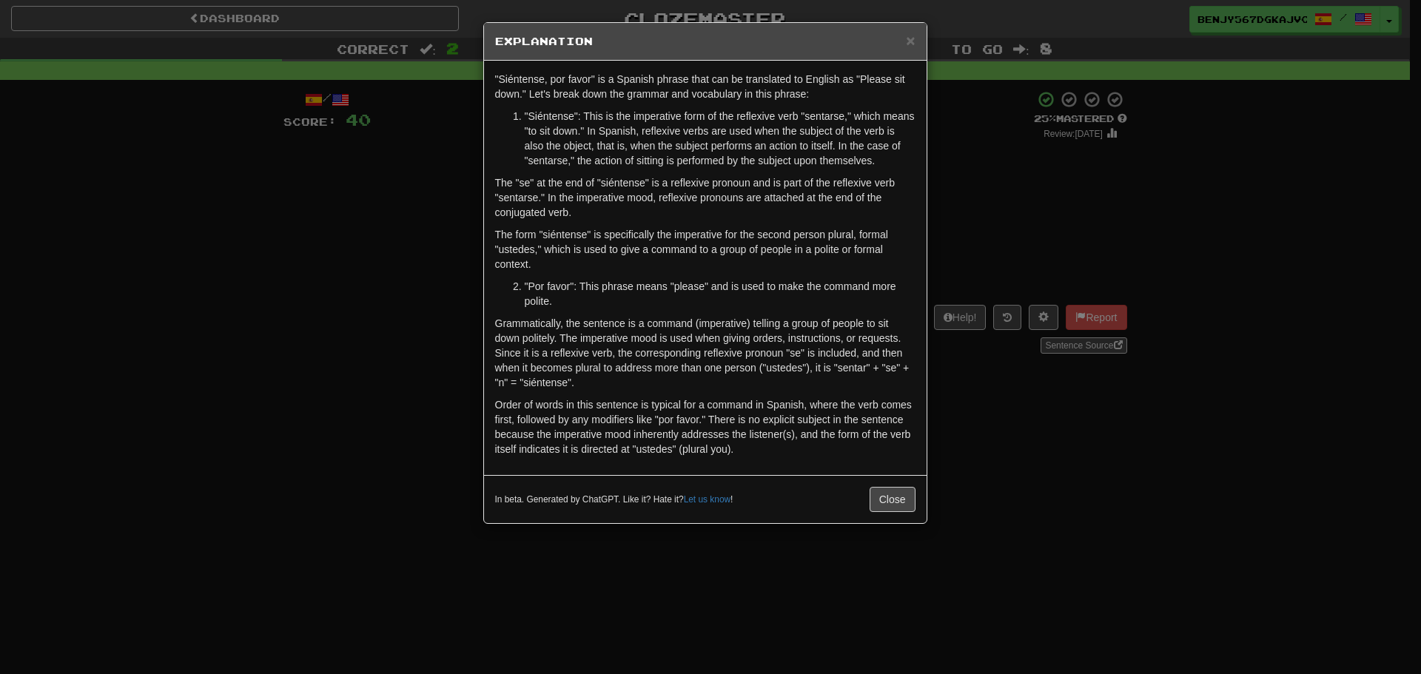
click at [679, 220] on div ""Siéntense, por favor" is a Spanish phrase that can be translated to English as…" at bounding box center [705, 268] width 443 height 414
drag, startPoint x: 670, startPoint y: 235, endPoint x: 737, endPoint y: 224, distance: 68.1
click at [737, 224] on div ""Siéntense, por favor" is a Spanish phrase that can be translated to English as…" at bounding box center [705, 268] width 443 height 414
click at [769, 201] on p "The "se" at the end of "siéntense" is a reflexive pronoun and is part of the re…" at bounding box center [705, 197] width 420 height 44
click at [902, 47] on h5 "Explanation" at bounding box center [705, 41] width 420 height 15
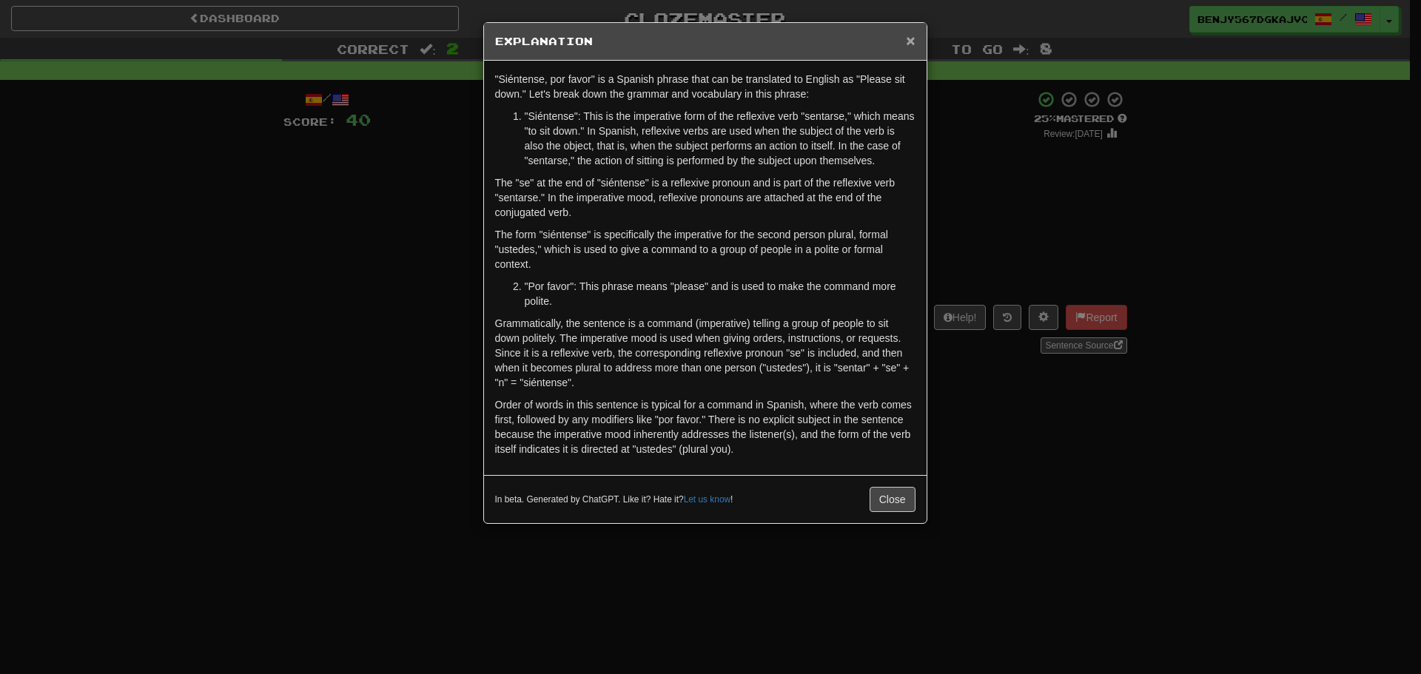
click at [912, 45] on span "×" at bounding box center [910, 40] width 9 height 17
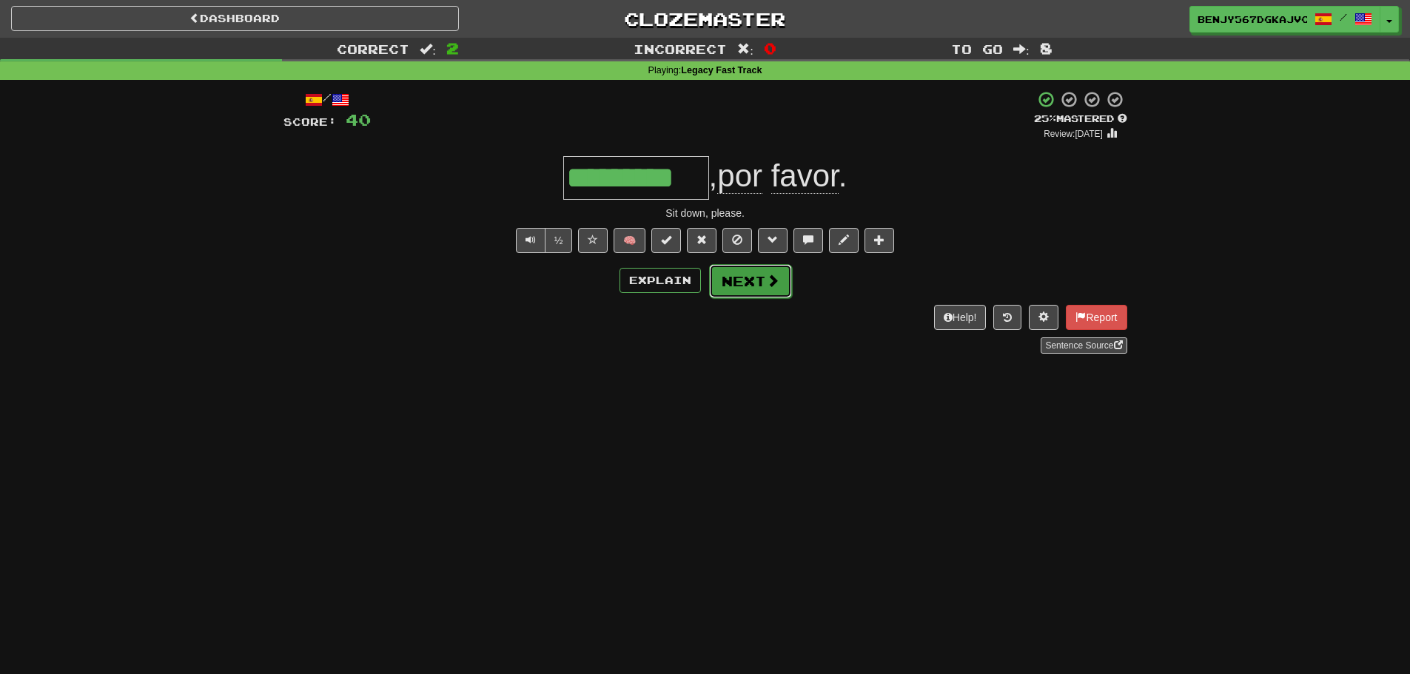
click at [778, 265] on button "Next" at bounding box center [750, 281] width 83 height 34
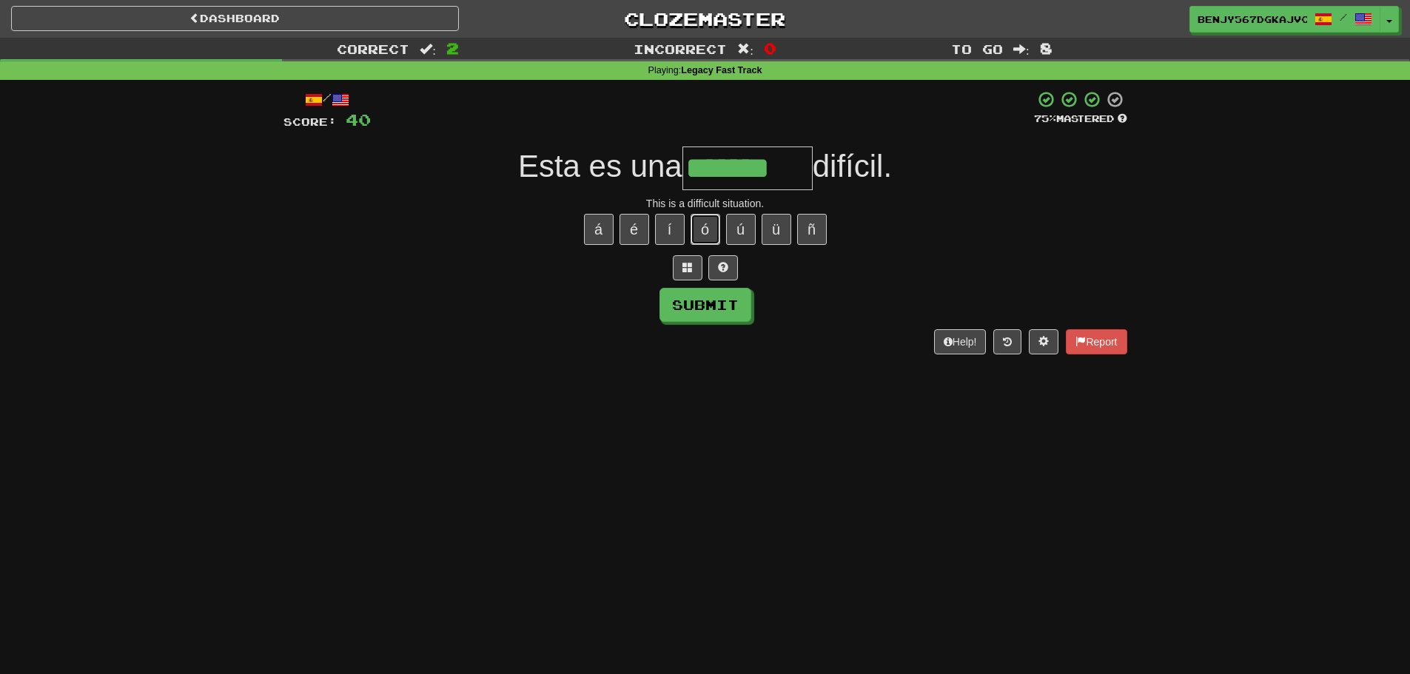
click at [715, 230] on button "ó" at bounding box center [706, 229] width 30 height 31
type input "*********"
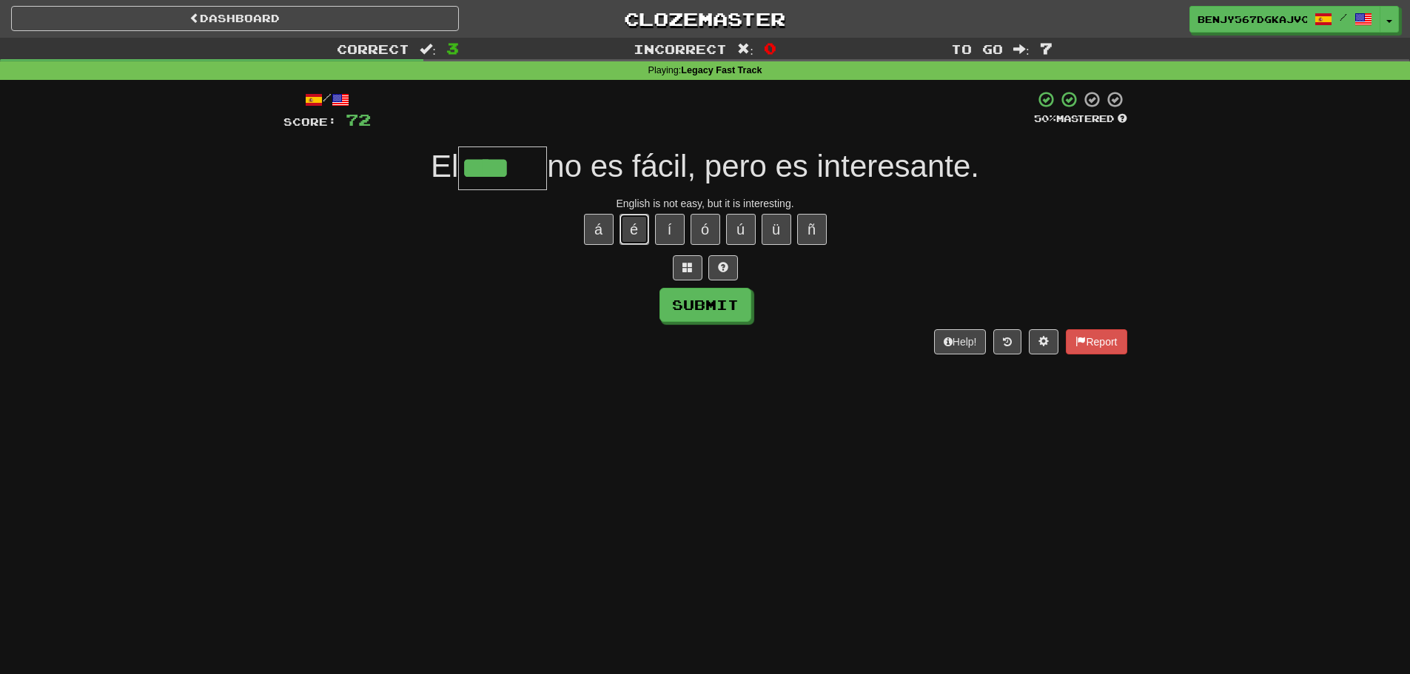
click at [635, 238] on button "é" at bounding box center [635, 229] width 30 height 31
type input "******"
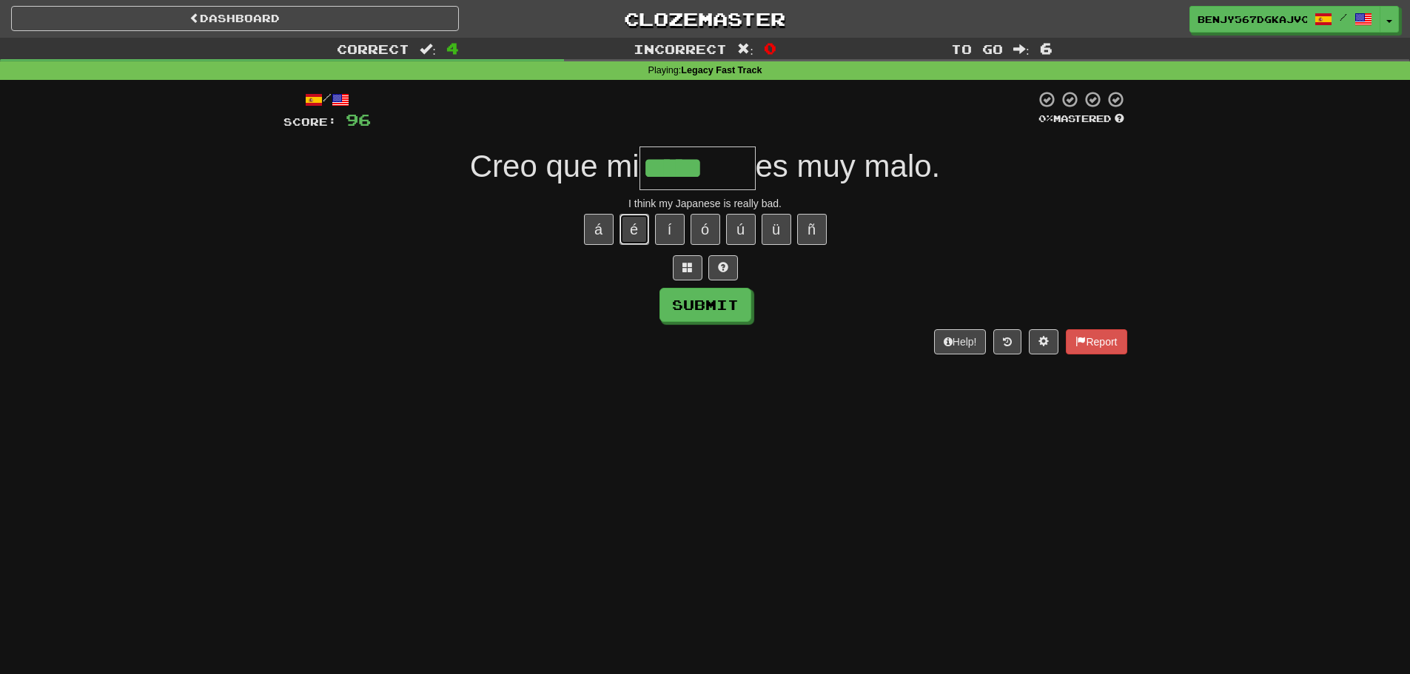
click at [626, 243] on button "é" at bounding box center [635, 229] width 30 height 31
type input "*******"
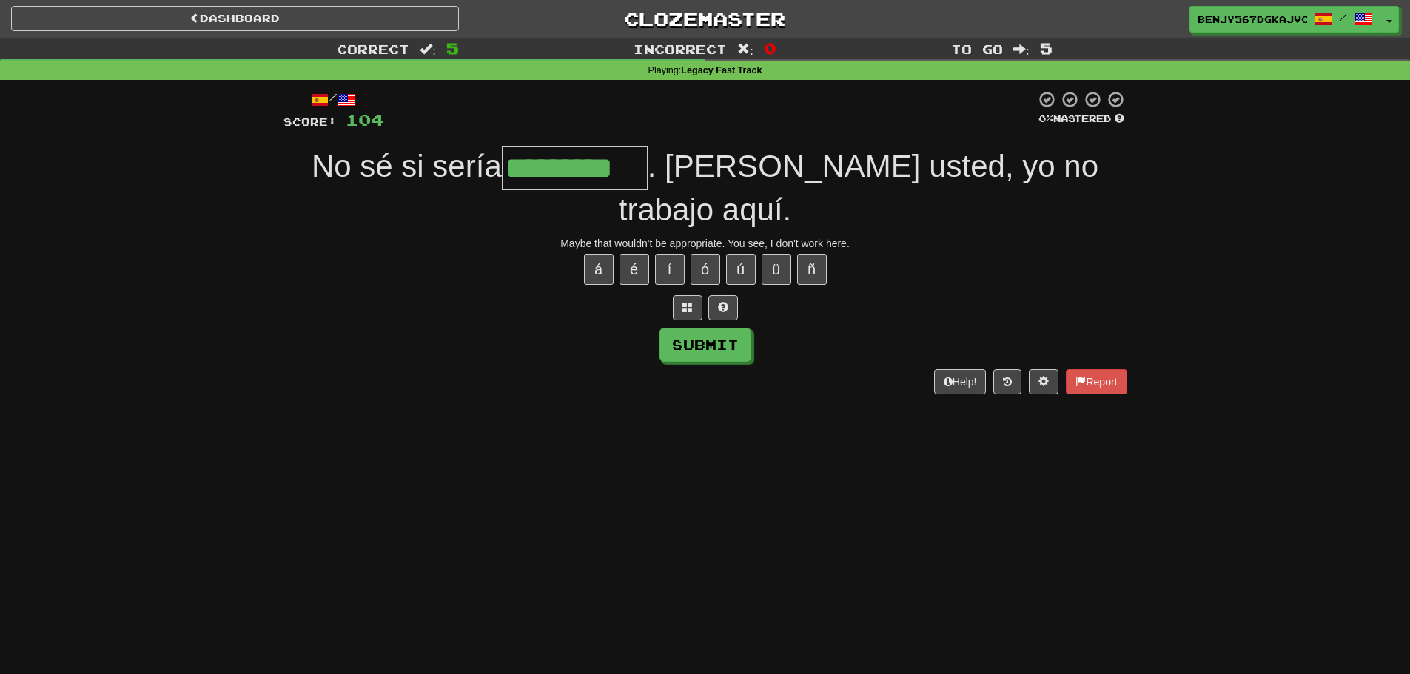
type input "*********"
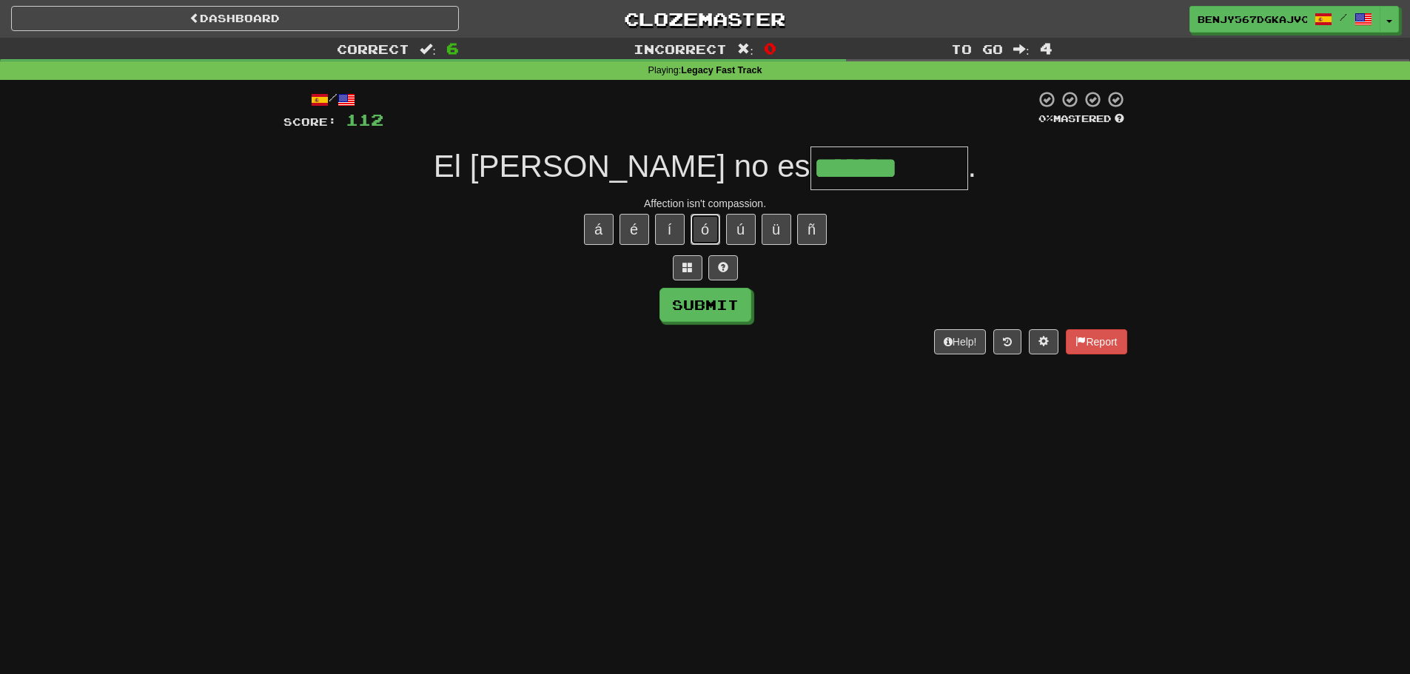
click at [710, 240] on button "ó" at bounding box center [706, 229] width 30 height 31
type input "*********"
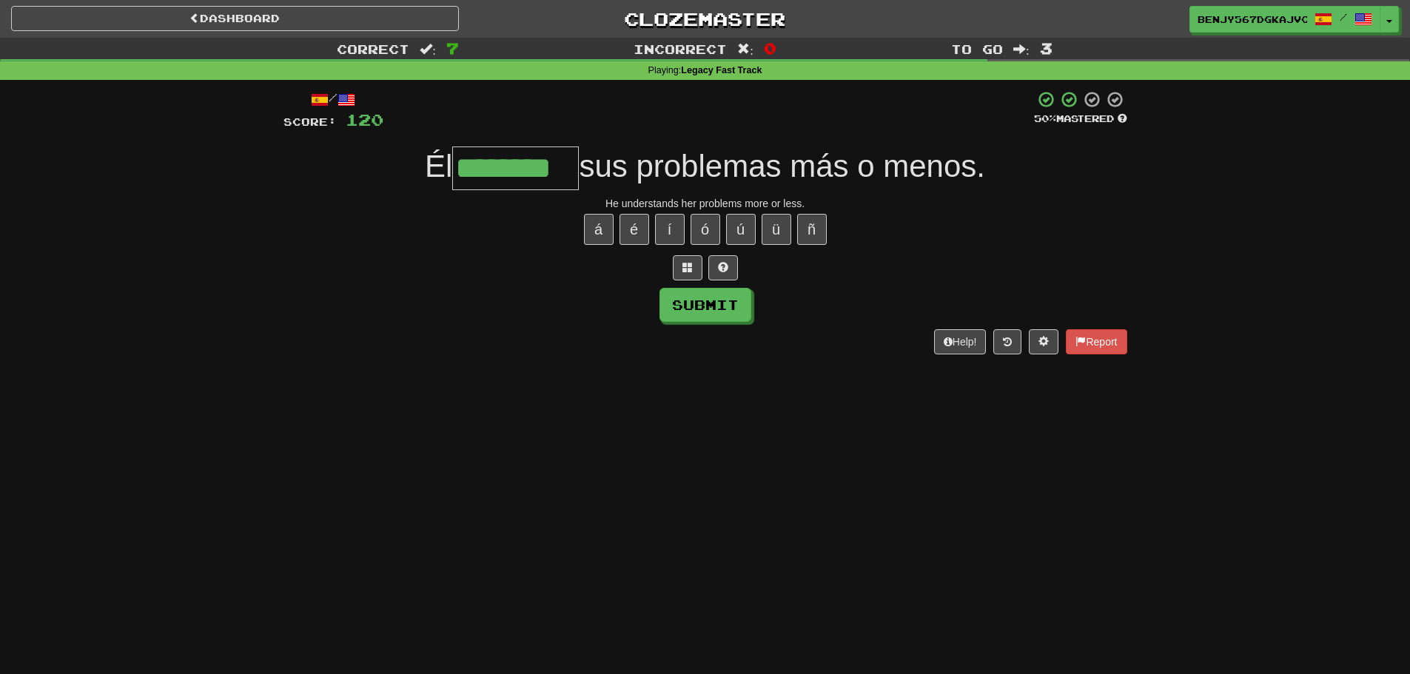
type input "********"
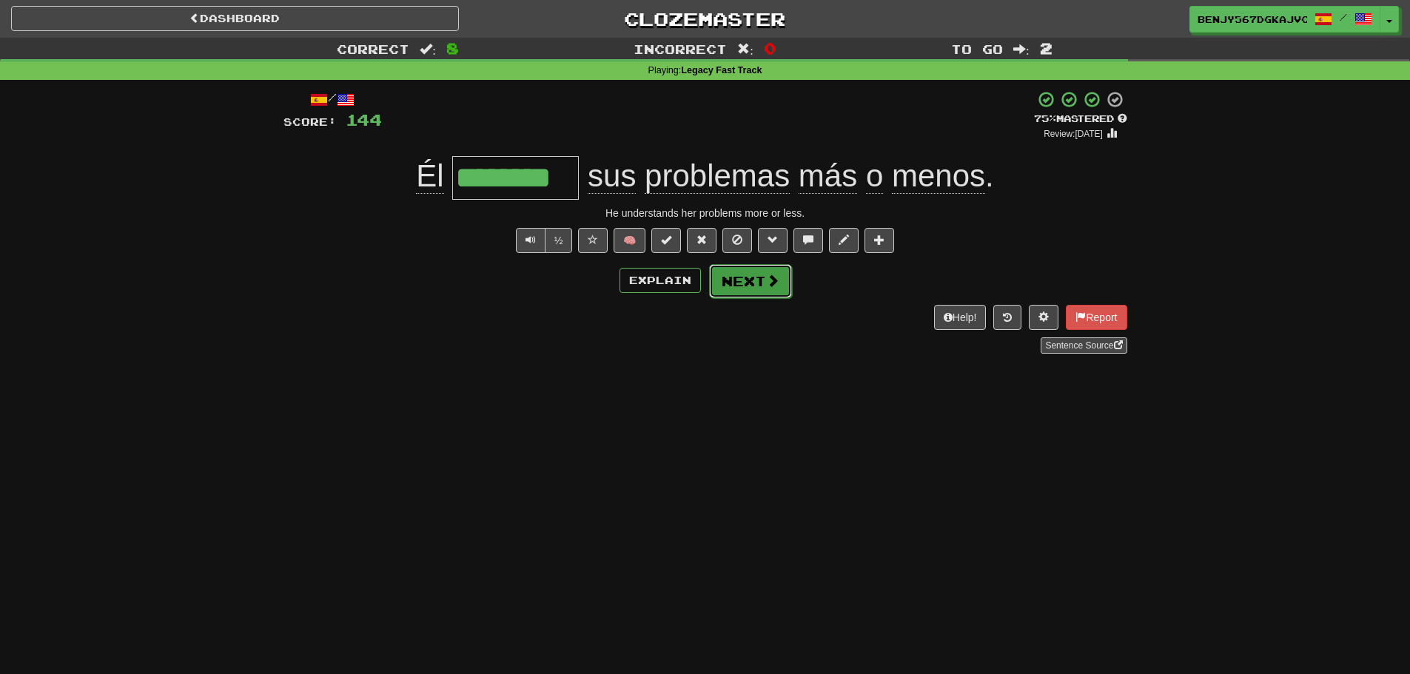
click at [744, 285] on button "Next" at bounding box center [750, 281] width 83 height 34
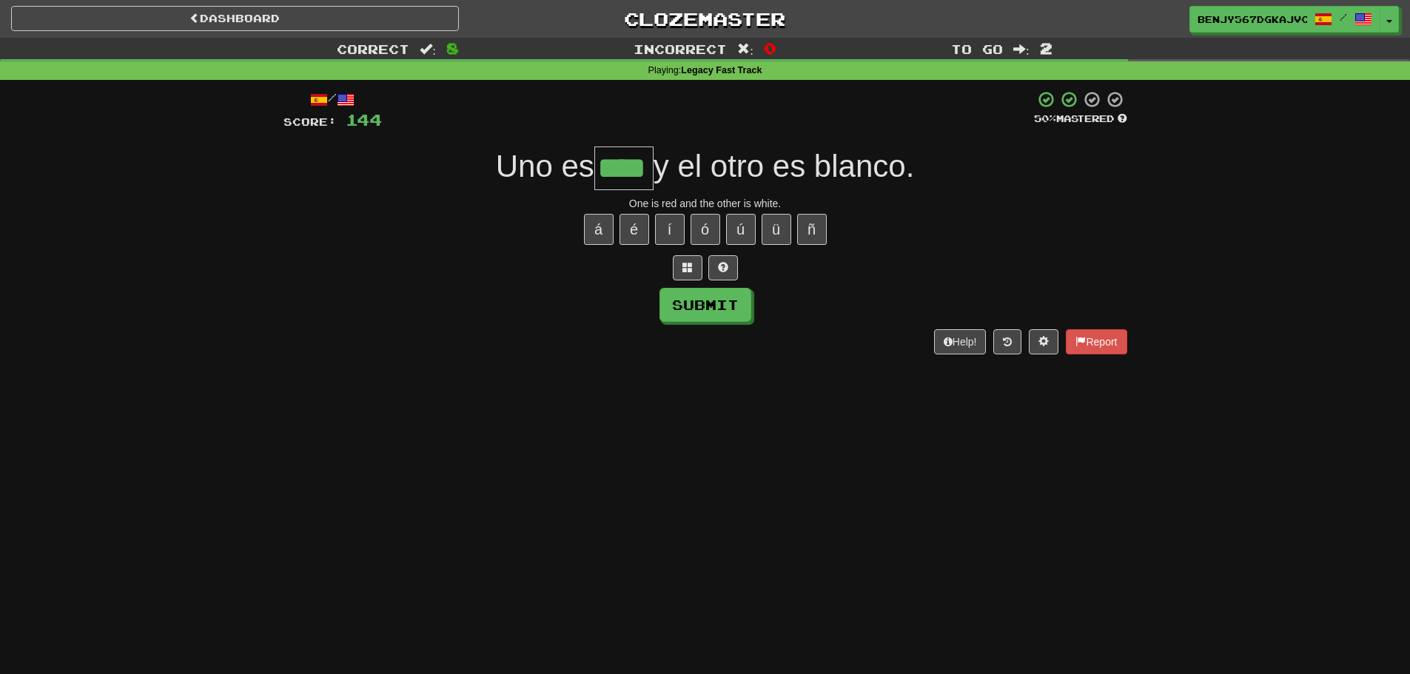
type input "****"
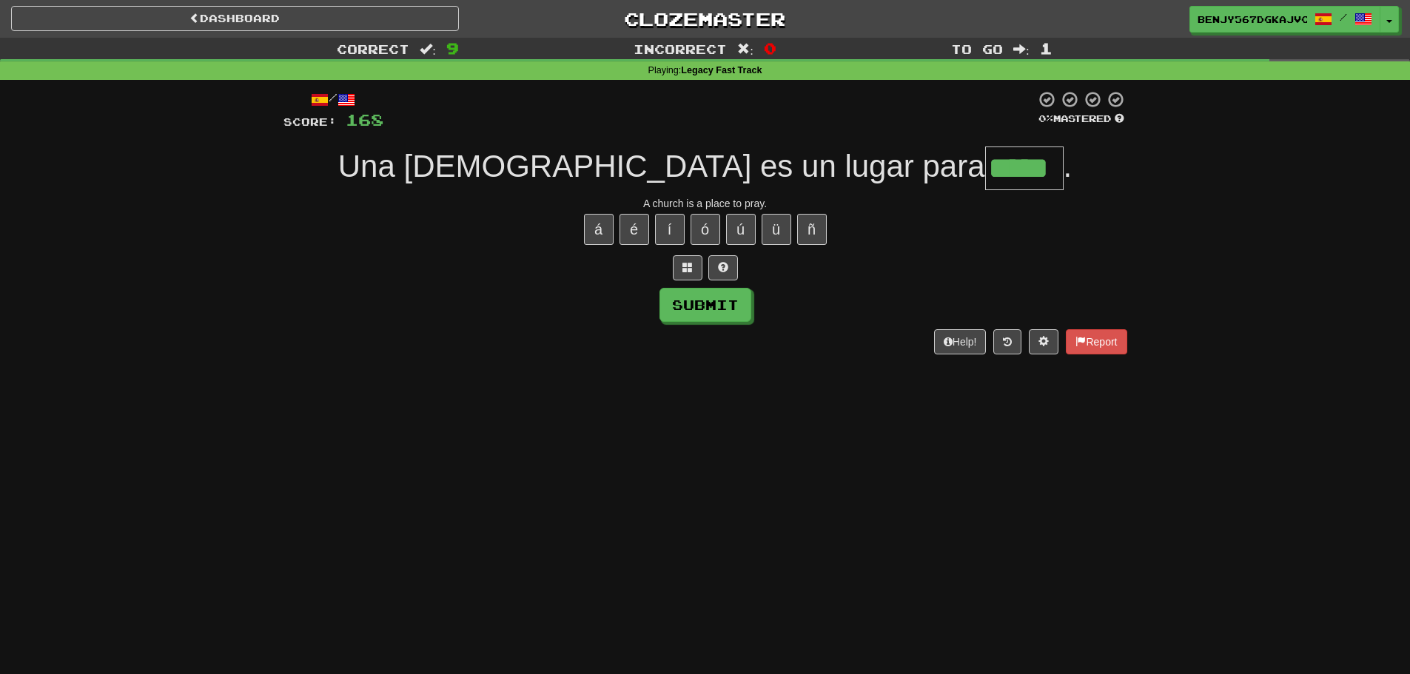
type input "*****"
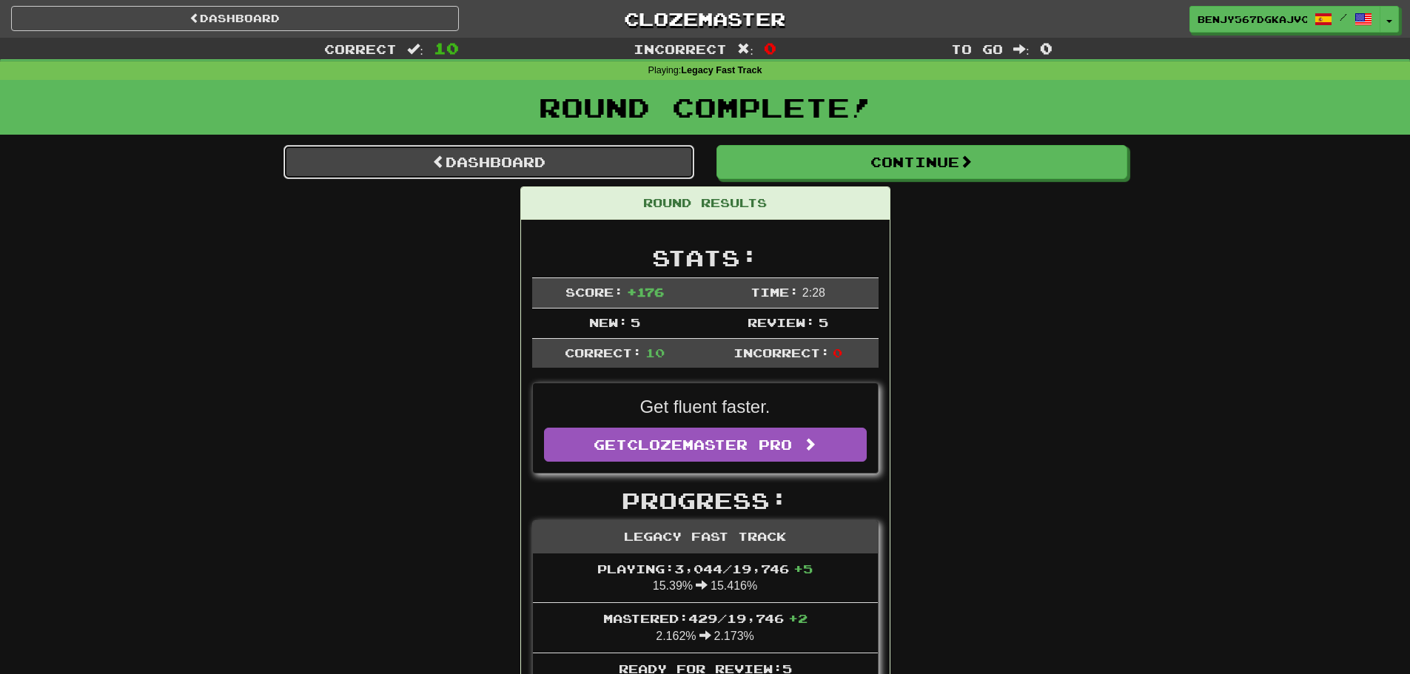
click at [534, 156] on link "Dashboard" at bounding box center [488, 162] width 411 height 34
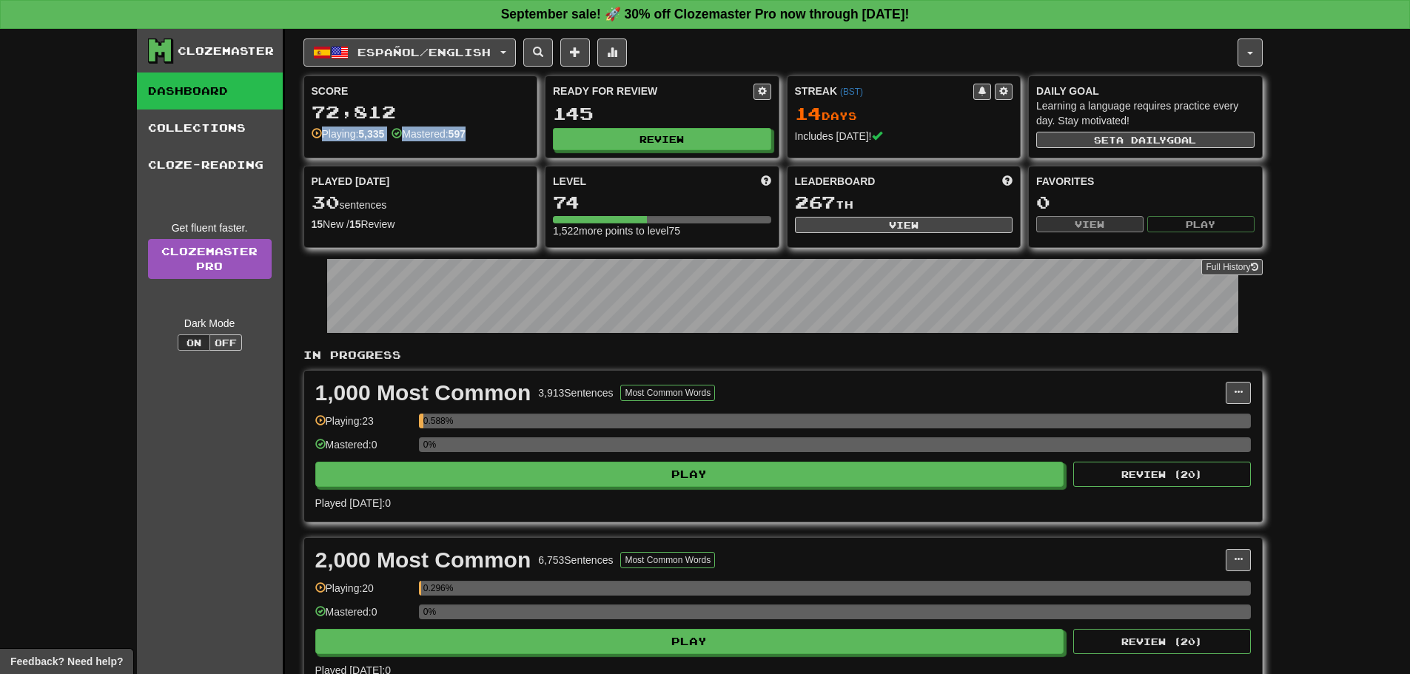
drag, startPoint x: 309, startPoint y: 132, endPoint x: 477, endPoint y: 137, distance: 167.3
click at [477, 137] on div "Score 72,812 Playing: 5,335 Mastered: 597" at bounding box center [420, 112] width 233 height 73
click at [505, 134] on div "Playing: 5,335 Mastered: 597" at bounding box center [421, 134] width 218 height 15
click at [437, 170] on div "Played [DATE] 30 sentences 15 New / 15 Review Full History" at bounding box center [420, 203] width 233 height 73
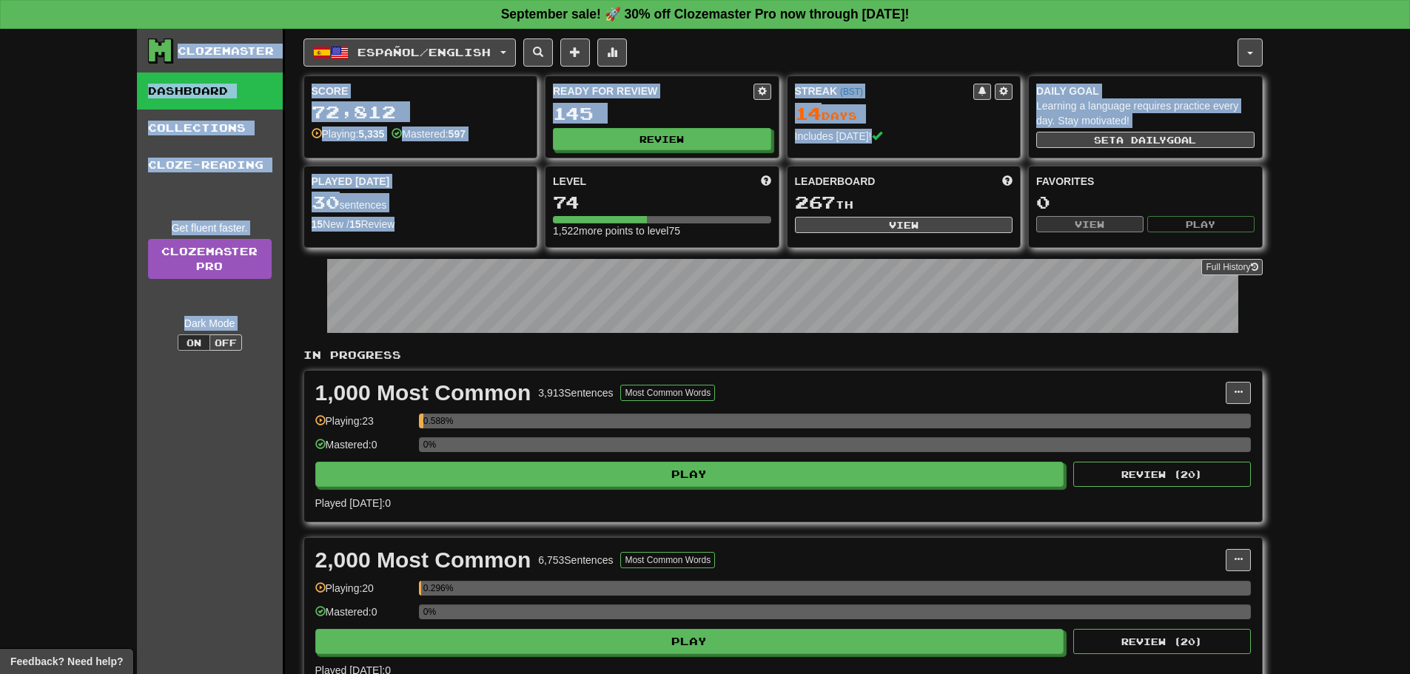
drag, startPoint x: 398, startPoint y: 221, endPoint x: 130, endPoint y: 245, distance: 269.8
click at [423, 209] on div "30 sentences" at bounding box center [421, 202] width 218 height 19
